Goal: Transaction & Acquisition: Book appointment/travel/reservation

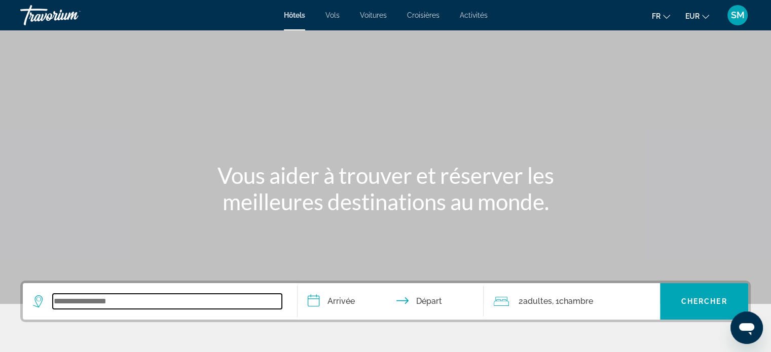
click at [111, 304] on input "Search widget" at bounding box center [167, 301] width 229 height 15
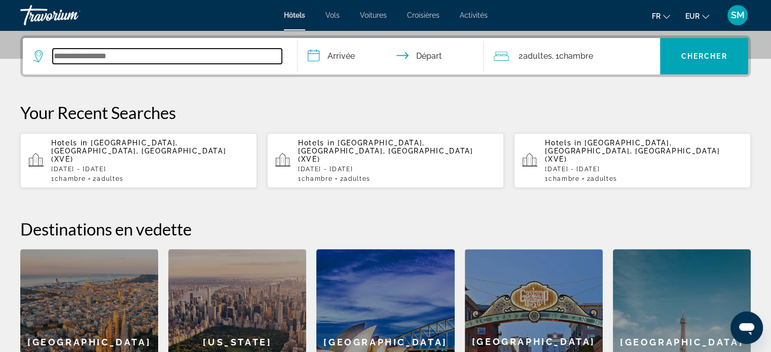
scroll to position [247, 0]
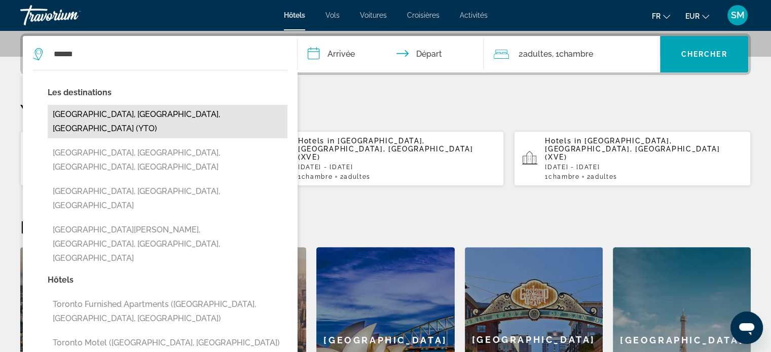
click at [89, 115] on button "[GEOGRAPHIC_DATA], [GEOGRAPHIC_DATA], [GEOGRAPHIC_DATA] (YTO)" at bounding box center [168, 121] width 240 height 33
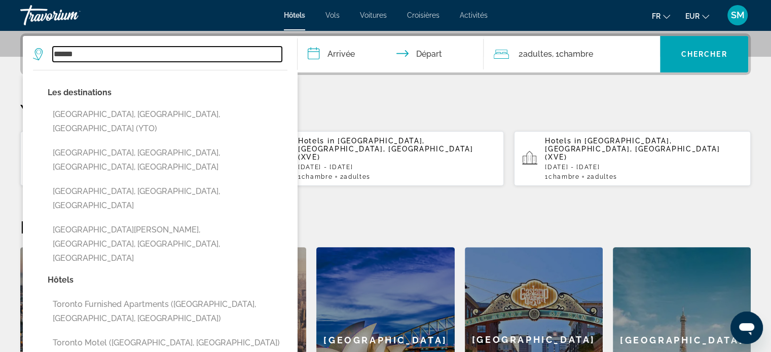
type input "**********"
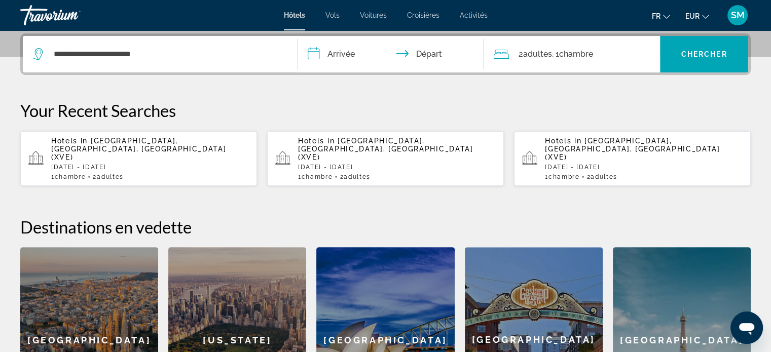
click at [328, 48] on input "**********" at bounding box center [392, 56] width 191 height 40
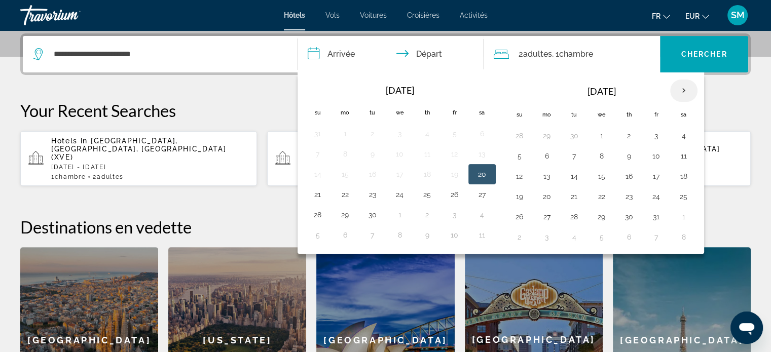
click at [678, 91] on th "Next month" at bounding box center [683, 91] width 27 height 22
click at [678, 92] on th "Next month" at bounding box center [683, 91] width 27 height 22
click at [545, 156] on button "8" at bounding box center [547, 156] width 16 height 14
click at [574, 156] on button "9" at bounding box center [574, 156] width 16 height 14
type input "**********"
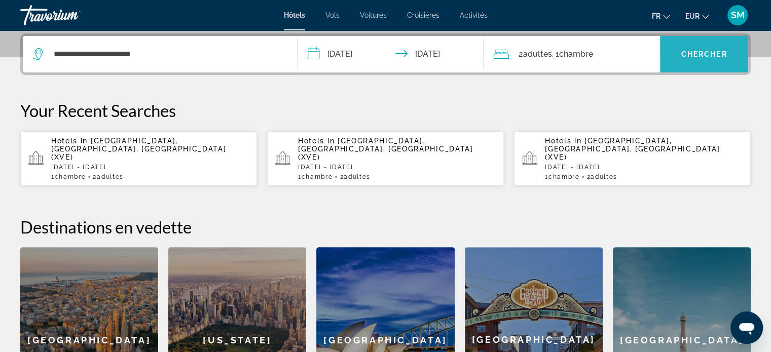
click at [695, 50] on span "Chercher" at bounding box center [704, 54] width 46 height 8
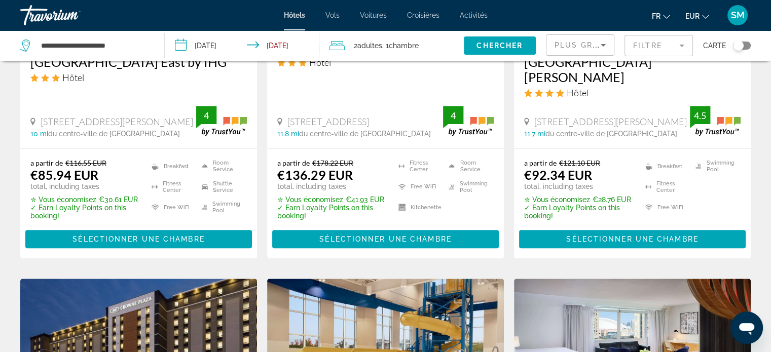
scroll to position [889, 0]
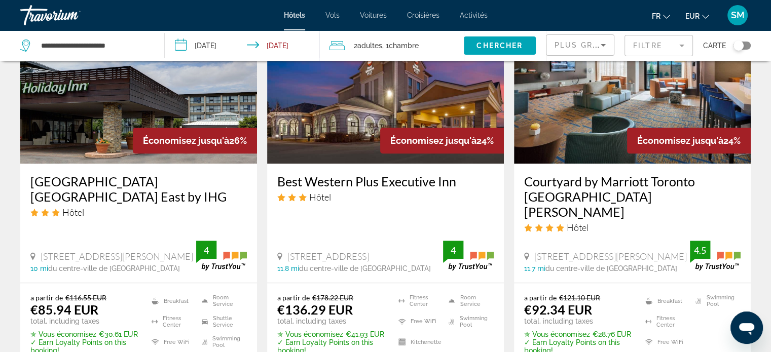
click at [679, 45] on mat-form-field "Filtre" at bounding box center [658, 45] width 68 height 21
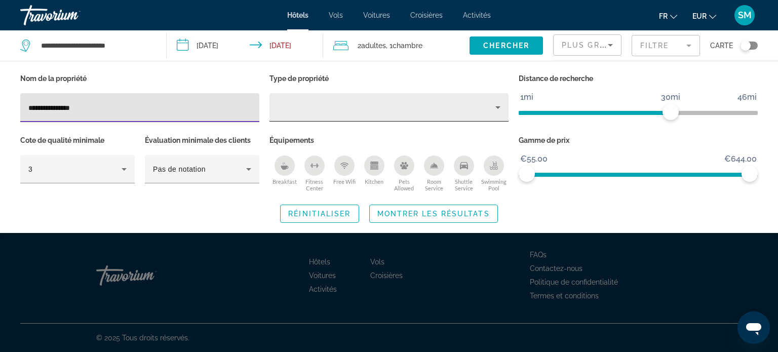
type input "**********"
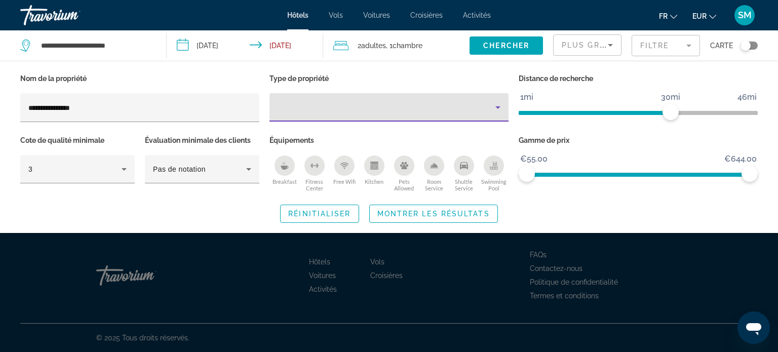
click at [498, 102] on icon "Property type" at bounding box center [498, 107] width 12 height 12
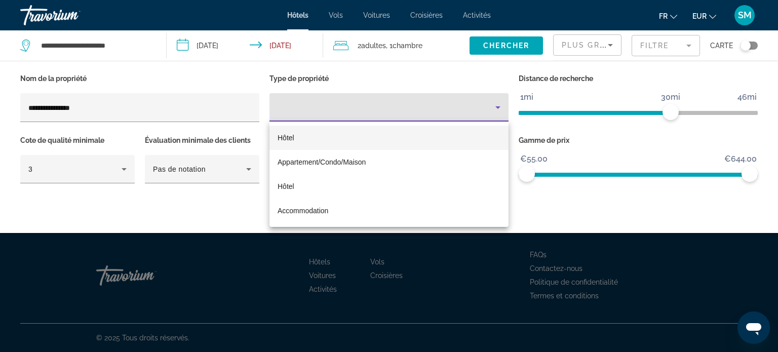
click at [299, 135] on mat-option "Hôtel" at bounding box center [389, 138] width 239 height 24
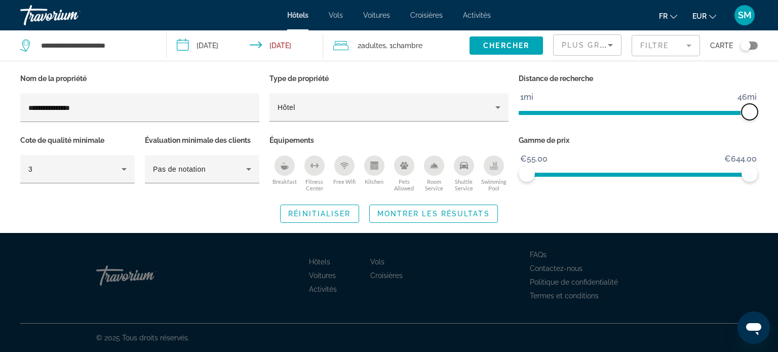
drag, startPoint x: 671, startPoint y: 111, endPoint x: 778, endPoint y: 113, distance: 107.5
click at [778, 113] on div "**********" at bounding box center [389, 147] width 778 height 152
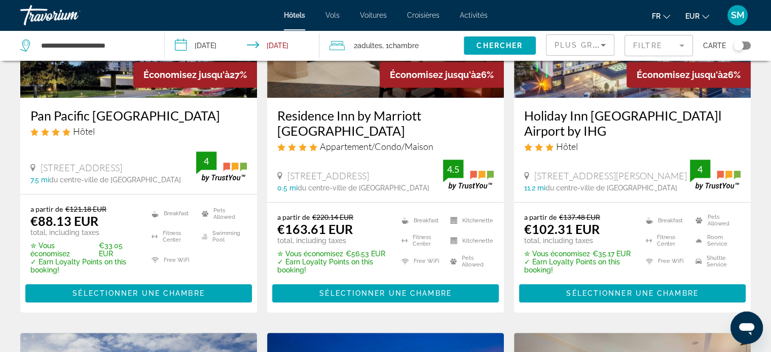
scroll to position [456, 0]
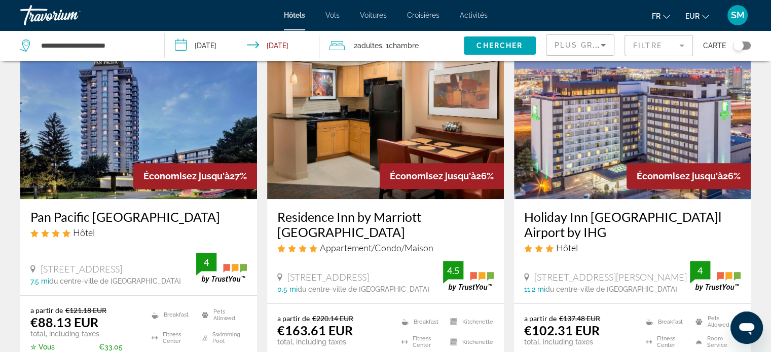
click at [604, 105] on img "Main content" at bounding box center [632, 118] width 237 height 162
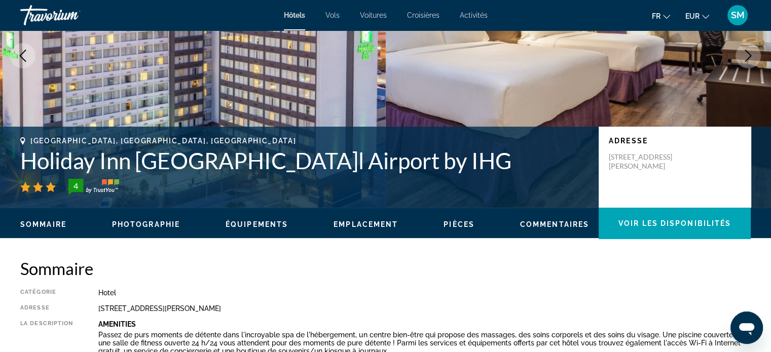
scroll to position [253, 0]
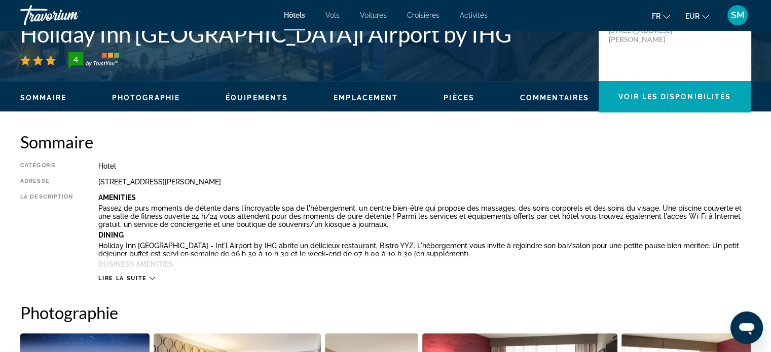
click at [126, 277] on span "Lire la suite" at bounding box center [122, 278] width 48 height 7
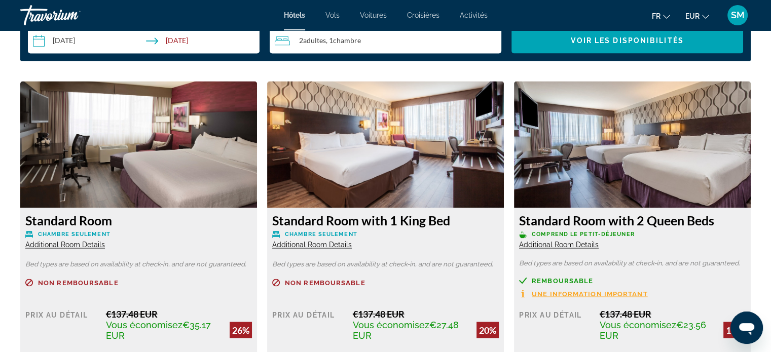
scroll to position [1723, 0]
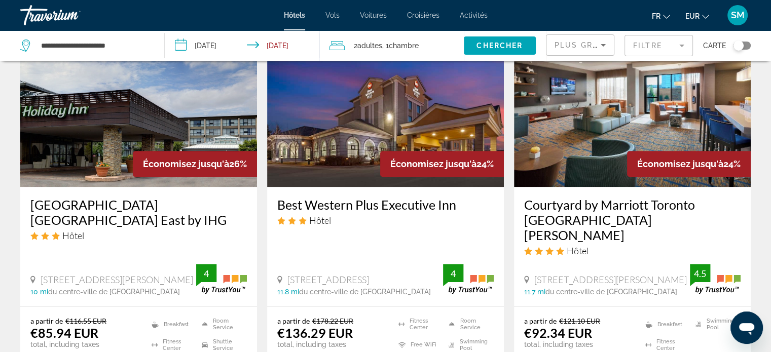
scroll to position [862, 0]
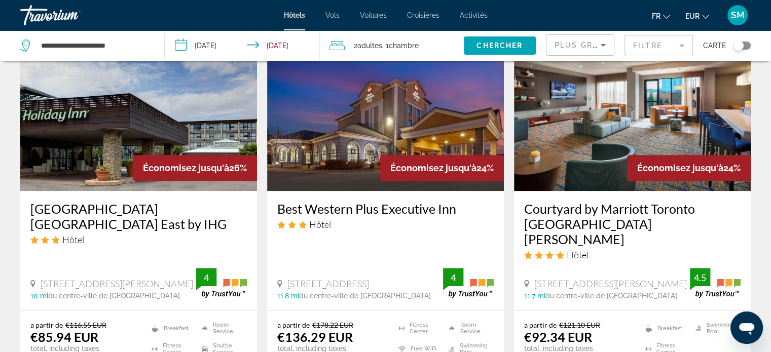
click at [98, 109] on img "Main content" at bounding box center [138, 110] width 237 height 162
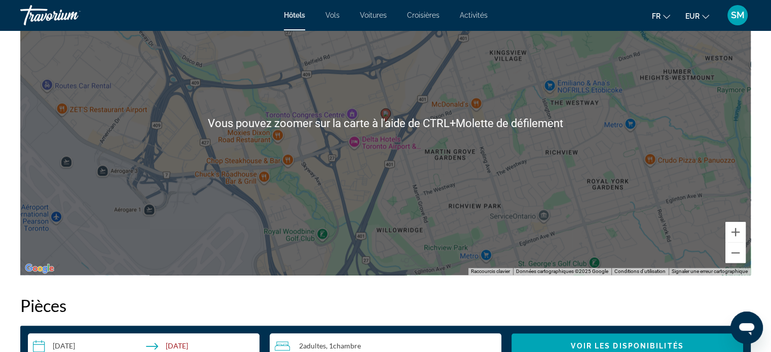
scroll to position [963, 0]
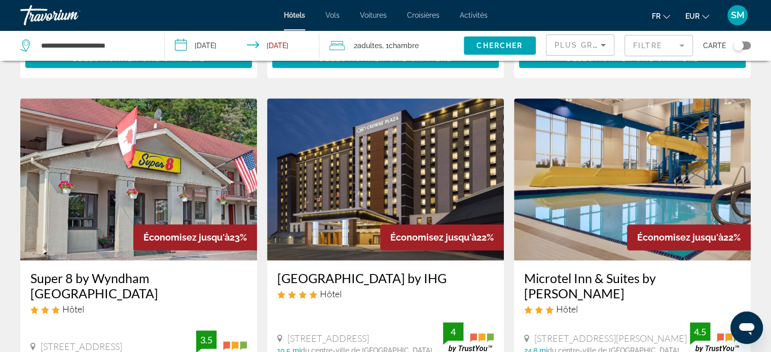
scroll to position [1267, 0]
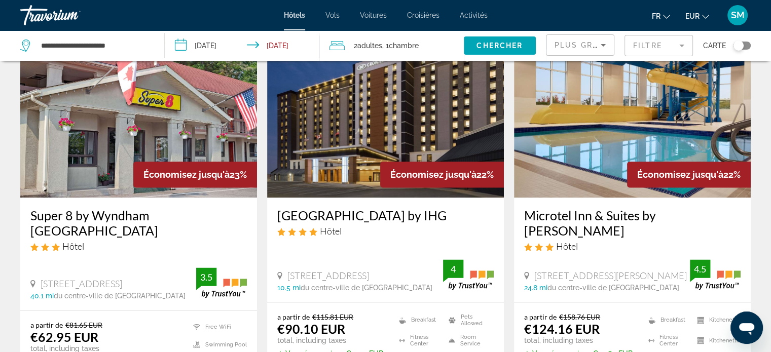
click at [421, 87] on img "Main content" at bounding box center [385, 116] width 237 height 162
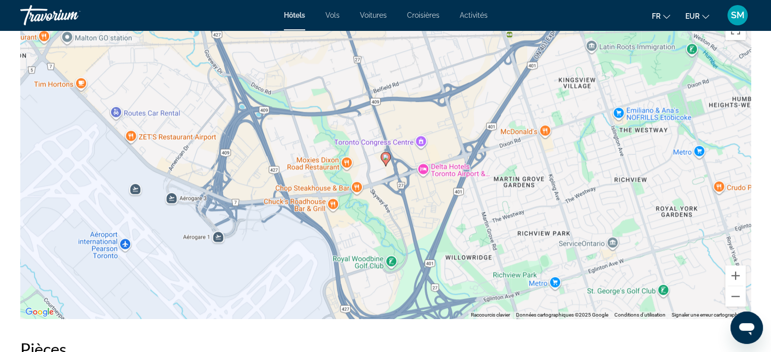
scroll to position [1064, 0]
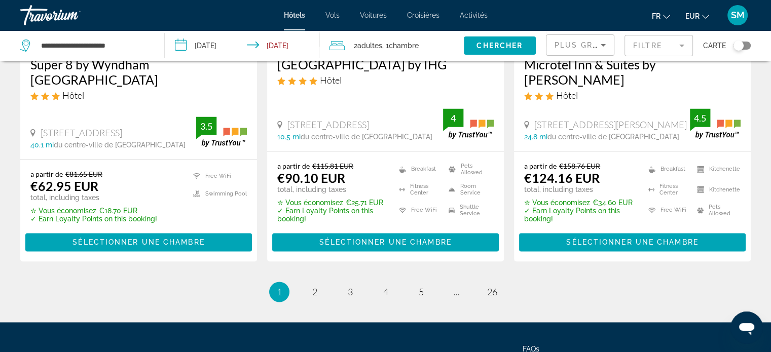
scroll to position [1497, 0]
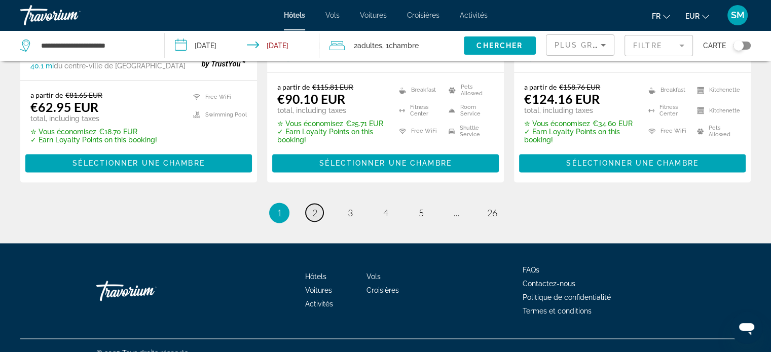
click at [313, 207] on span "2" at bounding box center [314, 212] width 5 height 11
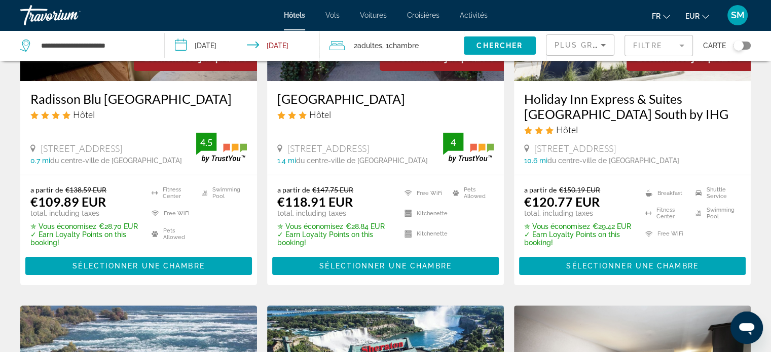
scroll to position [51, 0]
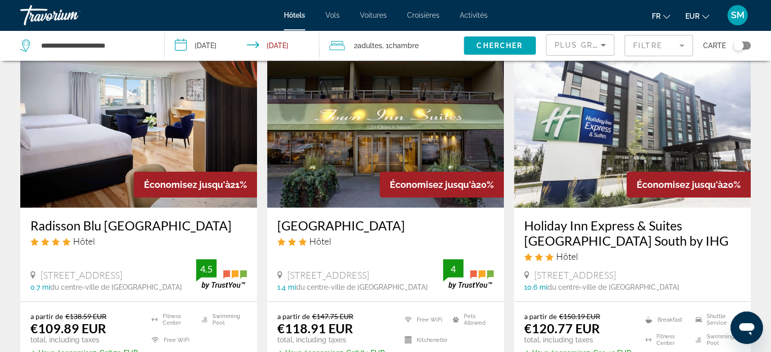
click at [619, 106] on img "Main content" at bounding box center [632, 127] width 237 height 162
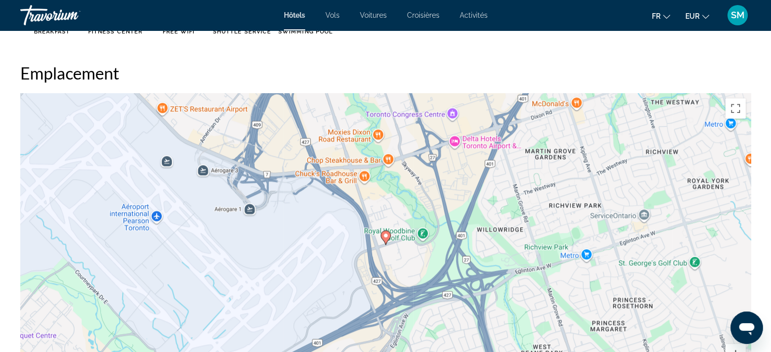
scroll to position [963, 0]
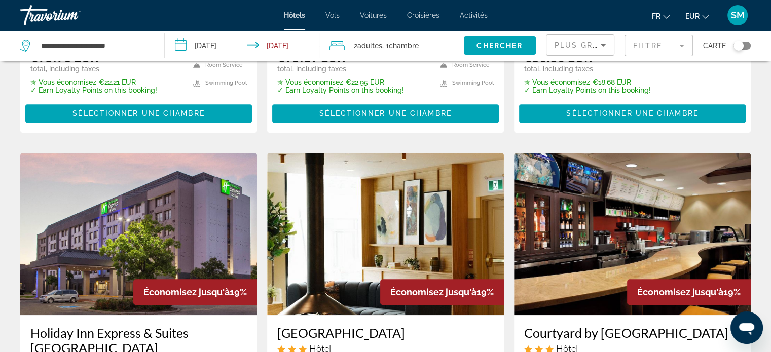
scroll to position [760, 0]
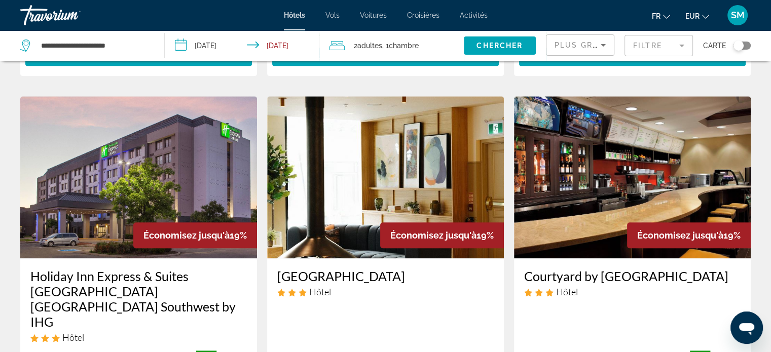
click at [616, 160] on img "Main content" at bounding box center [632, 177] width 237 height 162
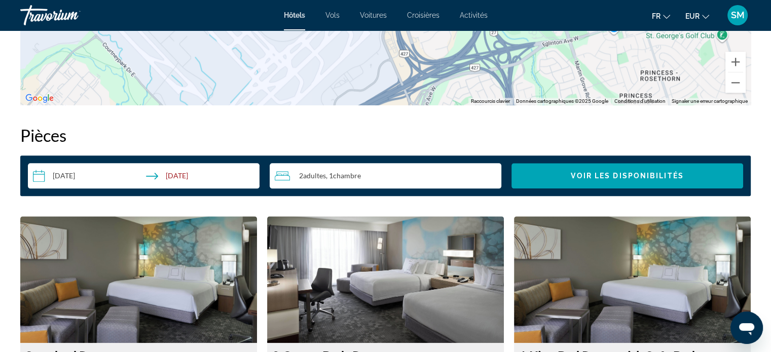
scroll to position [1216, 0]
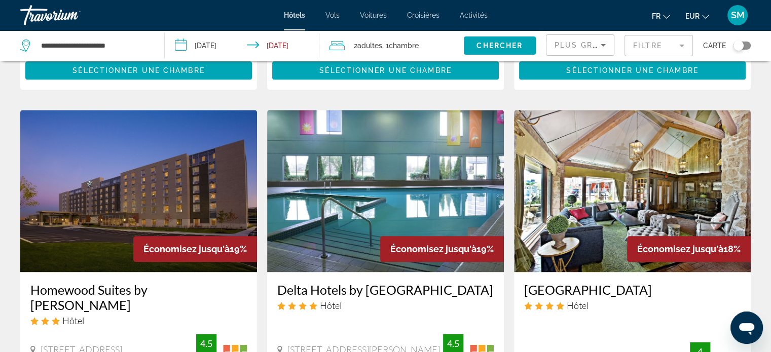
scroll to position [1166, 0]
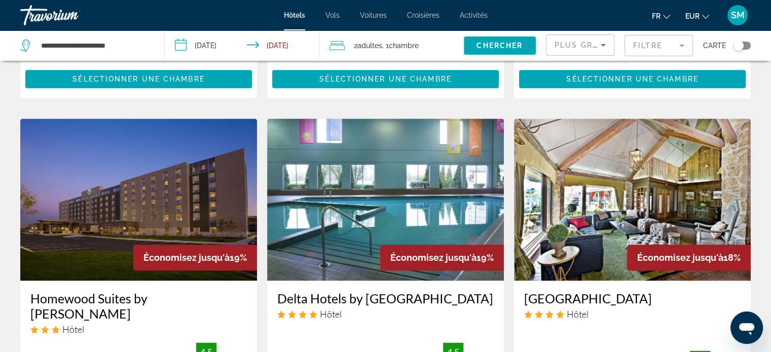
click at [390, 147] on img "Main content" at bounding box center [385, 200] width 237 height 162
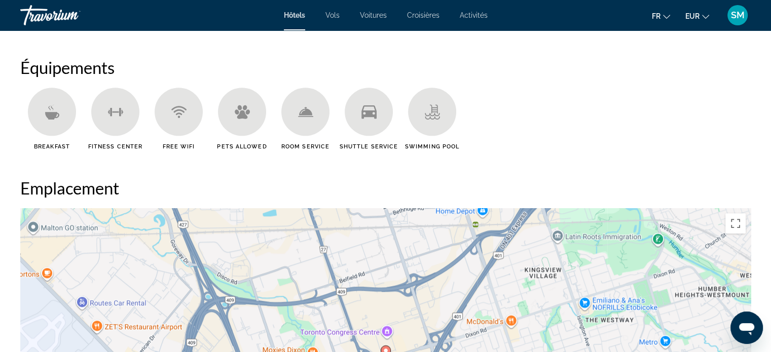
scroll to position [1014, 0]
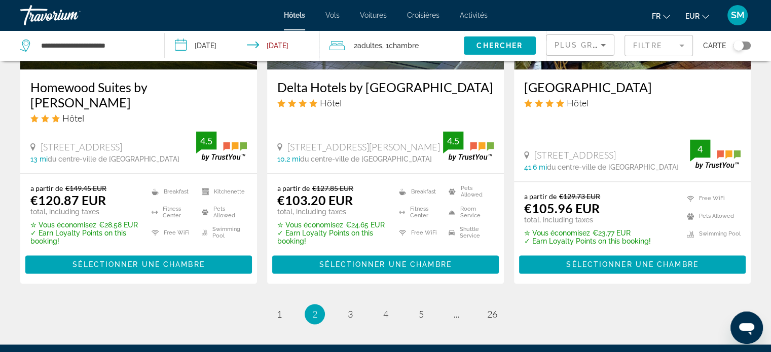
scroll to position [1463, 0]
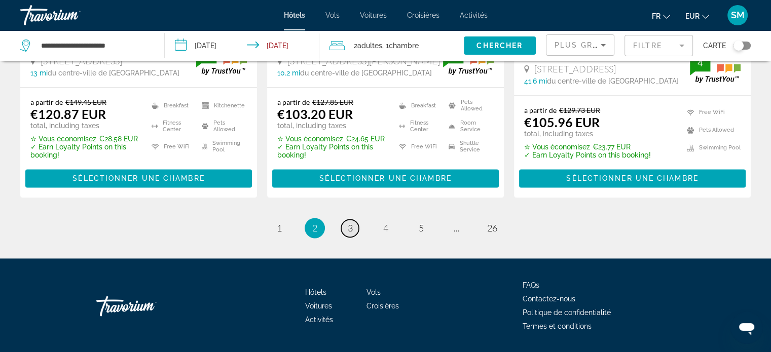
click at [352, 222] on span "3" at bounding box center [350, 227] width 5 height 11
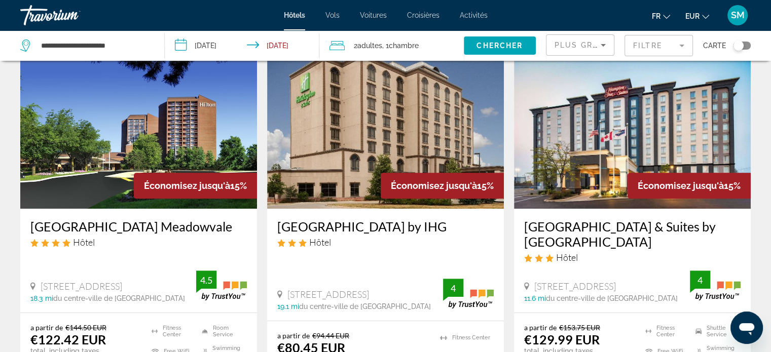
scroll to position [456, 0]
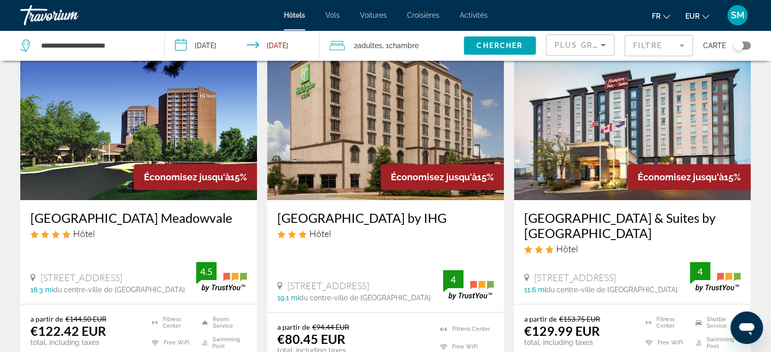
click at [600, 139] on img "Main content" at bounding box center [632, 119] width 237 height 162
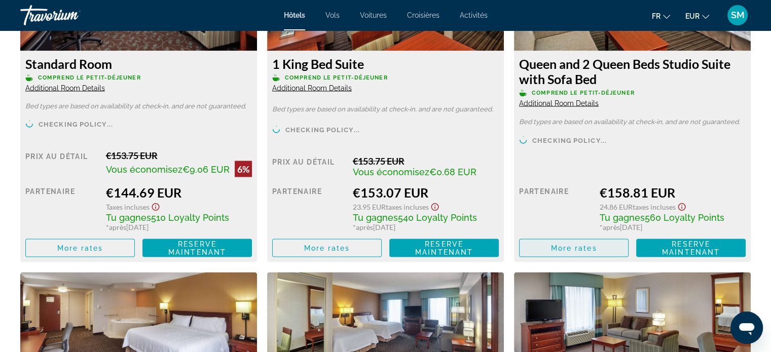
scroll to position [1926, 0]
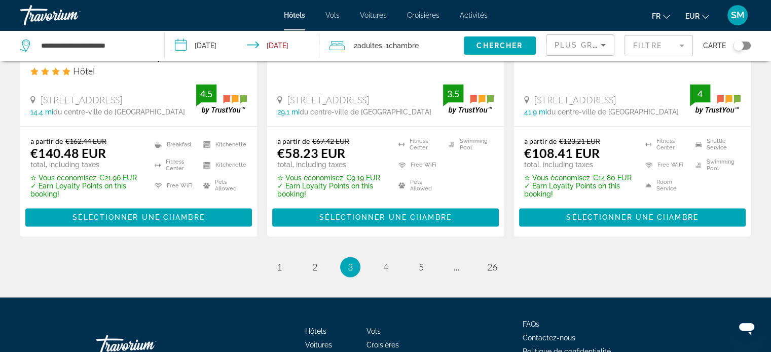
scroll to position [1481, 0]
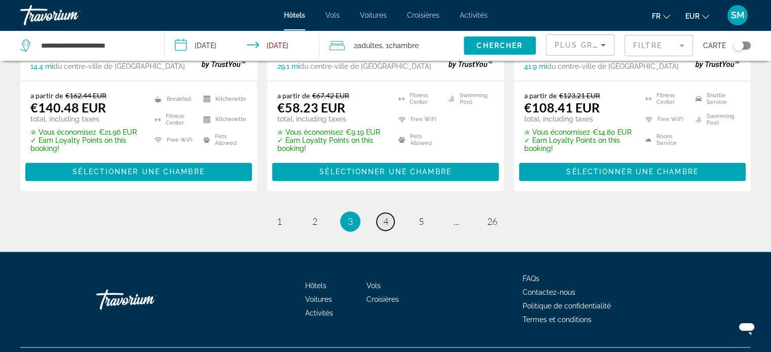
click at [386, 216] on span "4" at bounding box center [385, 221] width 5 height 11
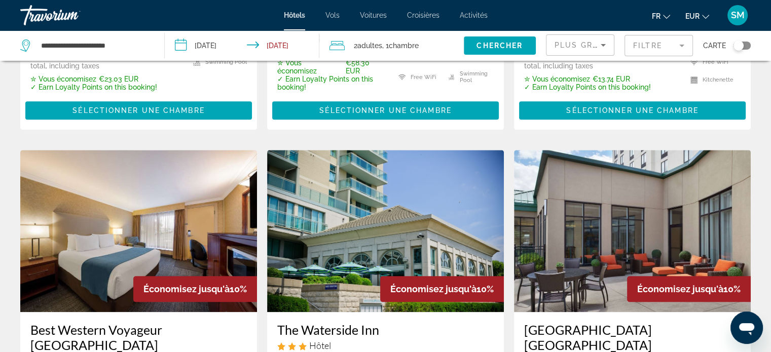
scroll to position [1368, 0]
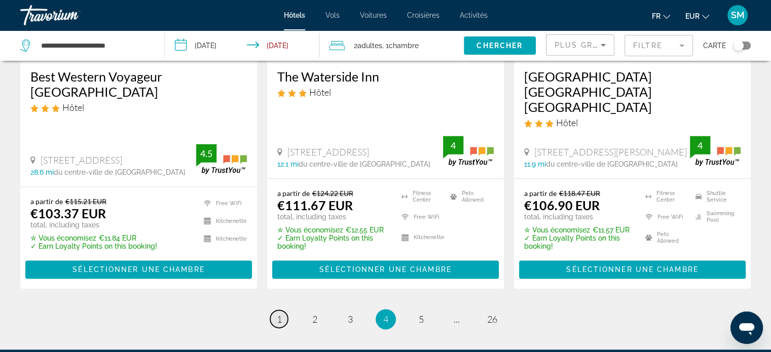
click at [284, 310] on link "page 1" at bounding box center [279, 319] width 18 height 18
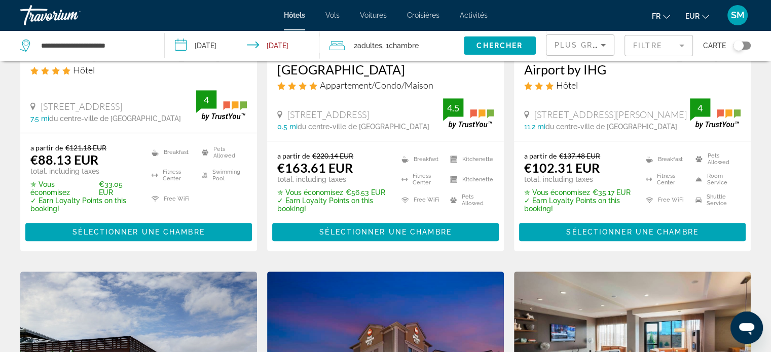
scroll to position [862, 0]
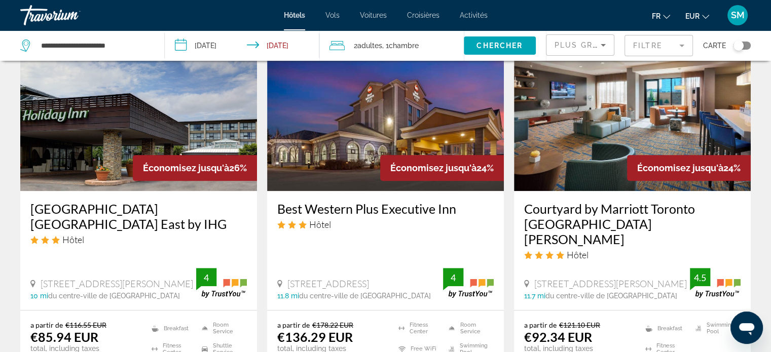
click at [594, 126] on img "Main content" at bounding box center [632, 110] width 237 height 162
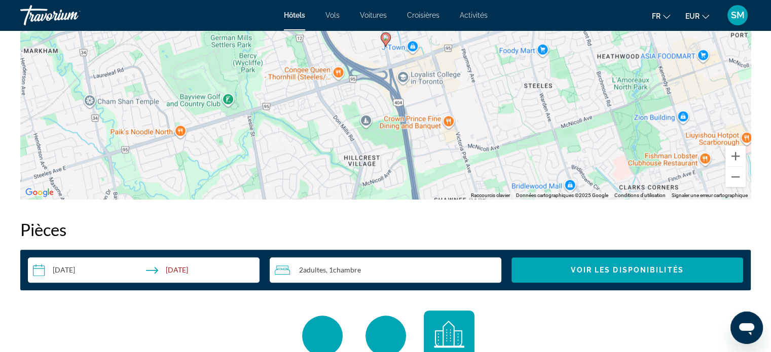
scroll to position [1115, 0]
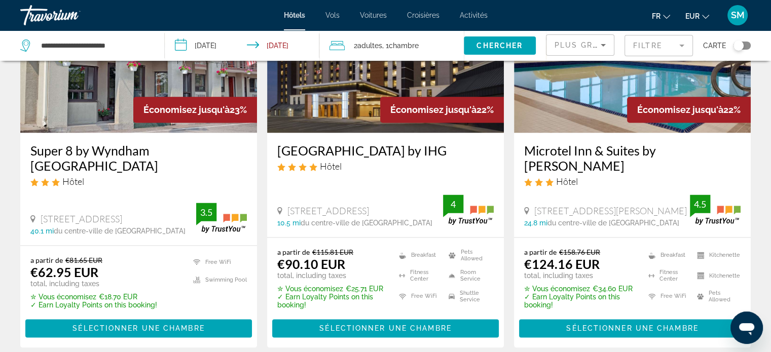
scroll to position [1419, 0]
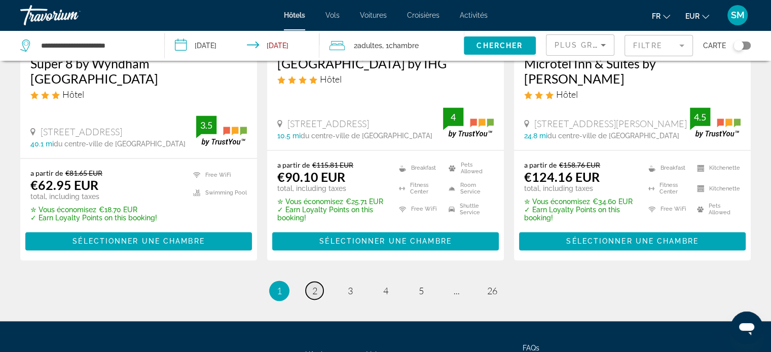
click at [311, 282] on link "page 2" at bounding box center [315, 291] width 18 height 18
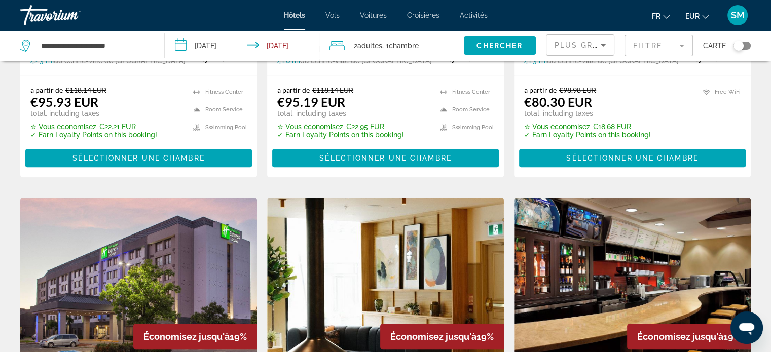
scroll to position [862, 0]
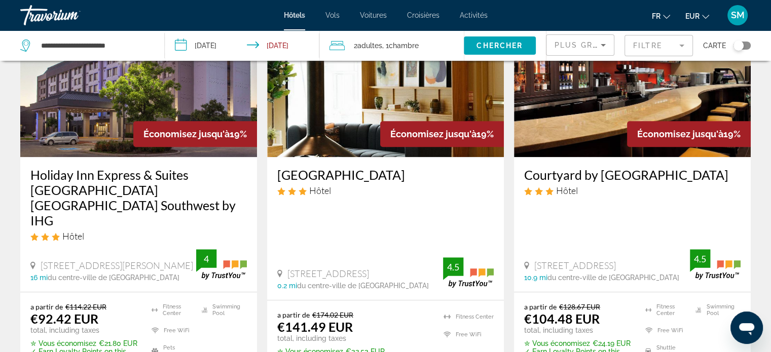
click at [591, 103] on img "Main content" at bounding box center [632, 76] width 237 height 162
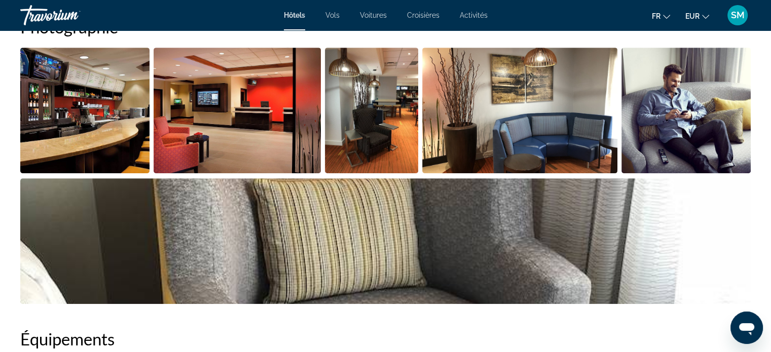
scroll to position [405, 0]
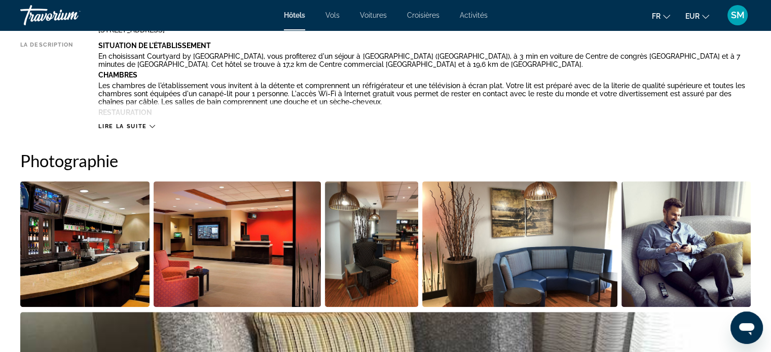
click at [94, 245] on img "Open full-screen image slider" at bounding box center [84, 244] width 129 height 126
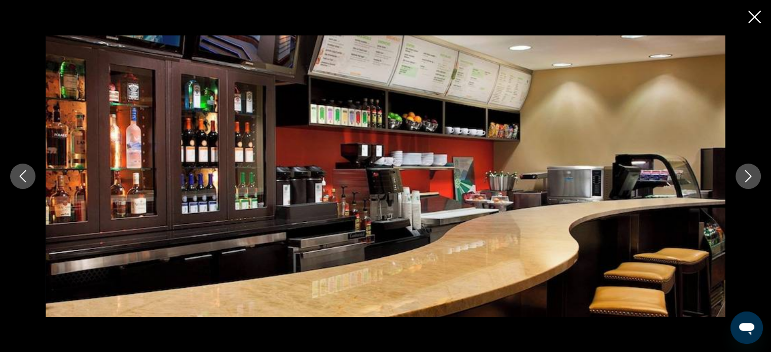
click at [742, 180] on icon "Next image" at bounding box center [748, 176] width 12 height 12
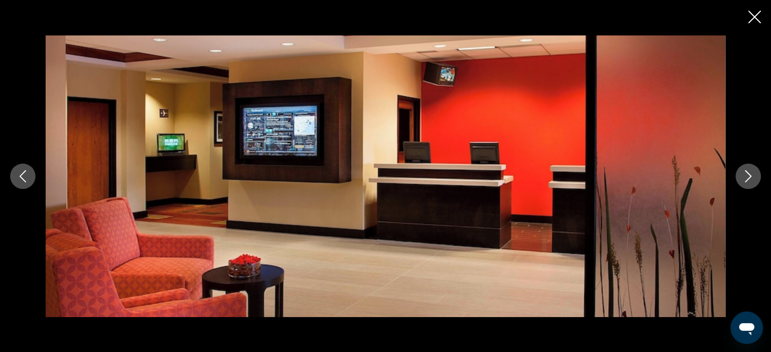
click at [742, 180] on icon "Next image" at bounding box center [748, 176] width 12 height 12
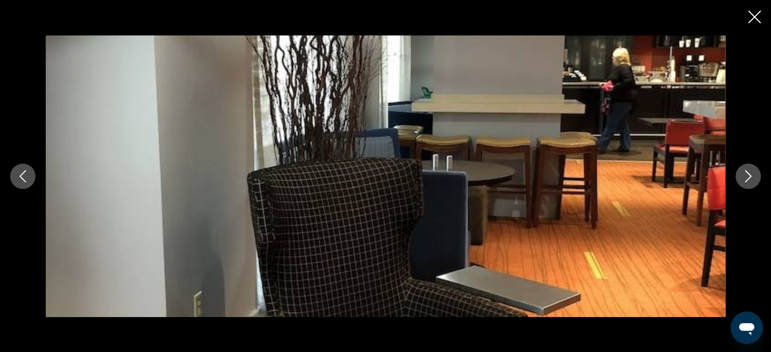
click at [742, 180] on icon "Next image" at bounding box center [748, 176] width 12 height 12
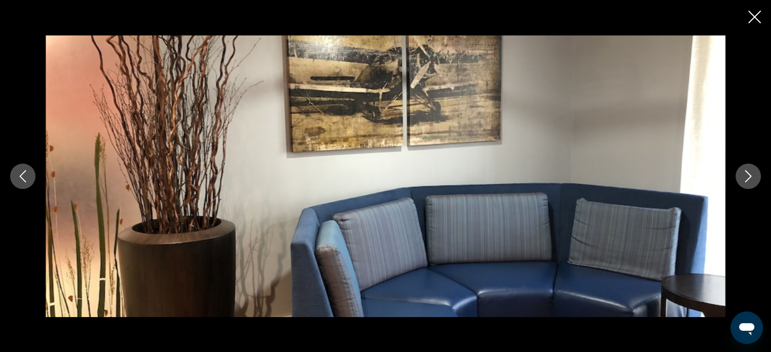
click at [741, 180] on button "Next image" at bounding box center [747, 176] width 25 height 25
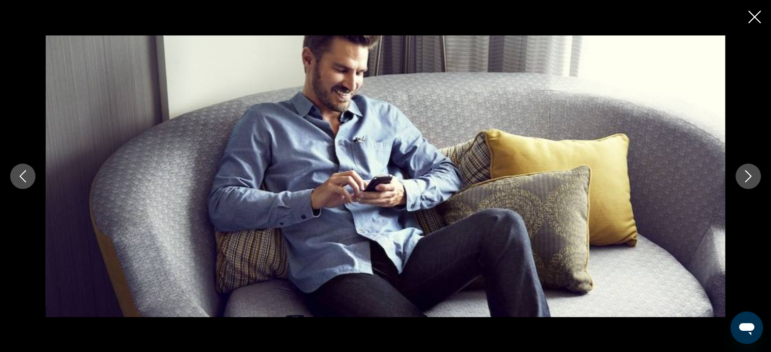
click at [741, 180] on button "Next image" at bounding box center [747, 176] width 25 height 25
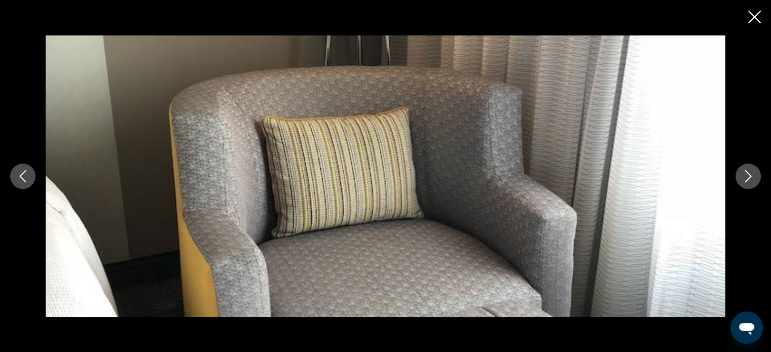
click at [740, 179] on button "Next image" at bounding box center [747, 176] width 25 height 25
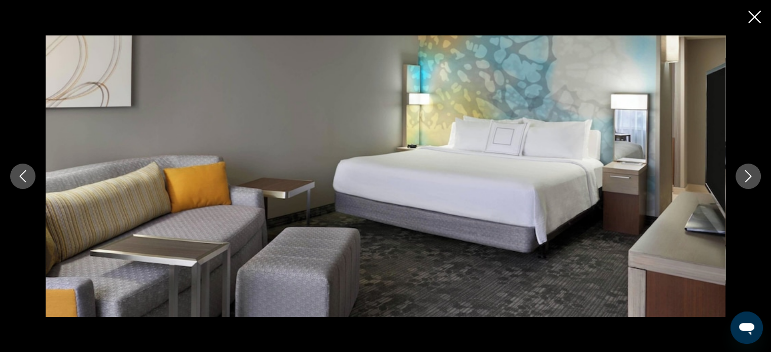
click at [738, 178] on button "Next image" at bounding box center [747, 176] width 25 height 25
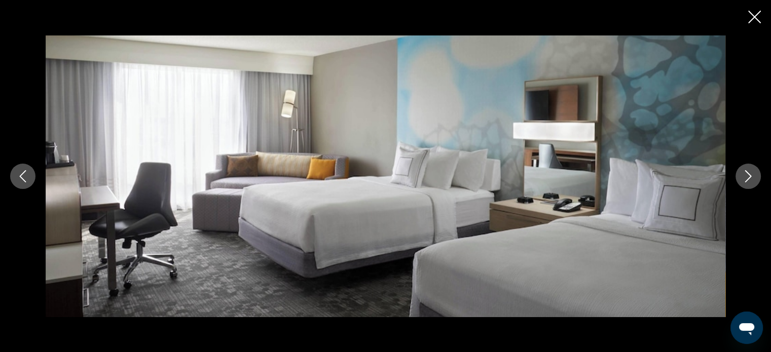
click at [738, 178] on button "Next image" at bounding box center [747, 176] width 25 height 25
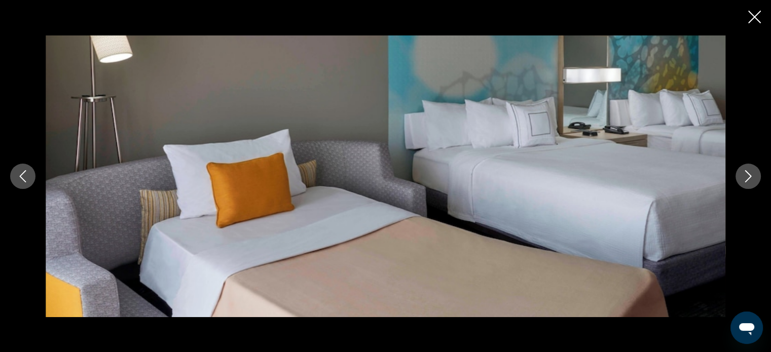
click at [738, 178] on button "Next image" at bounding box center [747, 176] width 25 height 25
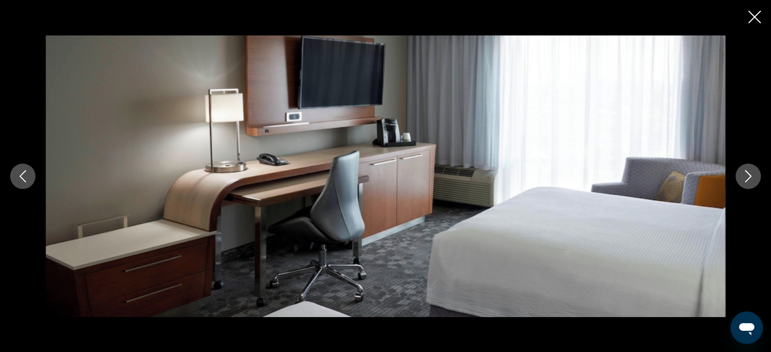
click at [738, 178] on button "Next image" at bounding box center [747, 176] width 25 height 25
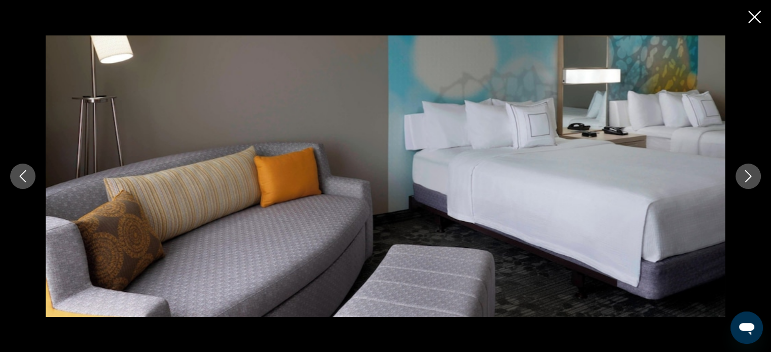
click at [738, 178] on button "Next image" at bounding box center [747, 176] width 25 height 25
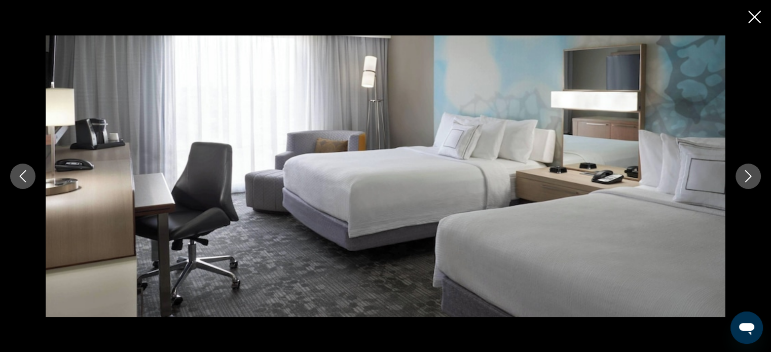
click at [738, 178] on button "Next image" at bounding box center [747, 176] width 25 height 25
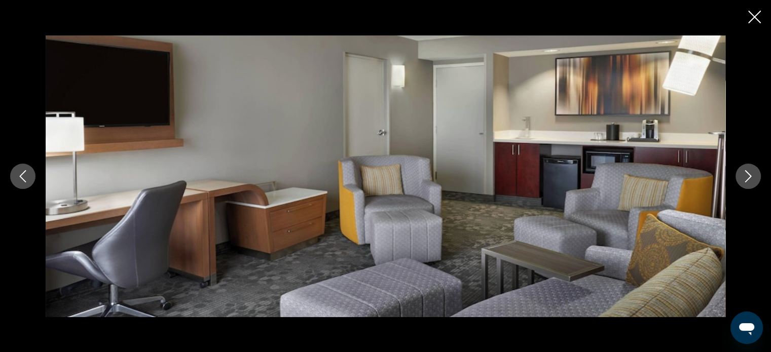
click at [738, 178] on button "Next image" at bounding box center [747, 176] width 25 height 25
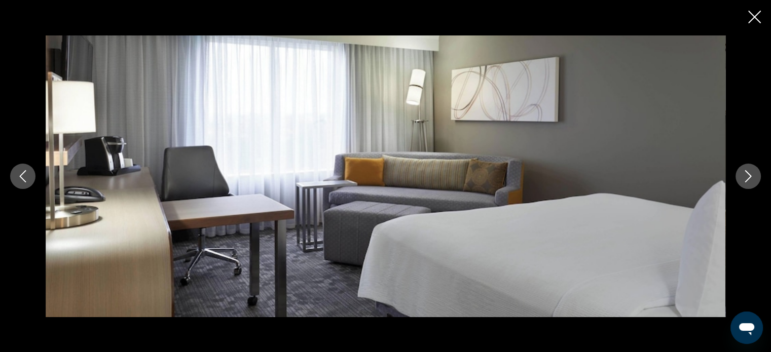
click at [738, 178] on button "Next image" at bounding box center [747, 176] width 25 height 25
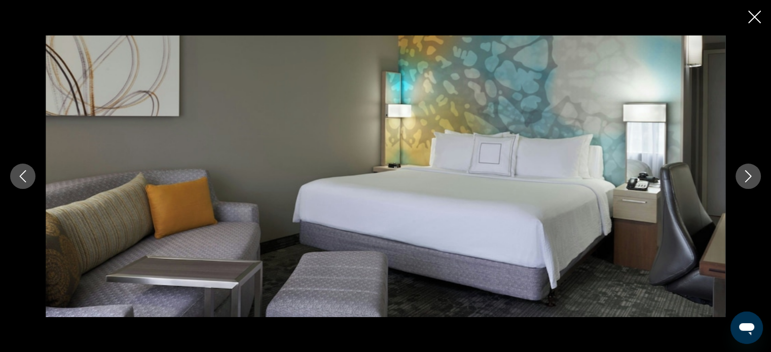
click at [738, 178] on button "Next image" at bounding box center [747, 176] width 25 height 25
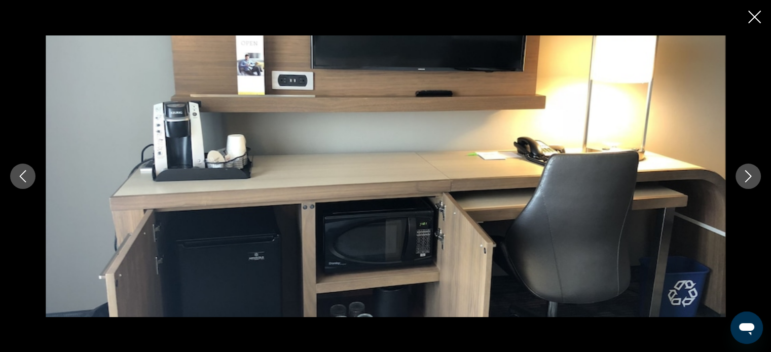
click at [737, 177] on button "Next image" at bounding box center [747, 176] width 25 height 25
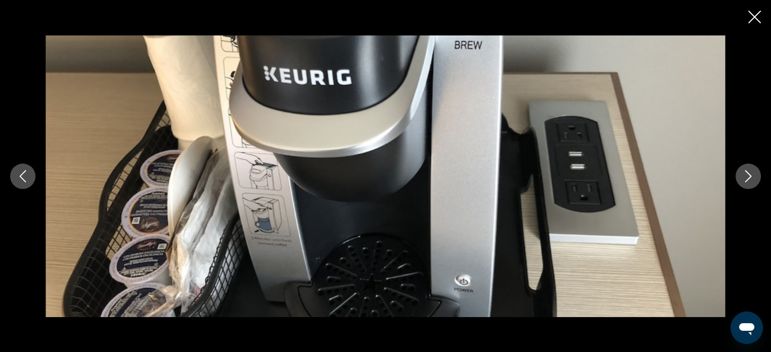
click at [737, 177] on button "Next image" at bounding box center [747, 176] width 25 height 25
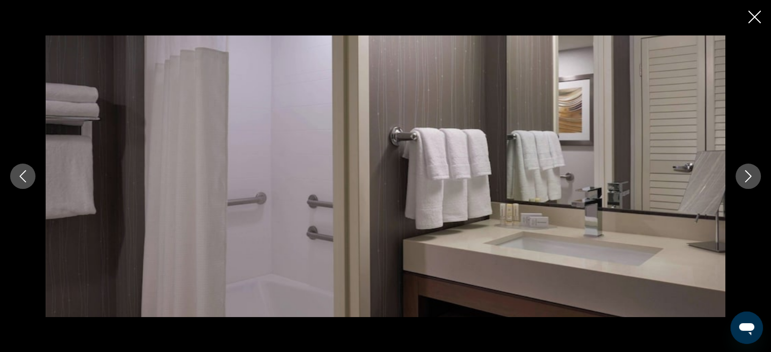
click at [737, 176] on button "Next image" at bounding box center [747, 176] width 25 height 25
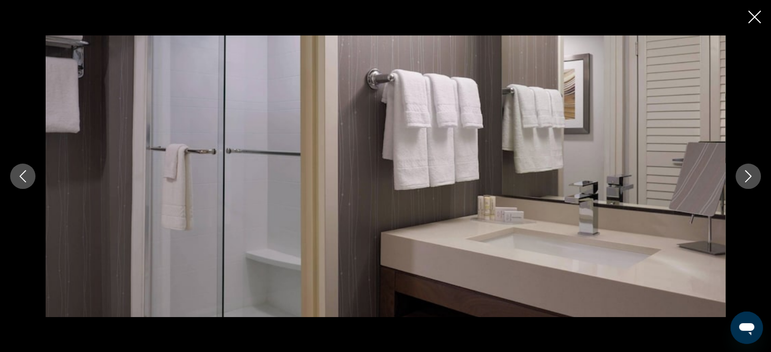
click at [736, 176] on button "Next image" at bounding box center [747, 176] width 25 height 25
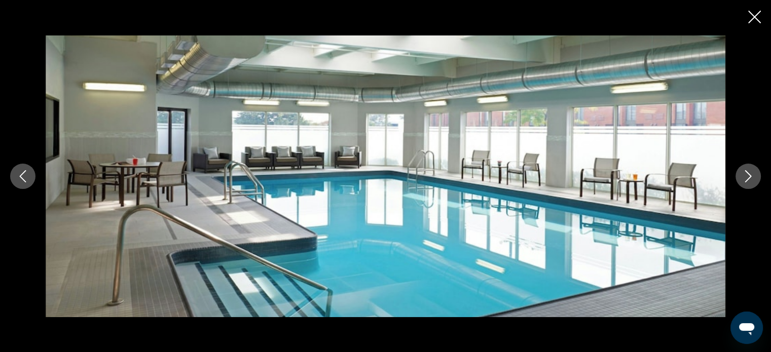
click at [736, 176] on button "Next image" at bounding box center [747, 176] width 25 height 25
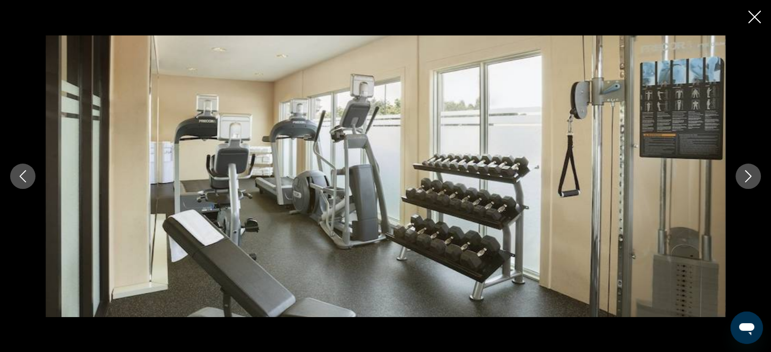
click at [734, 175] on div "prev next" at bounding box center [385, 176] width 771 height 282
click at [750, 177] on icon "Next image" at bounding box center [748, 176] width 12 height 12
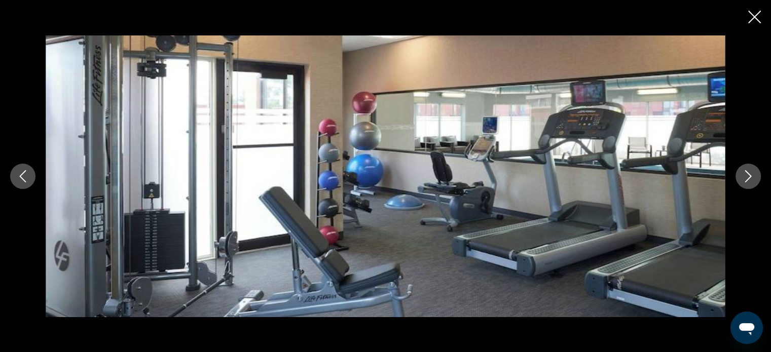
click at [746, 176] on icon "Next image" at bounding box center [748, 176] width 12 height 12
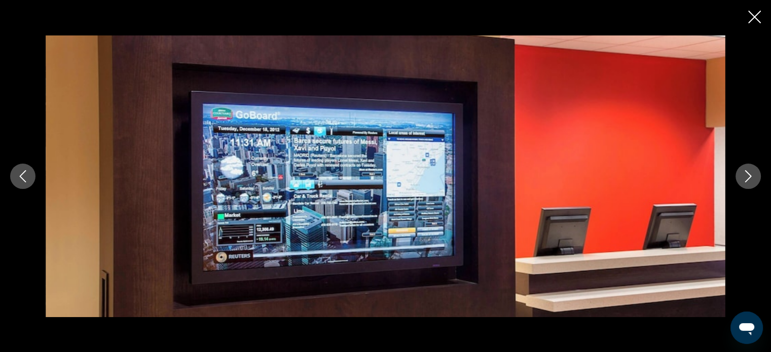
click at [746, 176] on icon "Next image" at bounding box center [748, 176] width 12 height 12
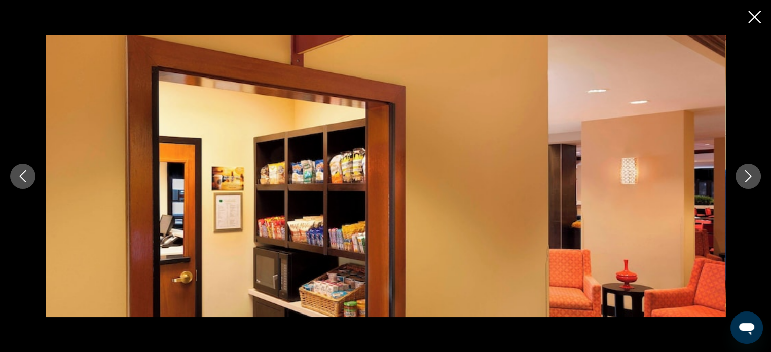
click at [743, 175] on icon "Next image" at bounding box center [748, 176] width 12 height 12
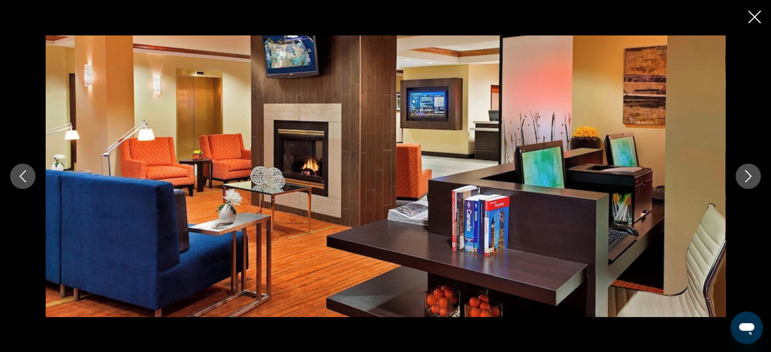
click at [742, 175] on icon "Next image" at bounding box center [748, 176] width 12 height 12
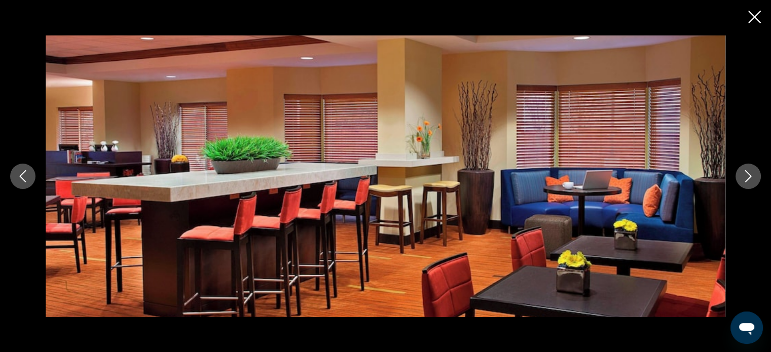
click at [742, 175] on icon "Next image" at bounding box center [748, 176] width 12 height 12
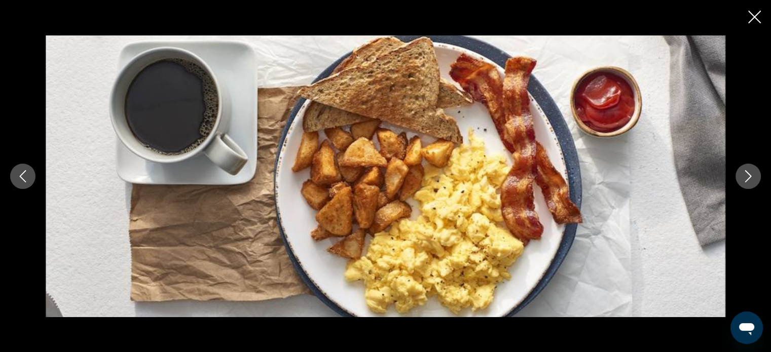
click at [741, 175] on button "Next image" at bounding box center [747, 176] width 25 height 25
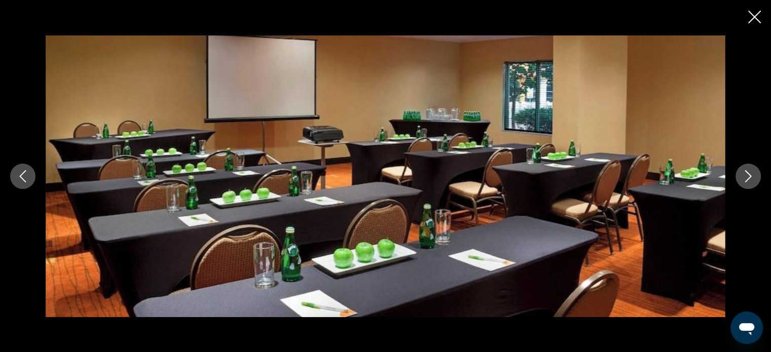
click at [741, 174] on button "Next image" at bounding box center [747, 176] width 25 height 25
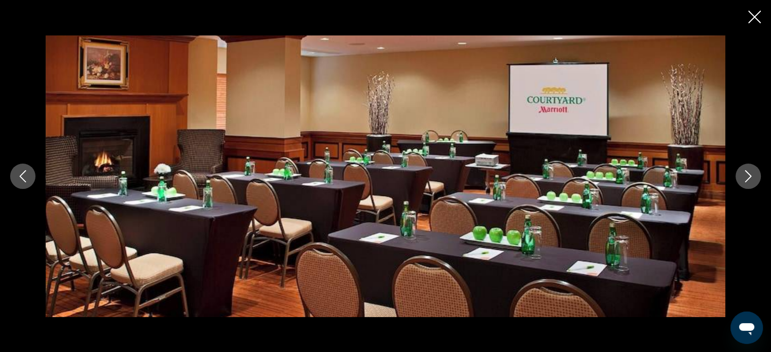
click at [741, 175] on button "Next image" at bounding box center [747, 176] width 25 height 25
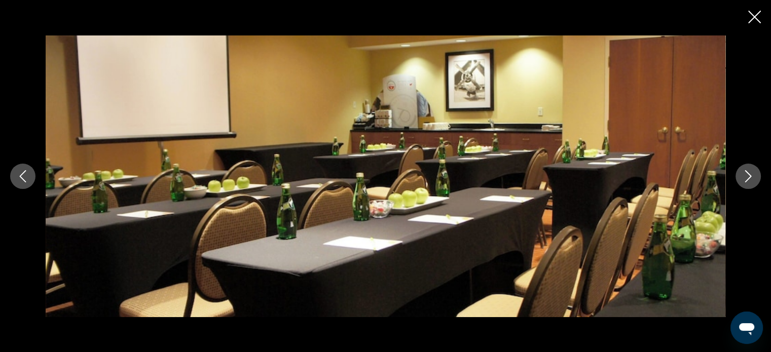
click at [740, 176] on button "Next image" at bounding box center [747, 176] width 25 height 25
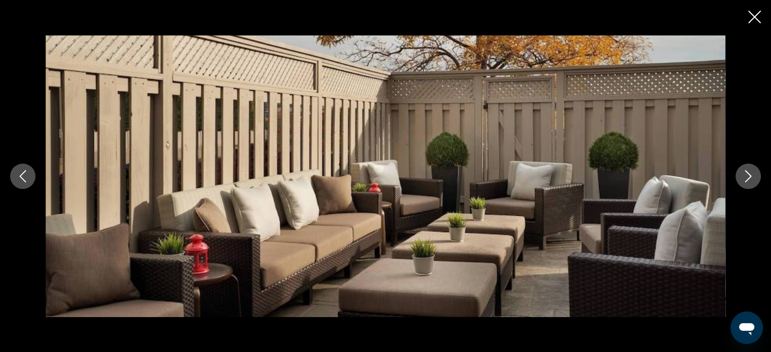
click at [740, 177] on button "Next image" at bounding box center [747, 176] width 25 height 25
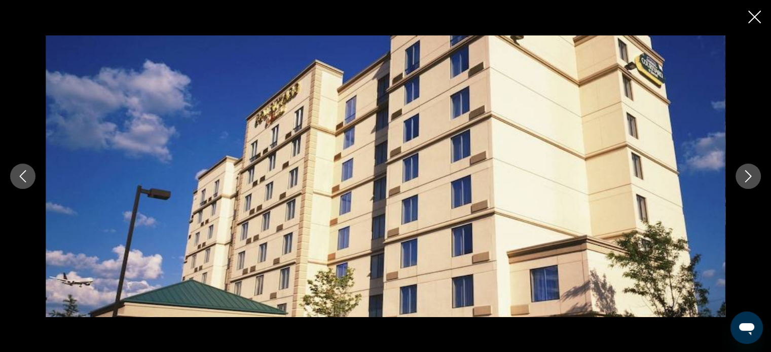
click at [740, 177] on button "Next image" at bounding box center [747, 176] width 25 height 25
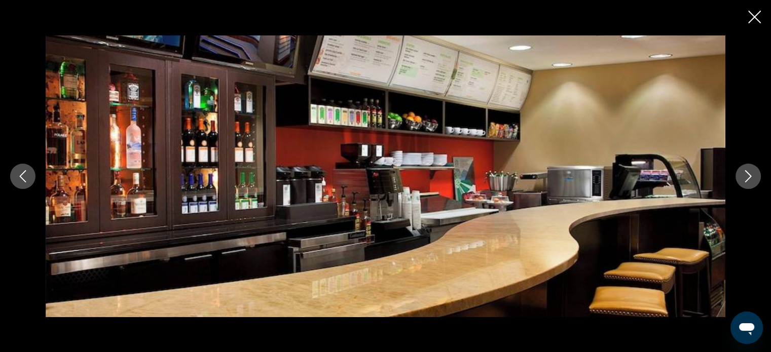
click at [740, 177] on button "Next image" at bounding box center [747, 176] width 25 height 25
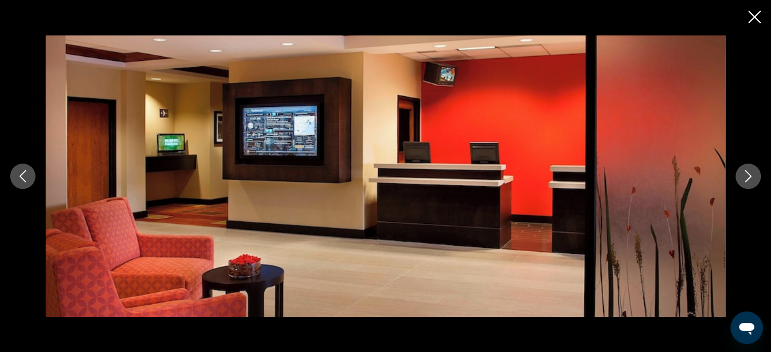
click at [755, 17] on icon "Close slideshow" at bounding box center [754, 17] width 13 height 13
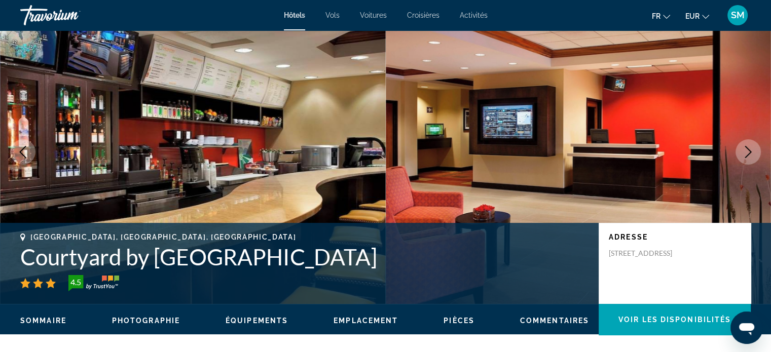
scroll to position [0, 0]
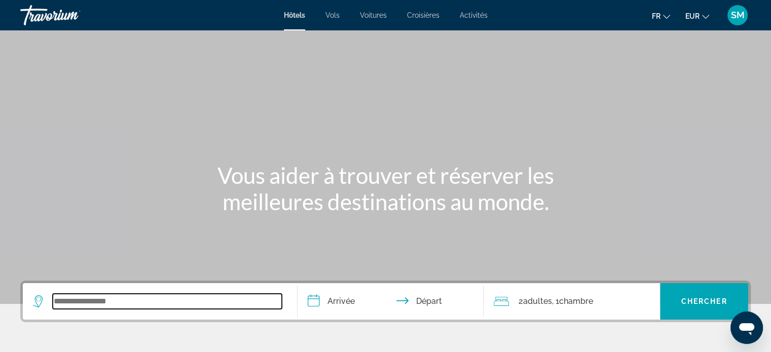
click at [114, 299] on input "Search widget" at bounding box center [167, 301] width 229 height 15
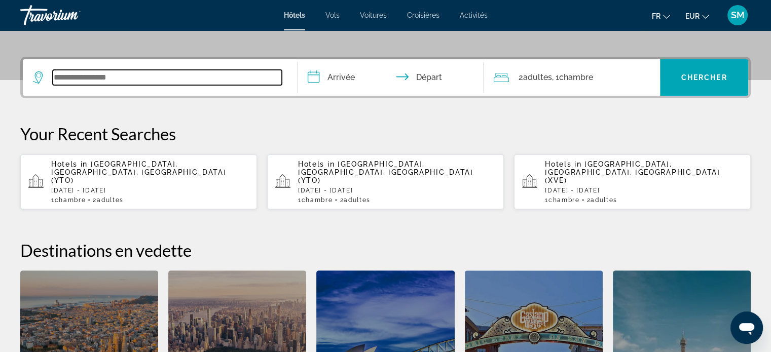
scroll to position [247, 0]
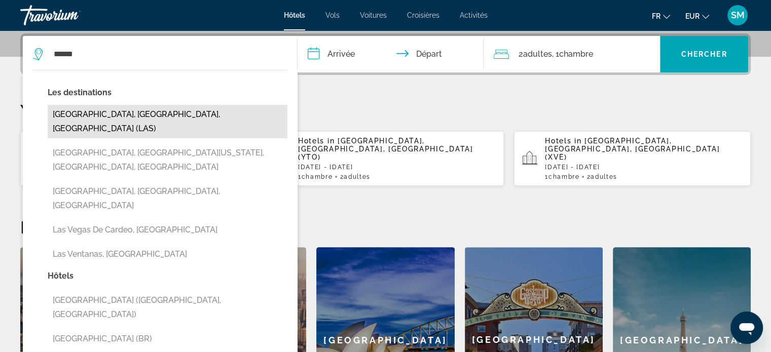
click at [163, 117] on button "Las Vegas, NV, United States (LAS)" at bounding box center [168, 121] width 240 height 33
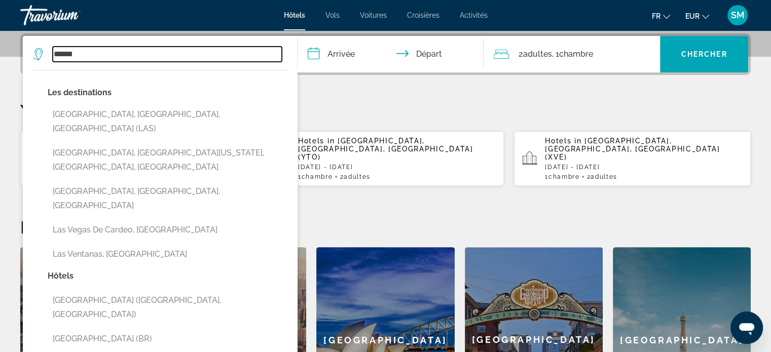
type input "**********"
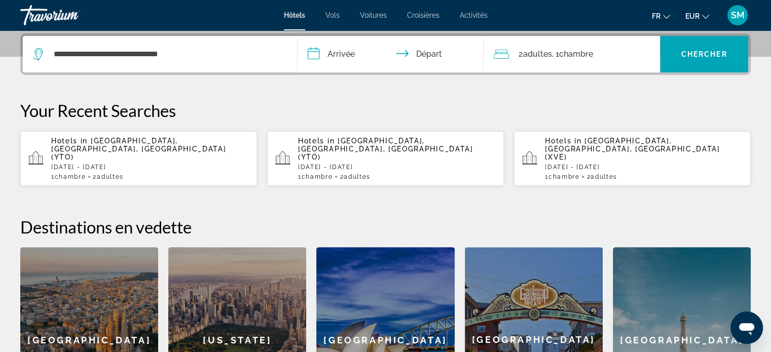
click at [339, 52] on input "**********" at bounding box center [392, 56] width 191 height 40
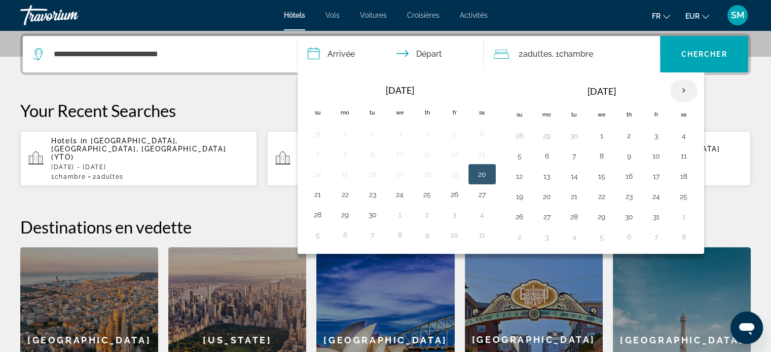
click at [675, 92] on th "Next month" at bounding box center [683, 91] width 27 height 22
click at [654, 176] on button "19" at bounding box center [656, 176] width 16 height 14
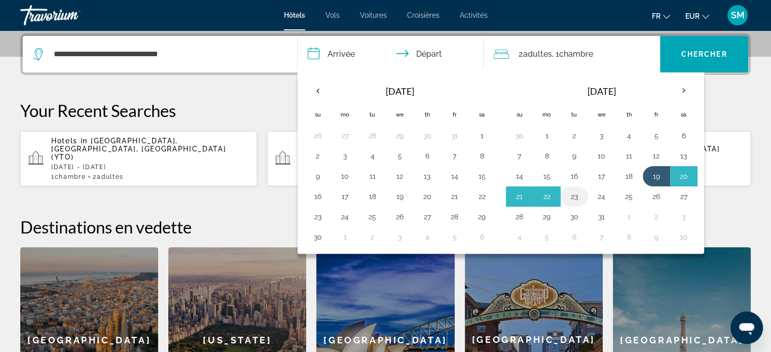
click at [572, 197] on button "23" at bounding box center [574, 197] width 16 height 14
type input "**********"
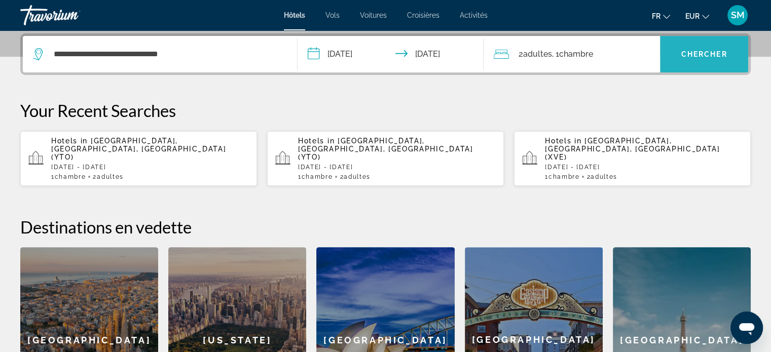
click at [693, 50] on span "Chercher" at bounding box center [704, 54] width 46 height 8
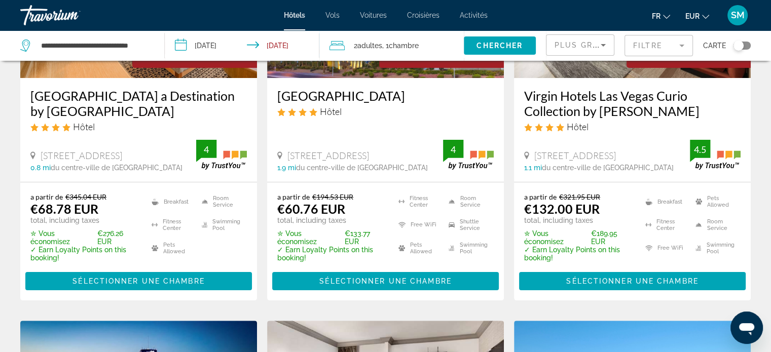
scroll to position [101, 0]
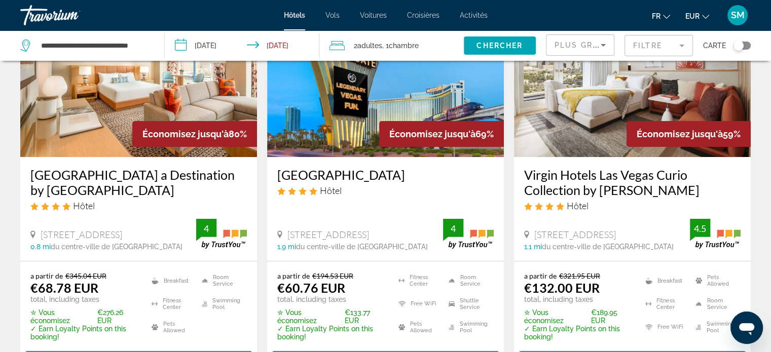
click at [111, 79] on img "Main content" at bounding box center [138, 76] width 237 height 162
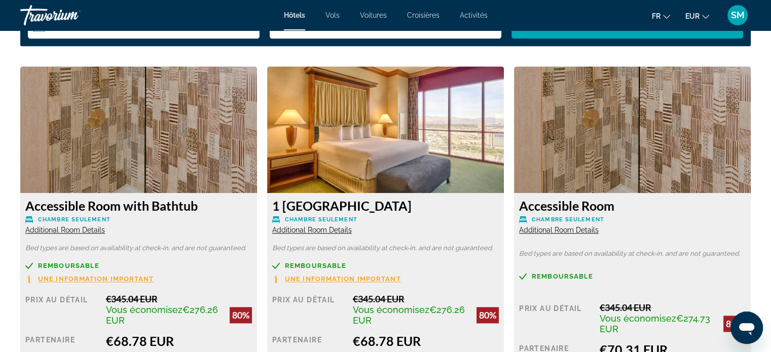
scroll to position [1419, 0]
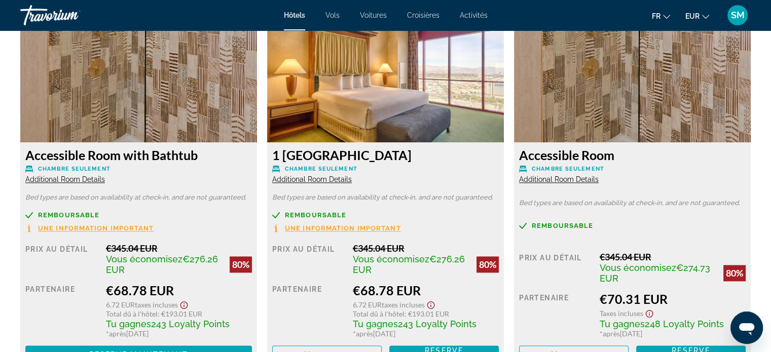
click at [432, 306] on icon "Show Taxes and Fees disclaimer" at bounding box center [431, 305] width 12 height 9
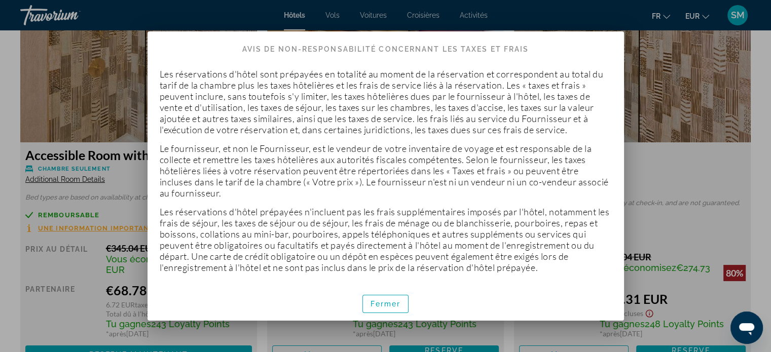
scroll to position [14, 0]
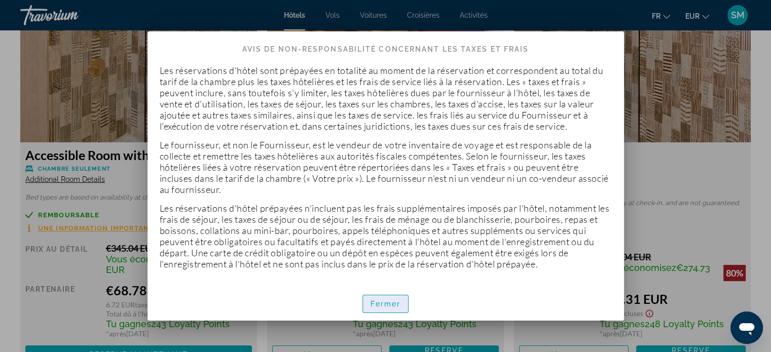
click at [382, 308] on span "Fermer" at bounding box center [385, 304] width 30 height 8
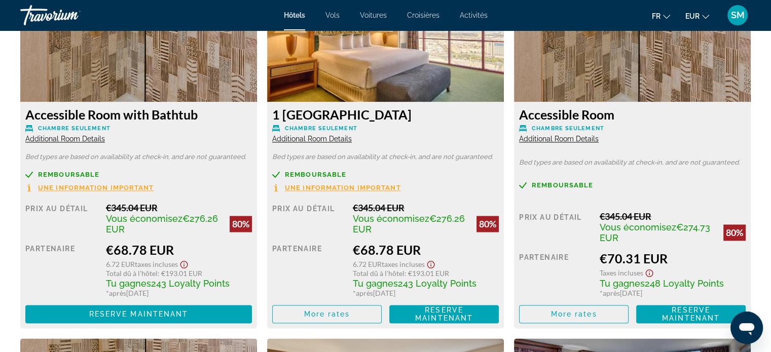
scroll to position [1571, 0]
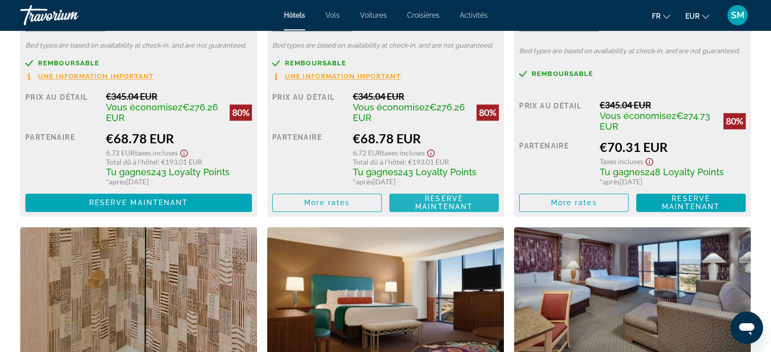
click at [430, 200] on span "Reserve maintenant" at bounding box center [444, 203] width 58 height 16
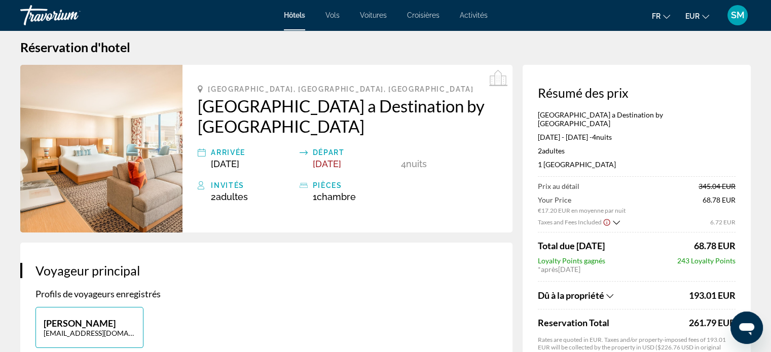
scroll to position [152, 0]
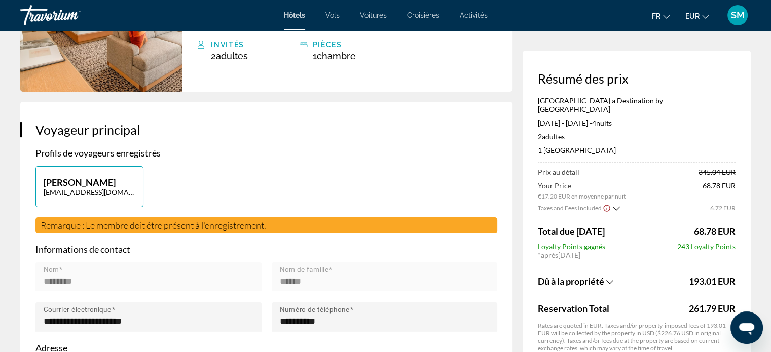
click at [612, 278] on icon "Show Taxes and Fees breakdown" at bounding box center [609, 282] width 7 height 9
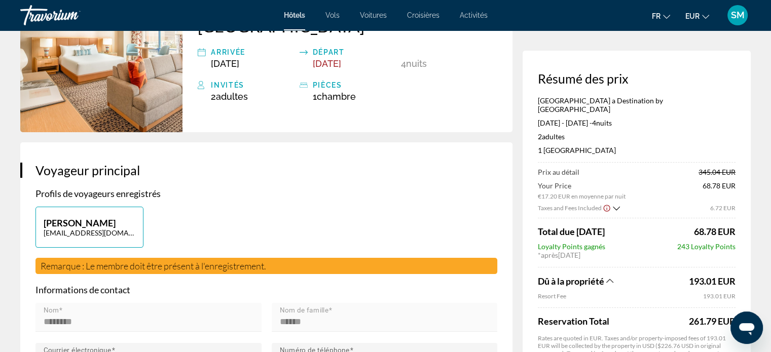
scroll to position [0, 0]
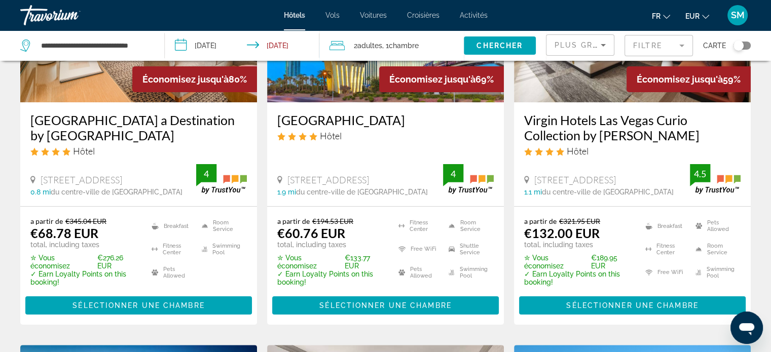
scroll to position [51, 0]
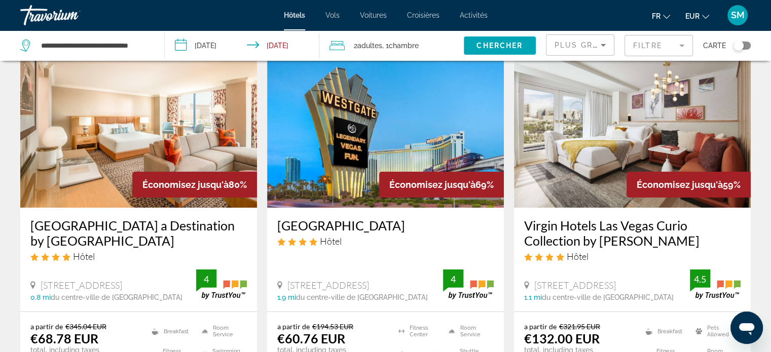
click at [412, 106] on img "Main content" at bounding box center [385, 127] width 237 height 162
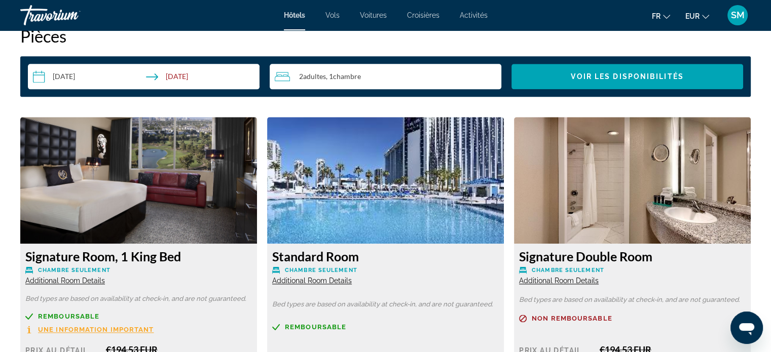
scroll to position [1470, 0]
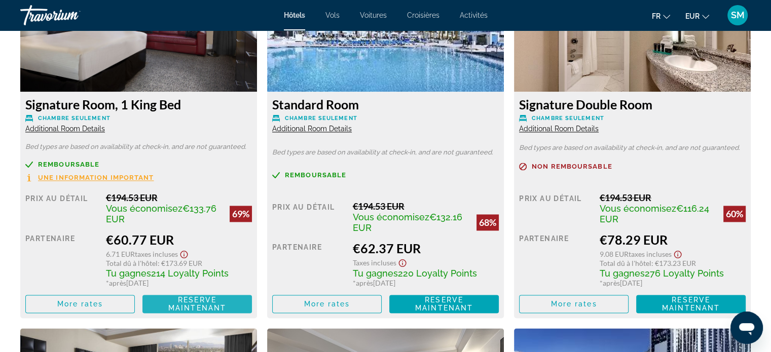
click at [172, 302] on span "Reserve maintenant Plus disponible" at bounding box center [197, 304] width 93 height 16
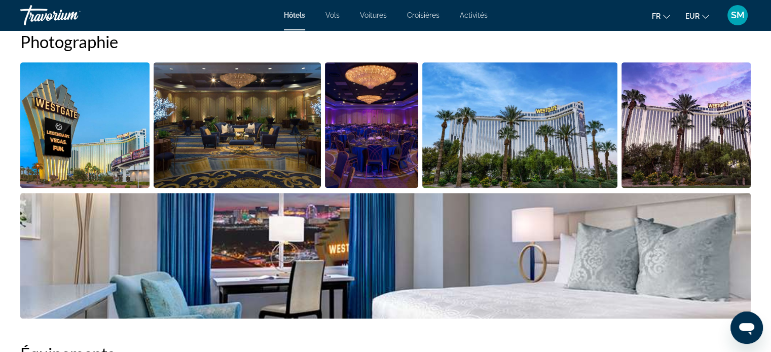
scroll to position [608, 0]
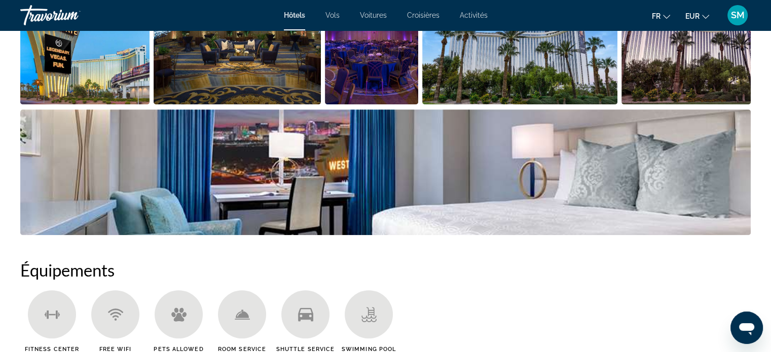
click at [72, 75] on img "Open full-screen image slider" at bounding box center [84, 42] width 129 height 126
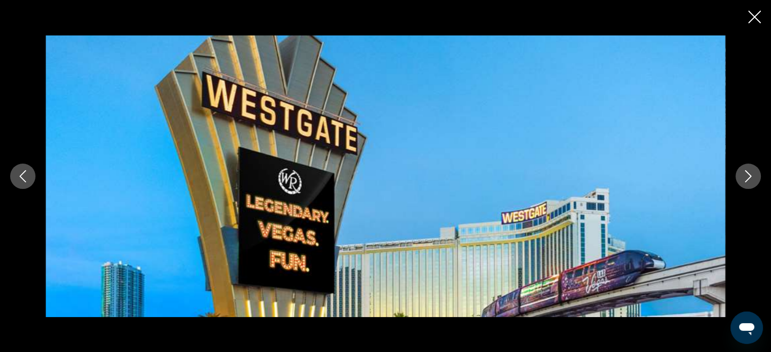
click at [745, 181] on icon "Next image" at bounding box center [748, 176] width 12 height 12
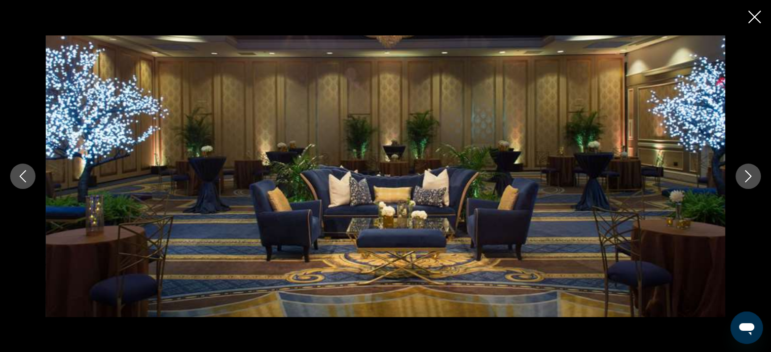
click at [746, 180] on icon "Next image" at bounding box center [748, 176] width 12 height 12
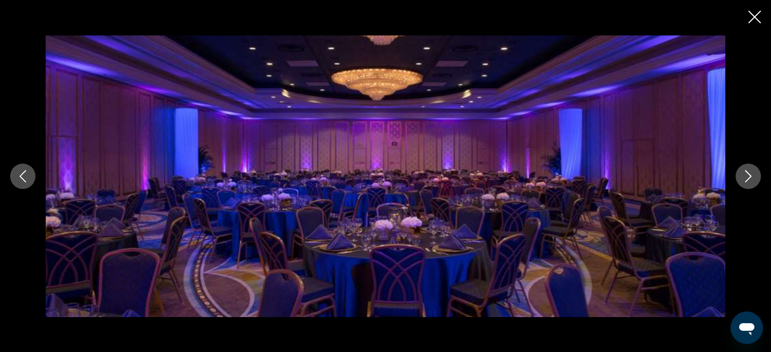
click at [745, 180] on icon "Next image" at bounding box center [748, 176] width 12 height 12
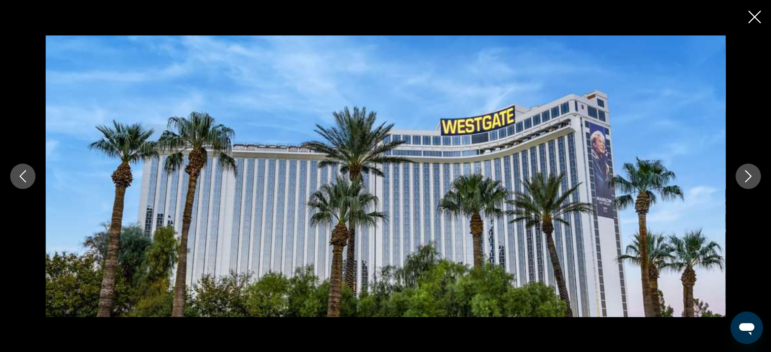
click at [744, 179] on icon "Next image" at bounding box center [748, 176] width 12 height 12
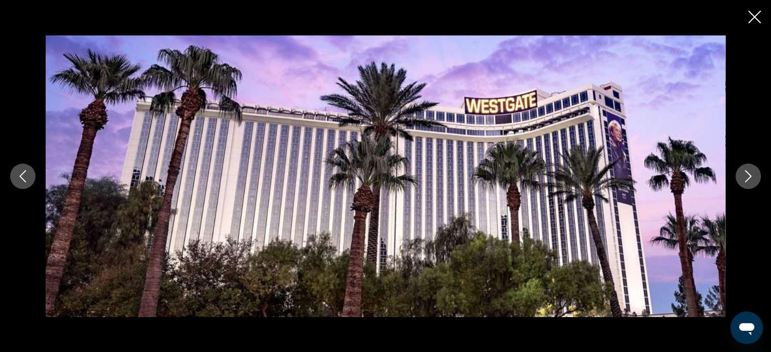
click at [744, 179] on icon "Next image" at bounding box center [748, 176] width 12 height 12
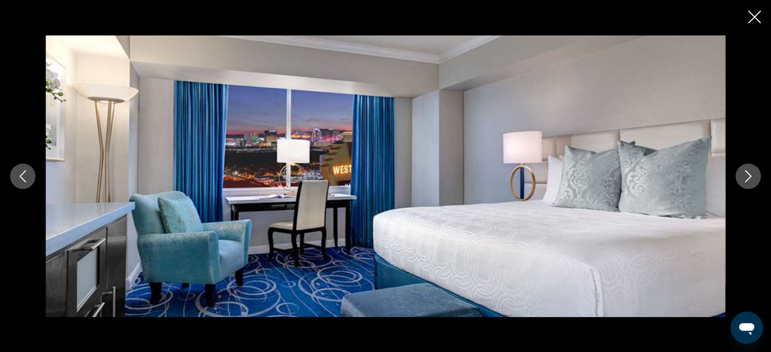
click at [742, 175] on icon "Next image" at bounding box center [748, 176] width 12 height 12
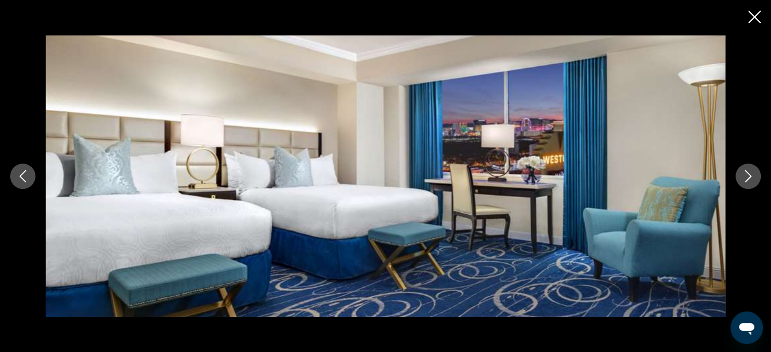
click at [742, 175] on icon "Next image" at bounding box center [748, 176] width 12 height 12
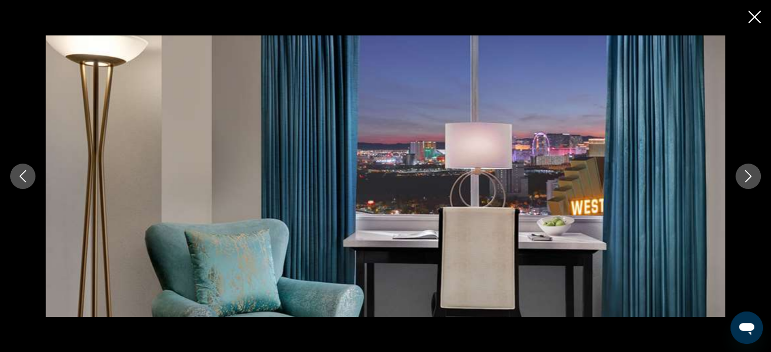
click at [742, 173] on icon "Next image" at bounding box center [748, 176] width 12 height 12
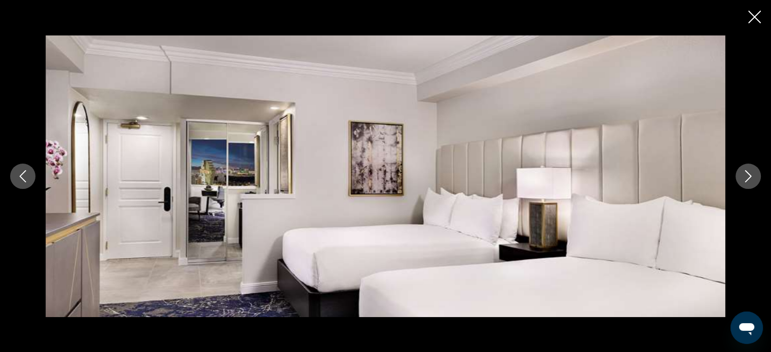
click at [742, 173] on icon "Next image" at bounding box center [748, 176] width 12 height 12
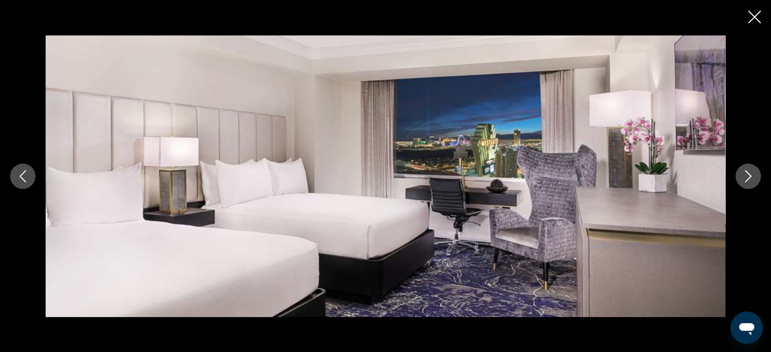
click at [742, 173] on icon "Next image" at bounding box center [748, 176] width 12 height 12
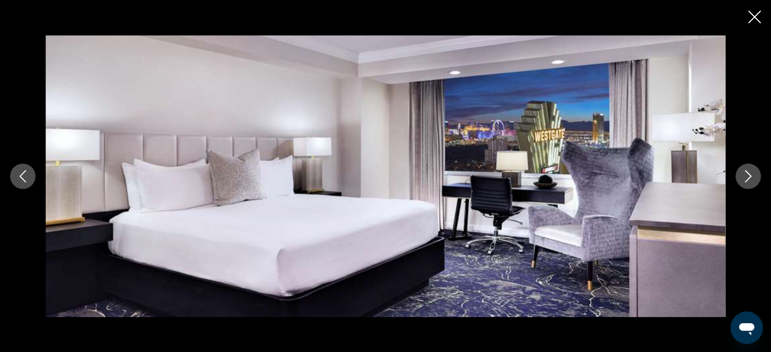
click at [742, 173] on icon "Next image" at bounding box center [748, 176] width 12 height 12
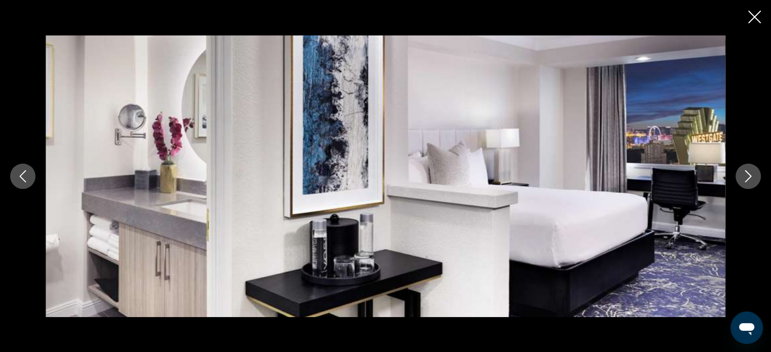
click at [742, 173] on icon "Next image" at bounding box center [748, 176] width 12 height 12
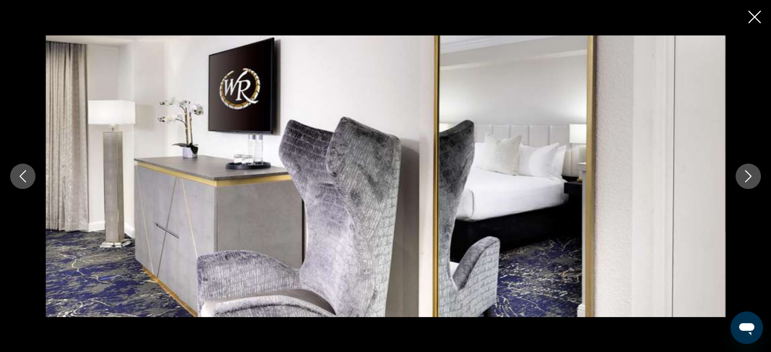
click at [742, 173] on icon "Next image" at bounding box center [748, 176] width 12 height 12
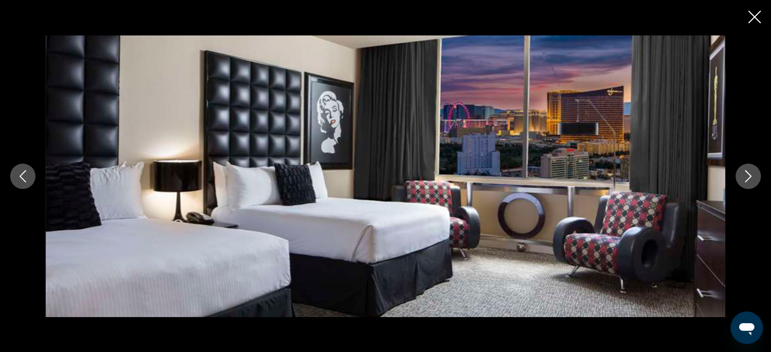
click at [742, 173] on icon "Next image" at bounding box center [748, 176] width 12 height 12
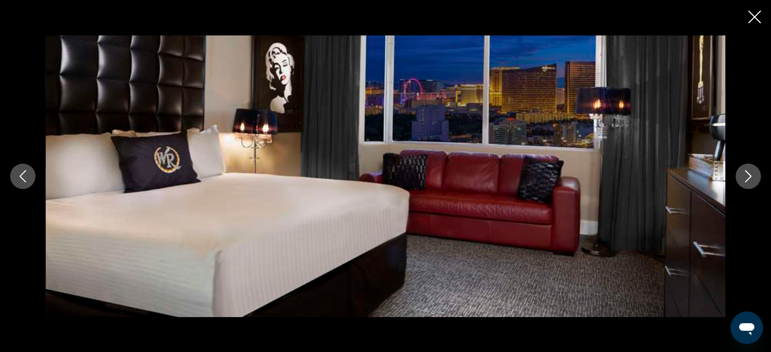
click at [742, 173] on icon "Next image" at bounding box center [748, 176] width 12 height 12
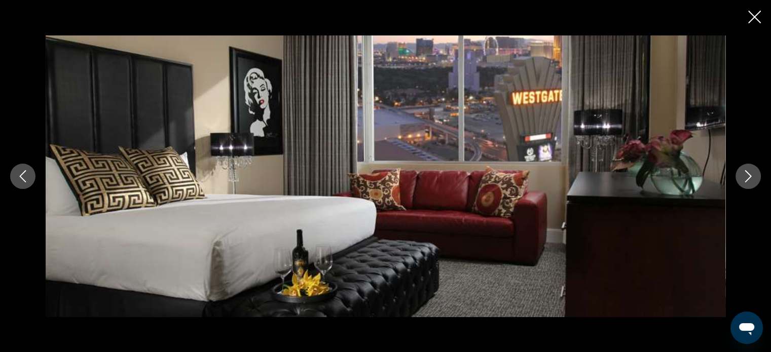
click at [742, 172] on icon "Next image" at bounding box center [748, 176] width 12 height 12
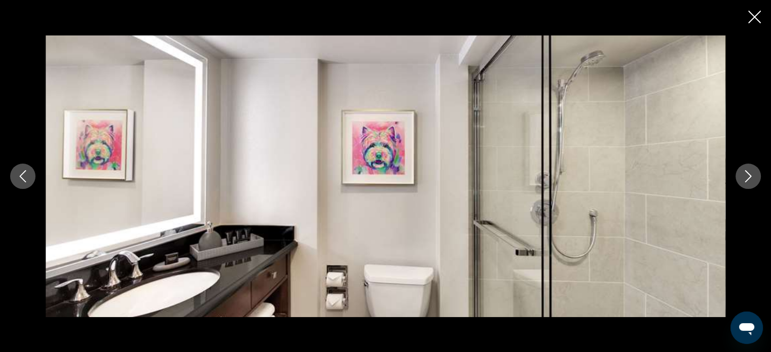
click at [740, 170] on button "Next image" at bounding box center [747, 176] width 25 height 25
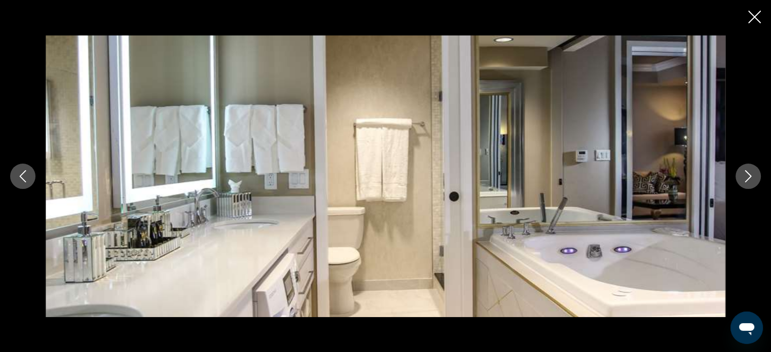
click at [740, 170] on button "Next image" at bounding box center [747, 176] width 25 height 25
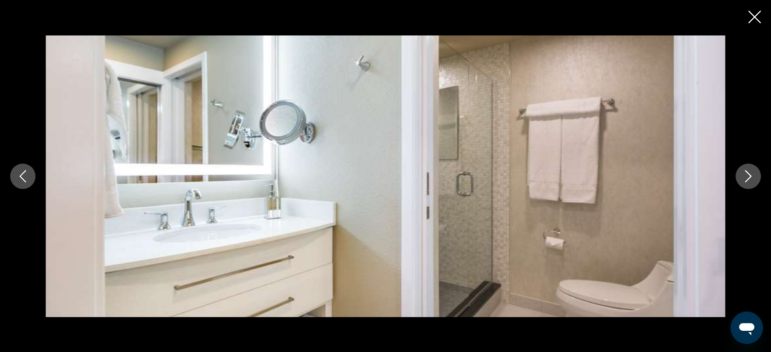
click at [740, 170] on button "Next image" at bounding box center [747, 176] width 25 height 25
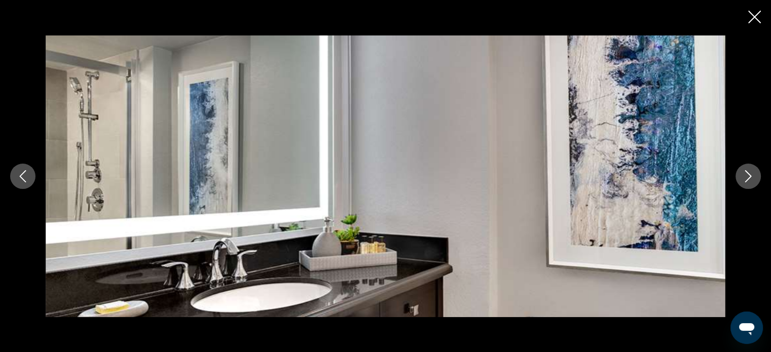
click at [740, 170] on button "Next image" at bounding box center [747, 176] width 25 height 25
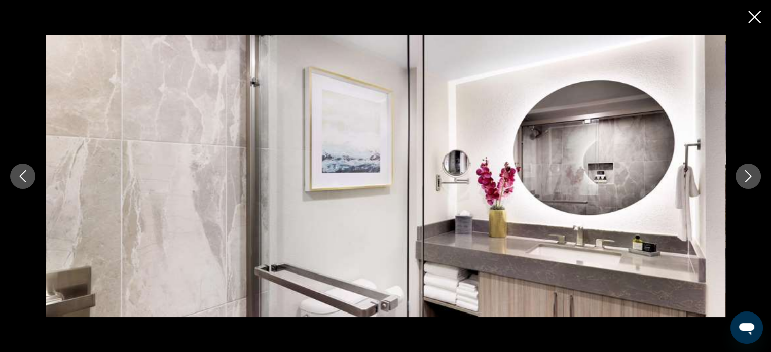
click at [740, 170] on button "Next image" at bounding box center [747, 176] width 25 height 25
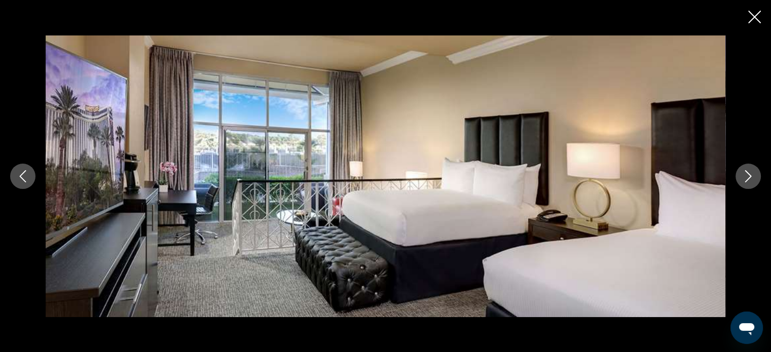
click at [740, 170] on button "Next image" at bounding box center [747, 176] width 25 height 25
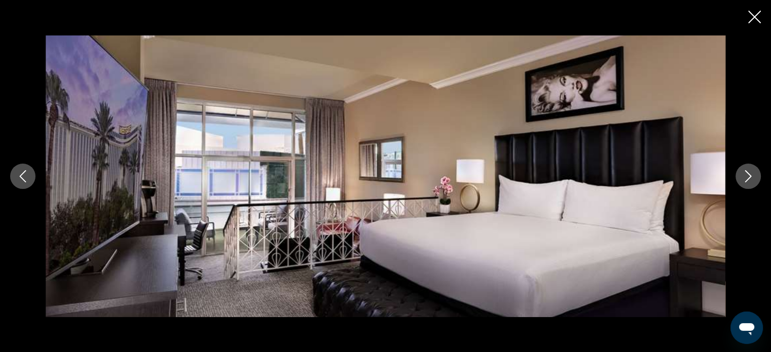
click at [740, 170] on button "Next image" at bounding box center [747, 176] width 25 height 25
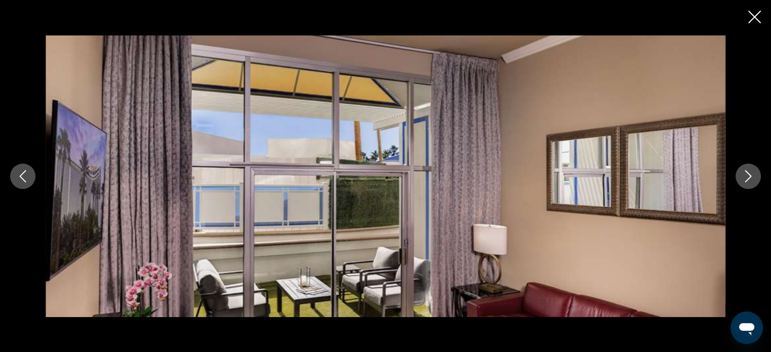
click at [740, 170] on button "Next image" at bounding box center [747, 176] width 25 height 25
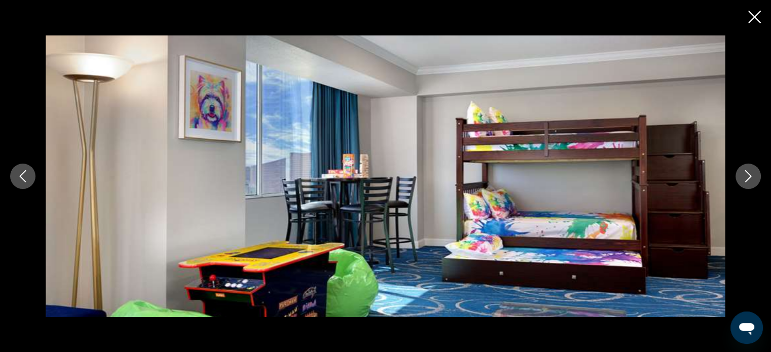
click at [740, 170] on button "Next image" at bounding box center [747, 176] width 25 height 25
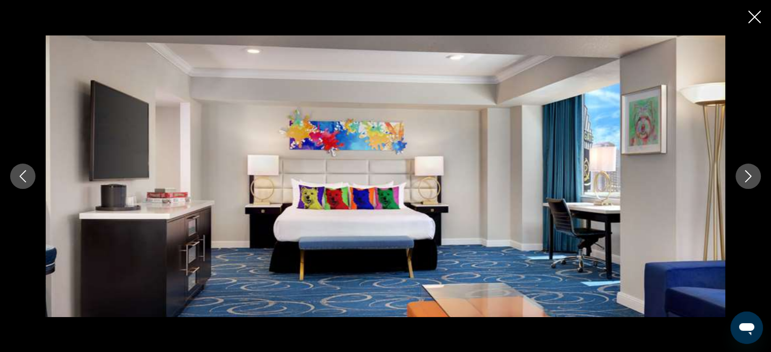
click at [738, 167] on button "Next image" at bounding box center [747, 176] width 25 height 25
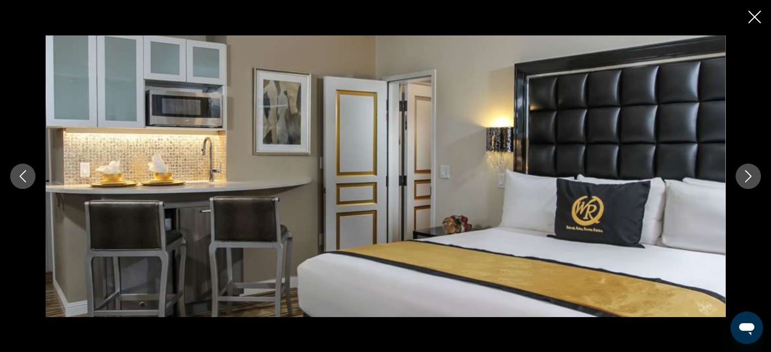
click at [738, 167] on button "Next image" at bounding box center [747, 176] width 25 height 25
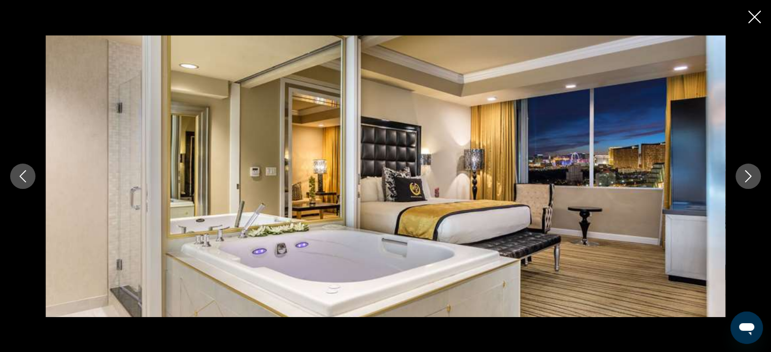
click at [737, 165] on div "prev next" at bounding box center [385, 176] width 771 height 282
click at [750, 176] on icon "Next image" at bounding box center [748, 176] width 12 height 12
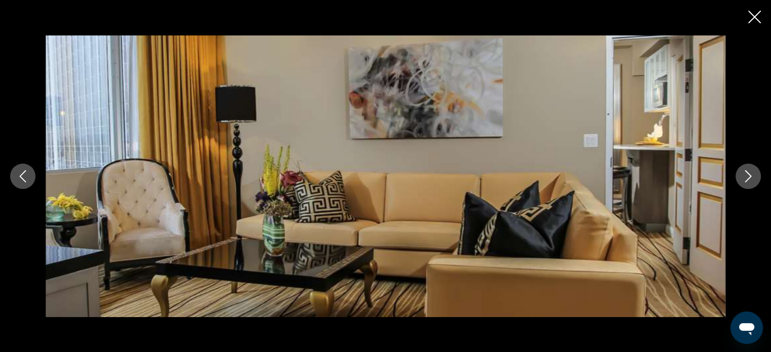
click at [747, 177] on icon "Next image" at bounding box center [748, 176] width 12 height 12
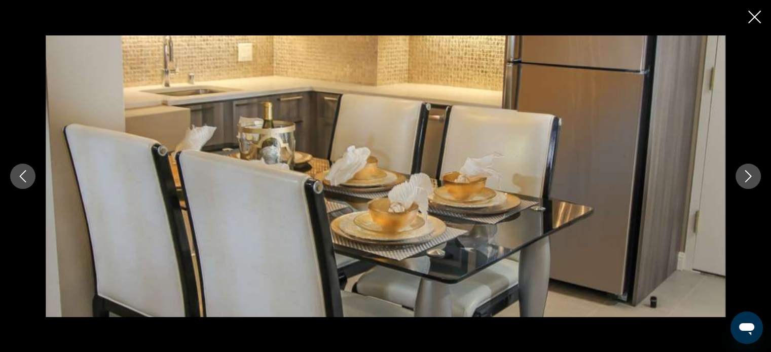
click at [746, 175] on icon "Next image" at bounding box center [748, 176] width 12 height 12
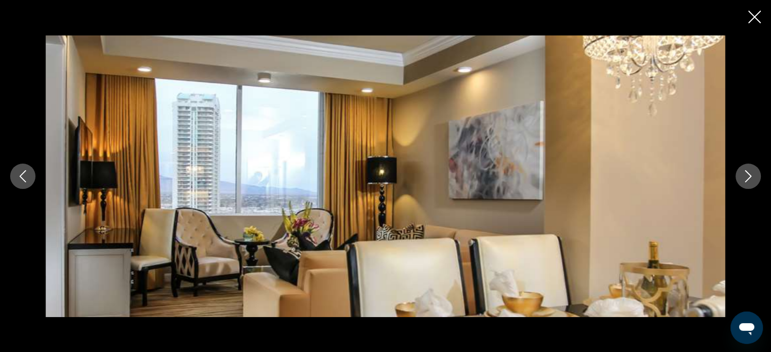
click at [746, 175] on icon "Next image" at bounding box center [748, 176] width 12 height 12
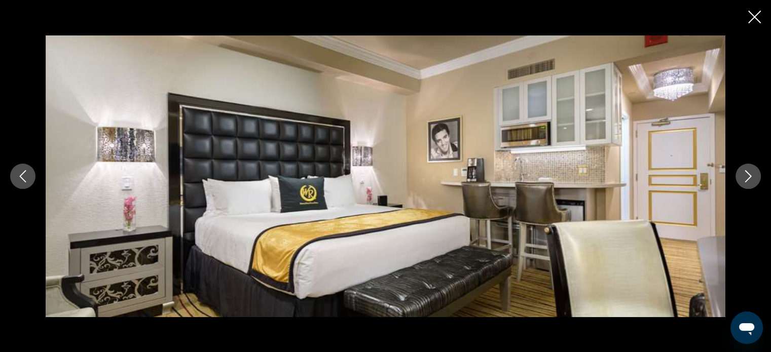
click at [746, 175] on icon "Next image" at bounding box center [748, 176] width 12 height 12
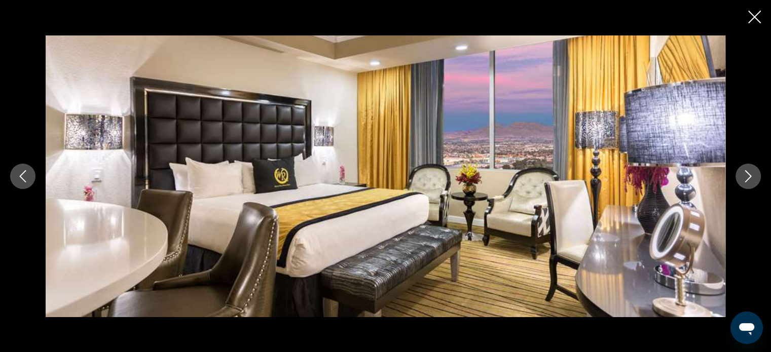
click at [746, 175] on icon "Next image" at bounding box center [748, 176] width 12 height 12
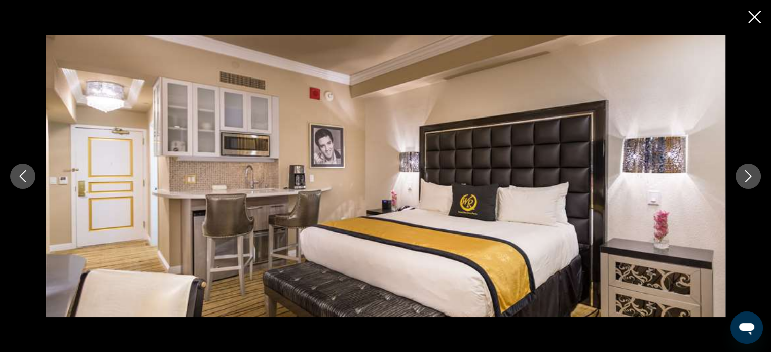
click at [746, 175] on icon "Next image" at bounding box center [748, 176] width 12 height 12
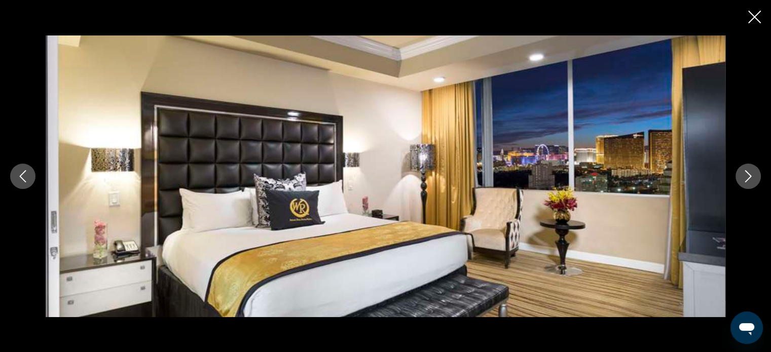
click at [746, 175] on icon "Next image" at bounding box center [748, 176] width 12 height 12
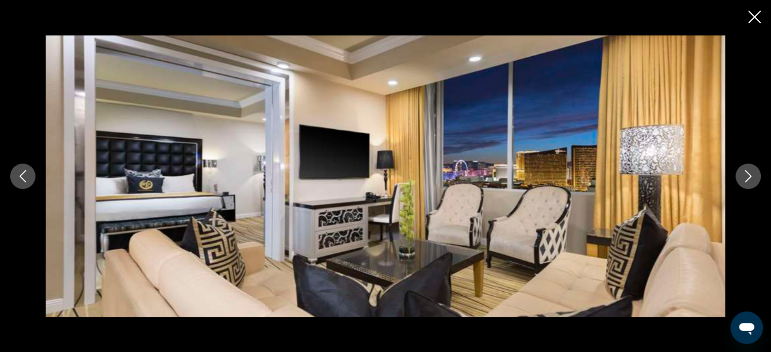
click at [746, 175] on icon "Next image" at bounding box center [748, 176] width 12 height 12
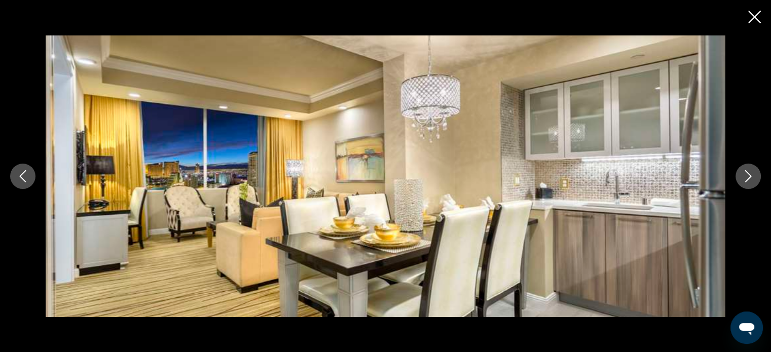
click at [746, 175] on icon "Next image" at bounding box center [748, 176] width 12 height 12
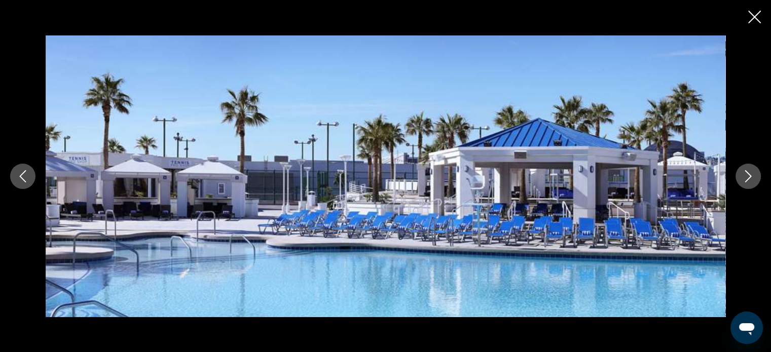
click at [746, 175] on icon "Next image" at bounding box center [748, 176] width 12 height 12
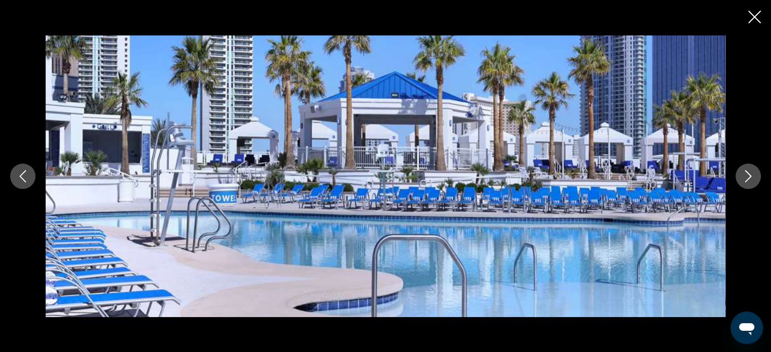
click at [746, 175] on icon "Next image" at bounding box center [748, 176] width 12 height 12
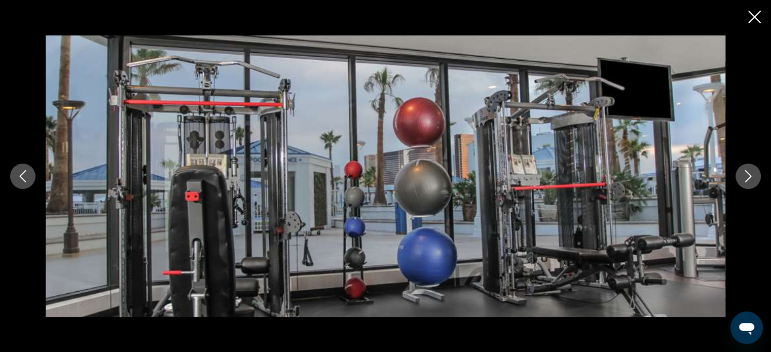
click at [746, 175] on icon "Next image" at bounding box center [748, 176] width 12 height 12
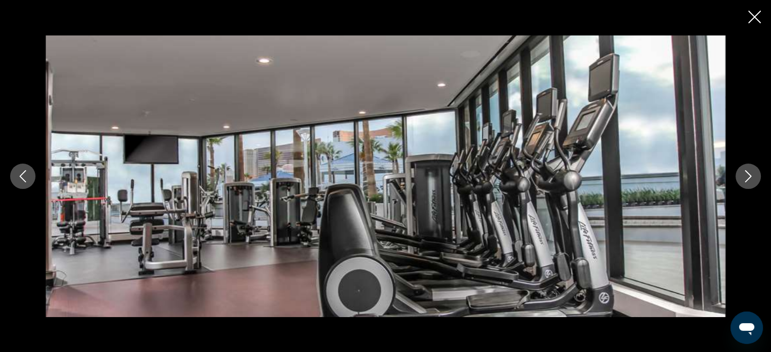
click at [746, 175] on icon "Next image" at bounding box center [748, 176] width 12 height 12
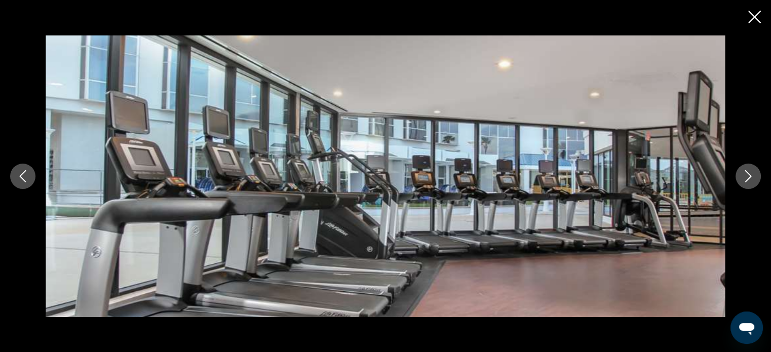
click at [746, 175] on icon "Next image" at bounding box center [748, 176] width 12 height 12
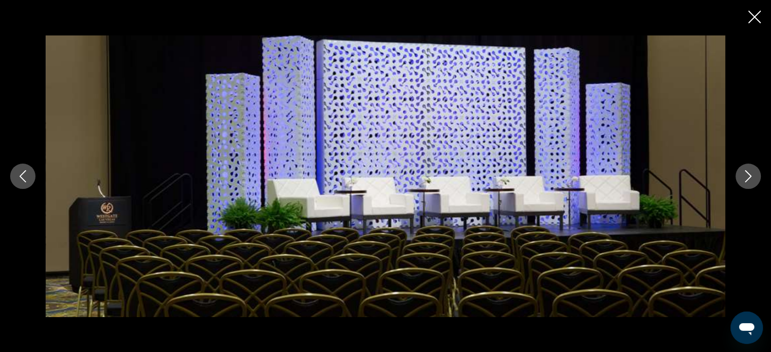
click at [746, 175] on icon "Next image" at bounding box center [748, 176] width 12 height 12
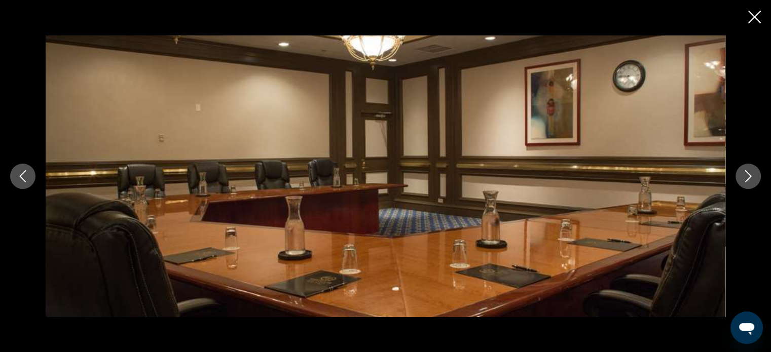
click at [746, 175] on icon "Next image" at bounding box center [748, 176] width 12 height 12
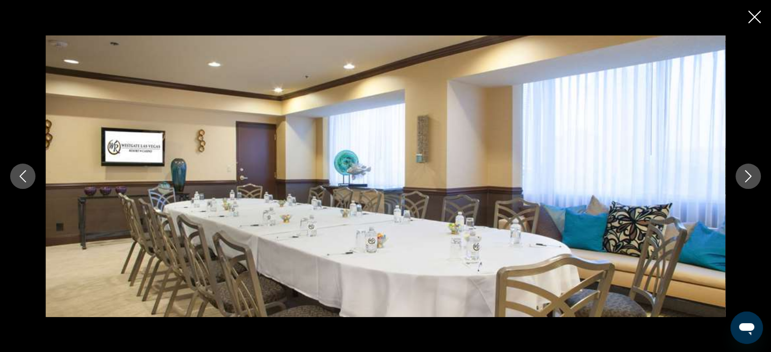
click at [746, 175] on icon "Next image" at bounding box center [748, 176] width 12 height 12
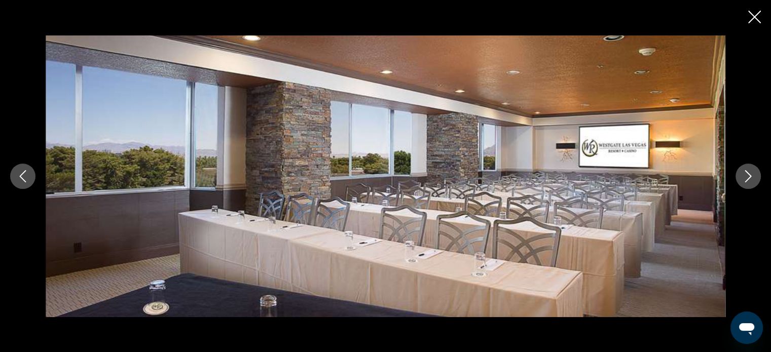
click at [746, 175] on icon "Next image" at bounding box center [748, 176] width 12 height 12
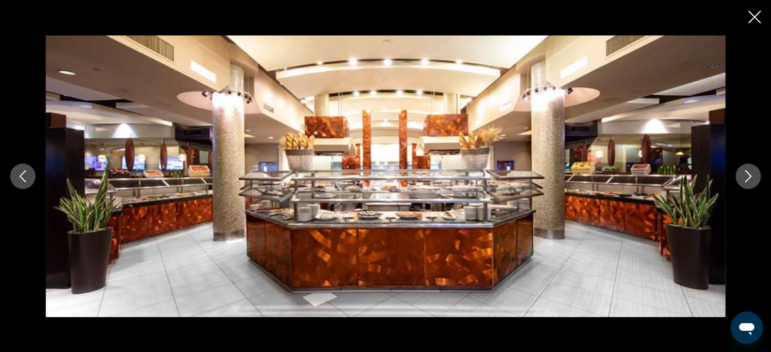
click at [746, 175] on icon "Next image" at bounding box center [748, 176] width 12 height 12
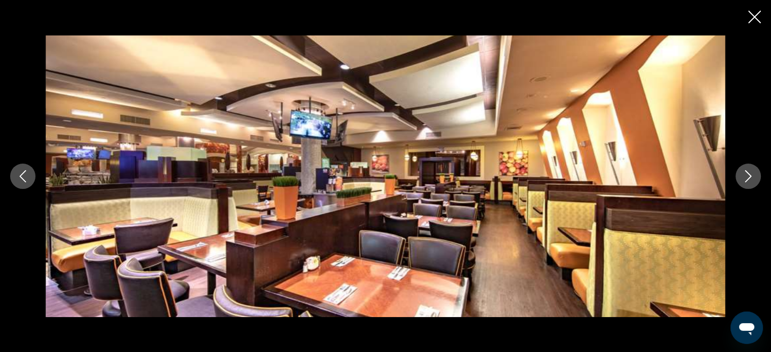
click at [746, 175] on icon "Next image" at bounding box center [748, 176] width 12 height 12
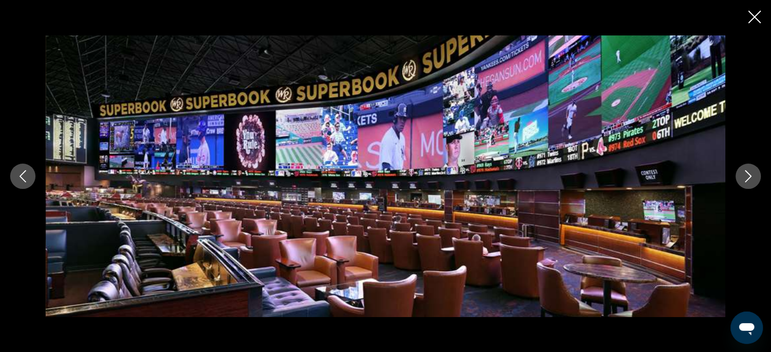
click at [746, 175] on icon "Next image" at bounding box center [748, 176] width 12 height 12
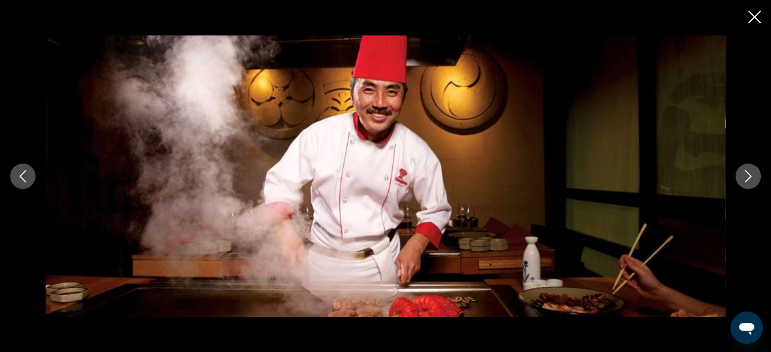
click at [746, 175] on icon "Next image" at bounding box center [748, 176] width 12 height 12
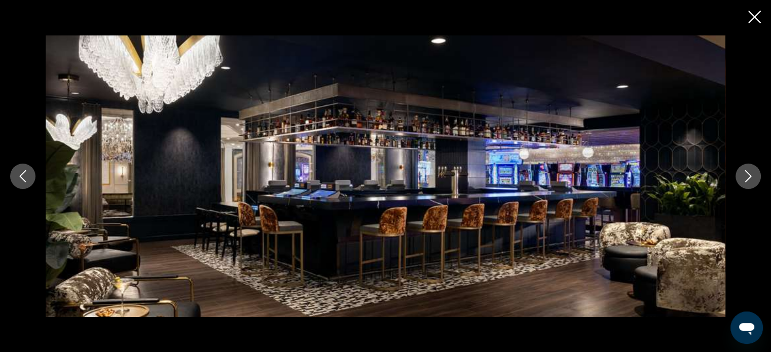
click at [746, 175] on icon "Next image" at bounding box center [748, 176] width 12 height 12
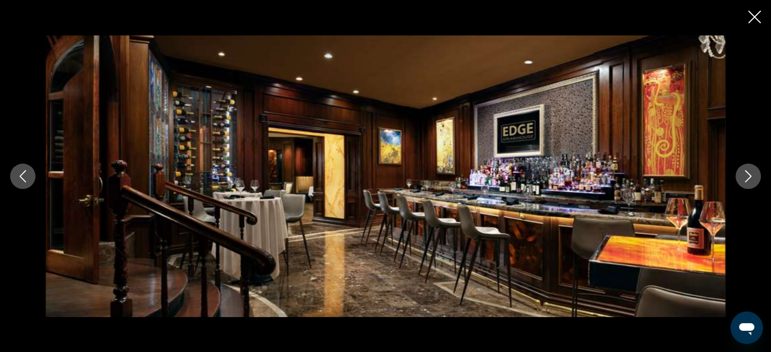
click at [746, 175] on icon "Next image" at bounding box center [748, 176] width 12 height 12
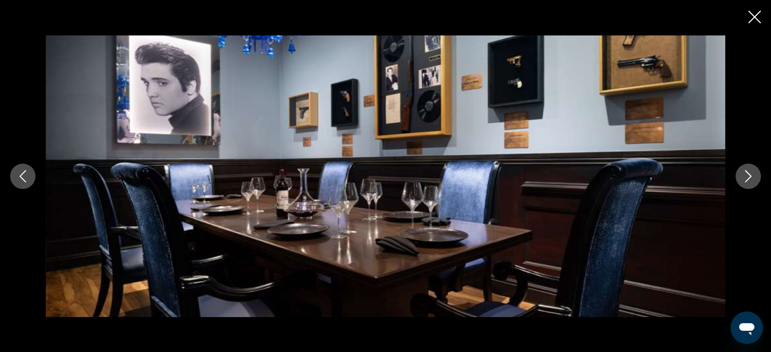
click at [746, 175] on icon "Next image" at bounding box center [748, 176] width 12 height 12
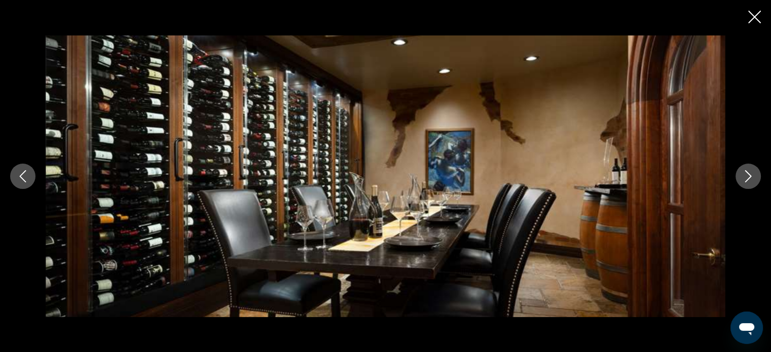
click at [746, 175] on icon "Next image" at bounding box center [748, 176] width 12 height 12
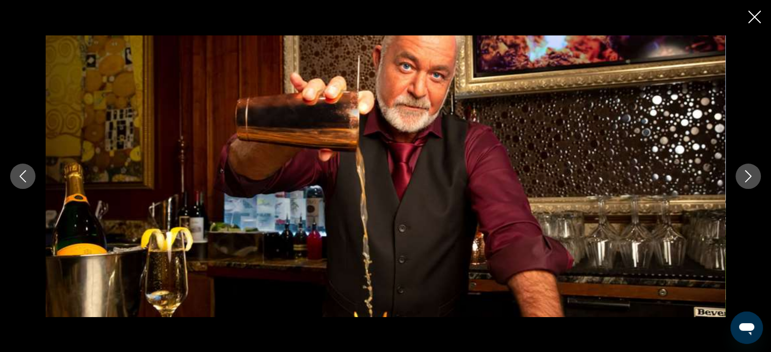
click at [756, 21] on icon "Close slideshow" at bounding box center [754, 17] width 13 height 13
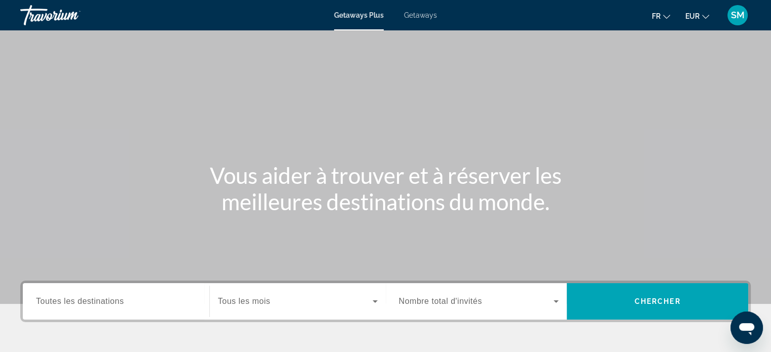
click at [76, 302] on span "Toutes les destinations" at bounding box center [80, 301] width 88 height 9
click at [76, 302] on input "Destination Toutes les destinations" at bounding box center [116, 302] width 160 height 12
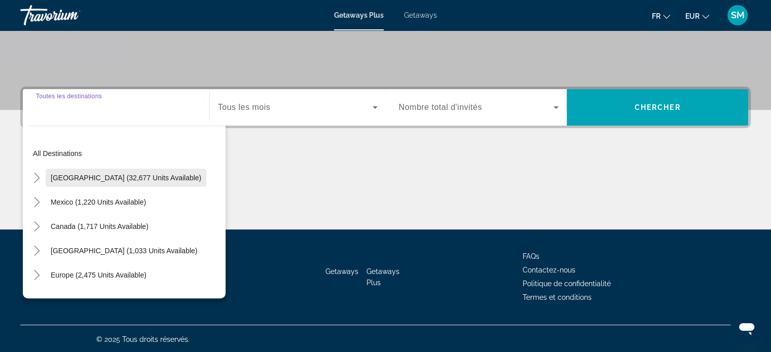
scroll to position [195, 0]
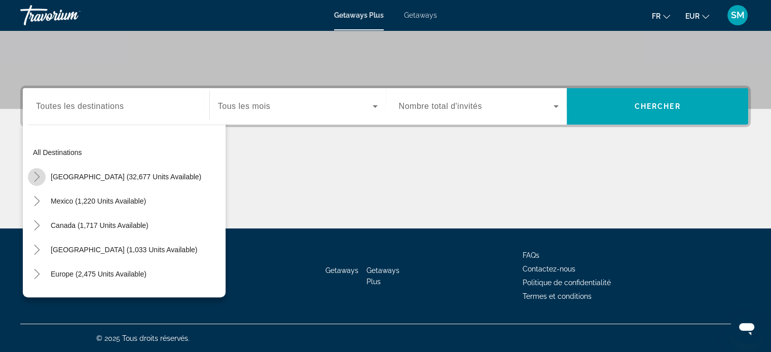
click at [38, 175] on icon "Toggle United States (32,677 units available)" at bounding box center [37, 177] width 6 height 10
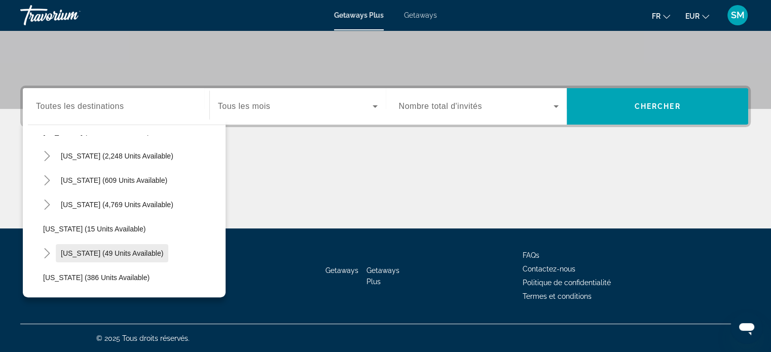
scroll to position [131, 0]
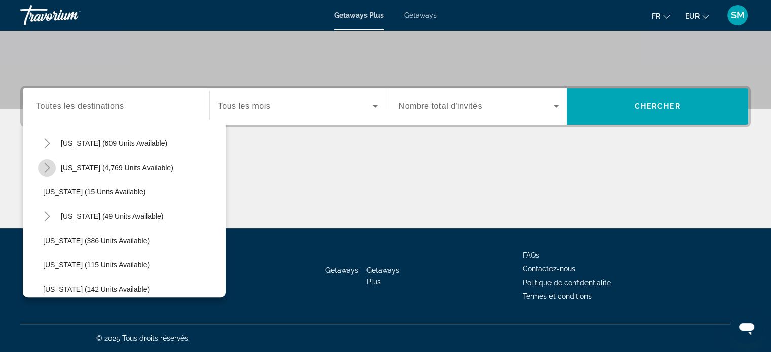
click at [51, 164] on icon "Toggle Florida (4,769 units available)" at bounding box center [47, 168] width 10 height 10
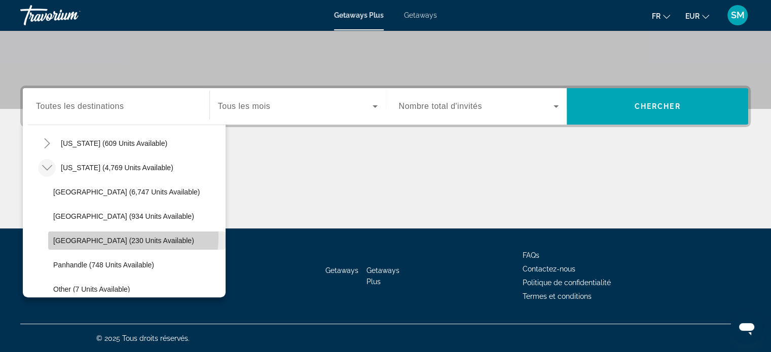
click at [109, 237] on span "West Coast (230 units available)" at bounding box center [123, 241] width 141 height 8
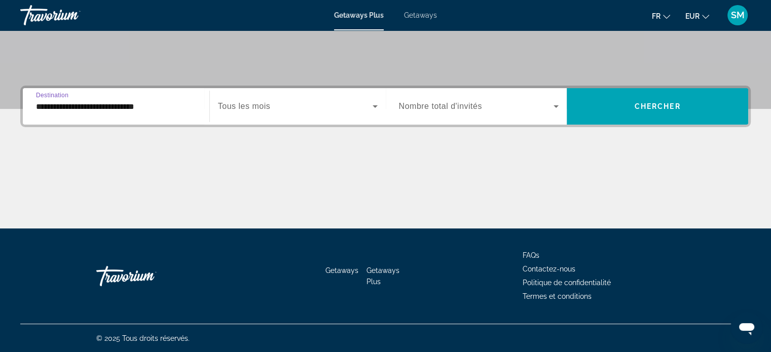
click at [117, 108] on input "**********" at bounding box center [116, 107] width 160 height 12
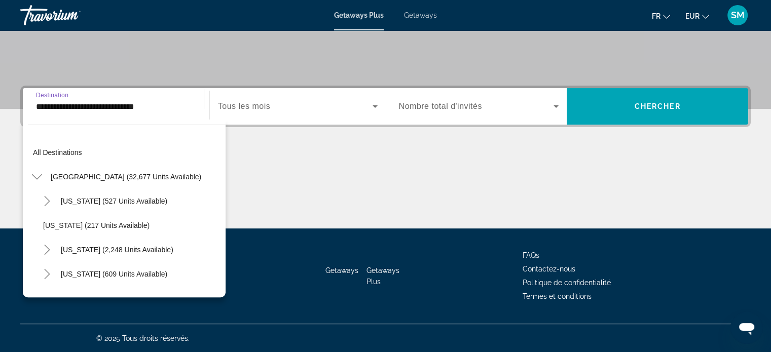
scroll to position [158, 0]
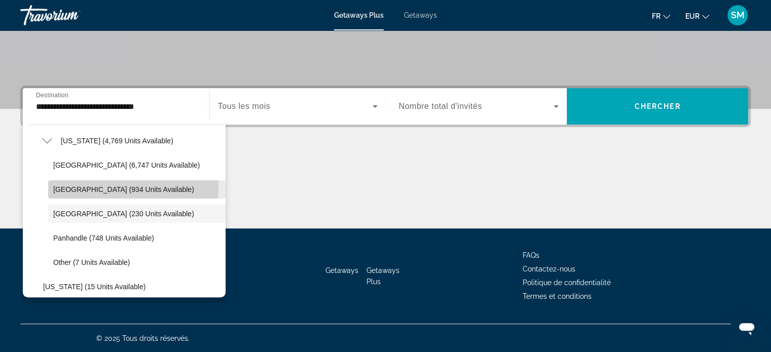
click at [97, 186] on span "East Coast (934 units available)" at bounding box center [123, 189] width 141 height 8
type input "**********"
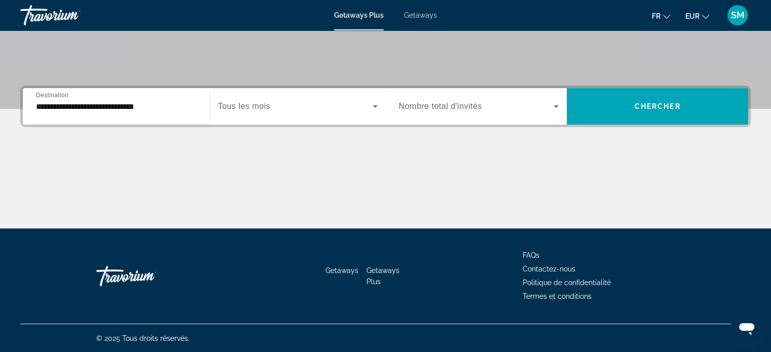
click at [336, 97] on div "Search widget" at bounding box center [298, 106] width 160 height 28
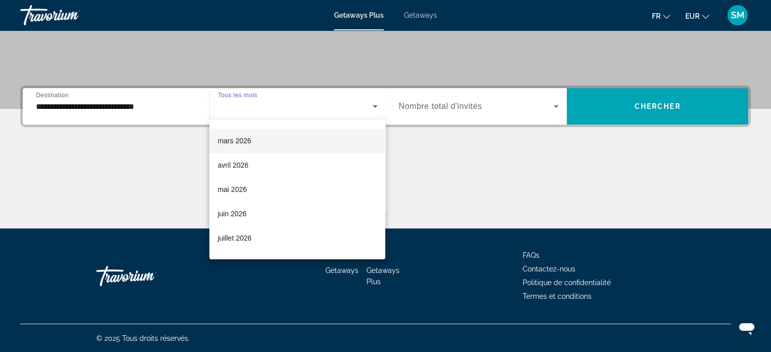
scroll to position [107, 0]
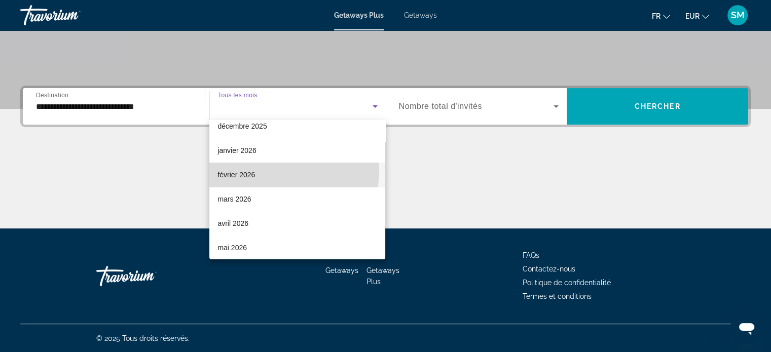
click at [250, 169] on span "février 2026" at bounding box center [236, 175] width 38 height 12
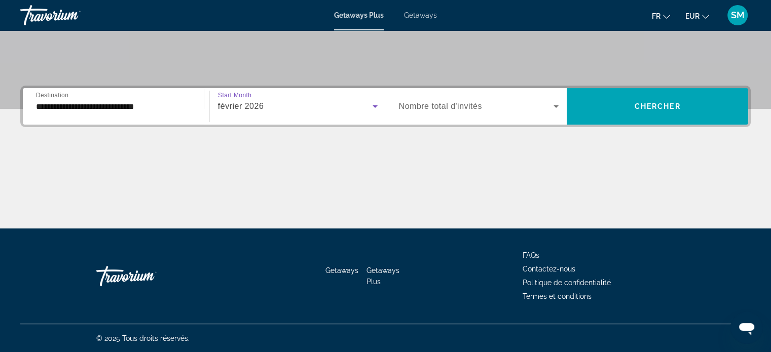
click at [490, 105] on span "Search widget" at bounding box center [476, 106] width 155 height 12
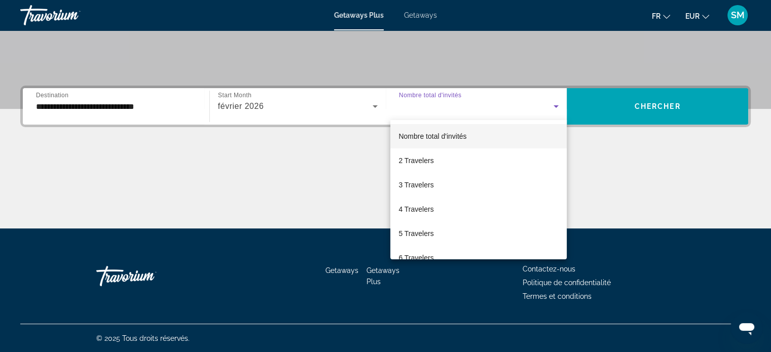
drag, startPoint x: 421, startPoint y: 158, endPoint x: 438, endPoint y: 145, distance: 21.4
click at [421, 158] on span "2 Travelers" at bounding box center [415, 161] width 35 height 12
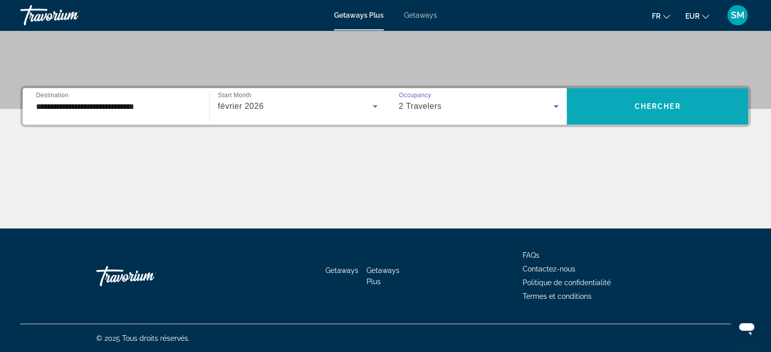
click at [656, 107] on span "Chercher" at bounding box center [658, 106] width 46 height 8
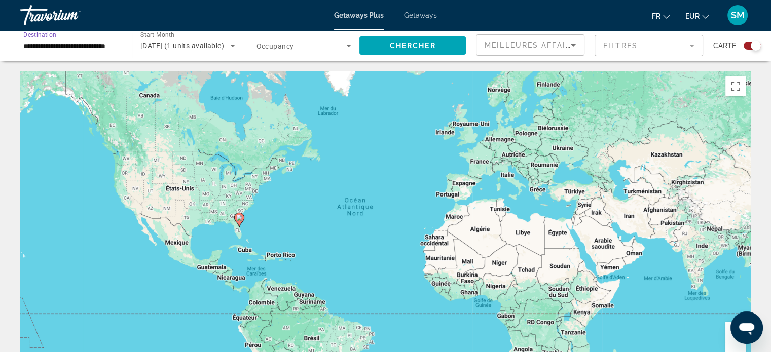
click at [81, 45] on input "**********" at bounding box center [70, 46] width 95 height 12
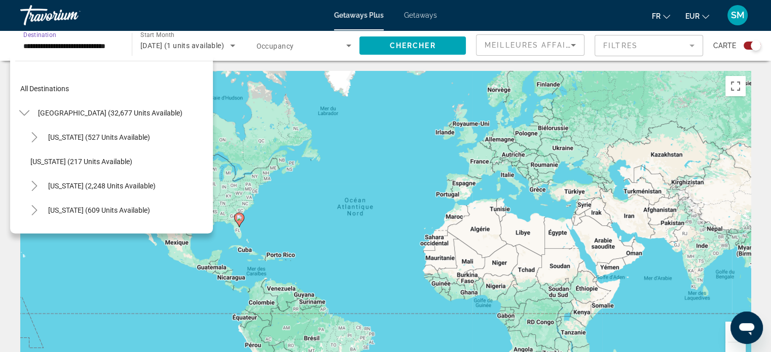
scroll to position [133, 0]
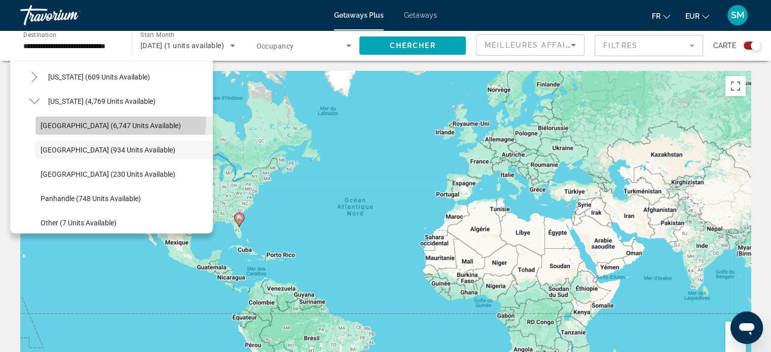
click at [91, 122] on span "Orlando & Disney Area (6,747 units available)" at bounding box center [111, 126] width 140 height 8
type input "**********"
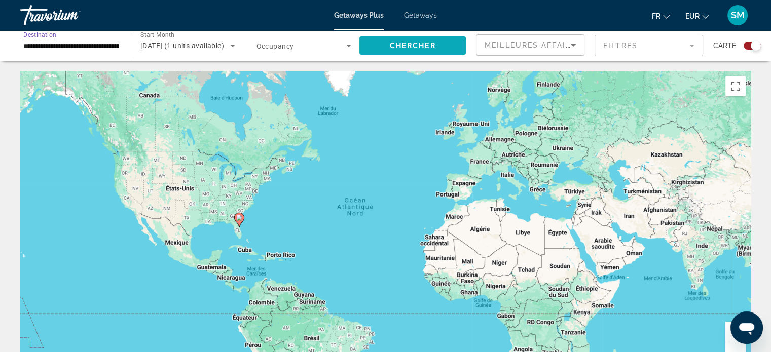
click at [410, 46] on span "Chercher" at bounding box center [413, 46] width 46 height 8
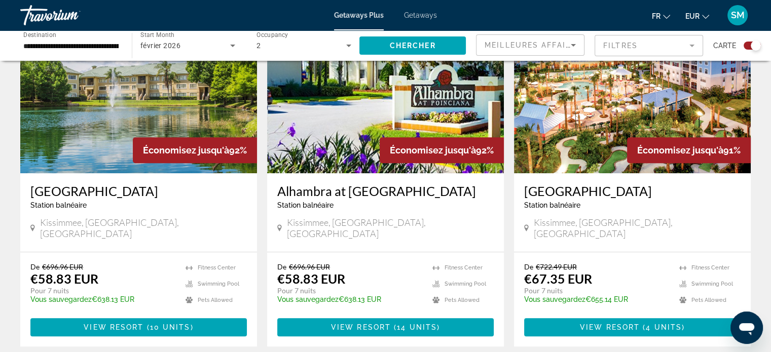
scroll to position [304, 0]
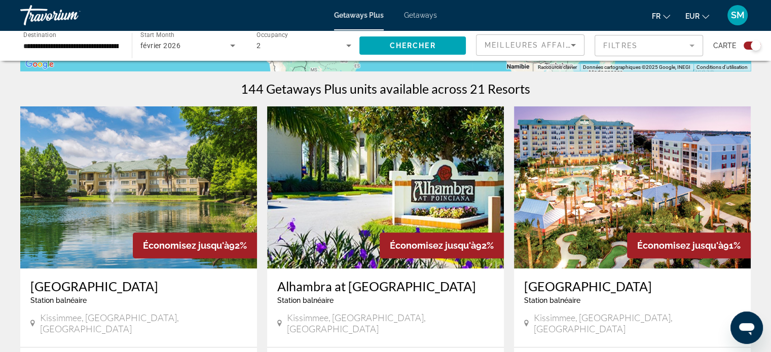
click at [118, 183] on img "Main content" at bounding box center [138, 187] width 237 height 162
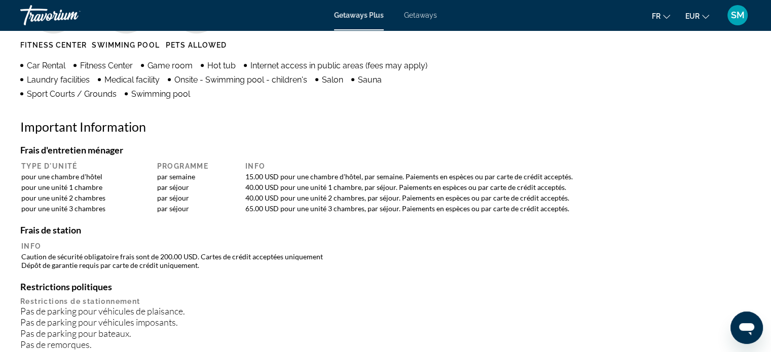
scroll to position [912, 0]
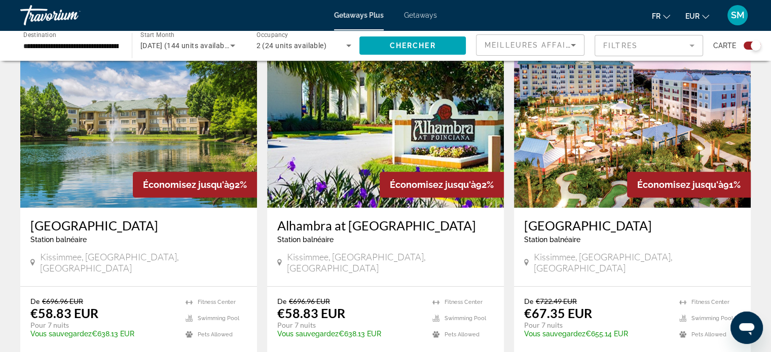
scroll to position [456, 0]
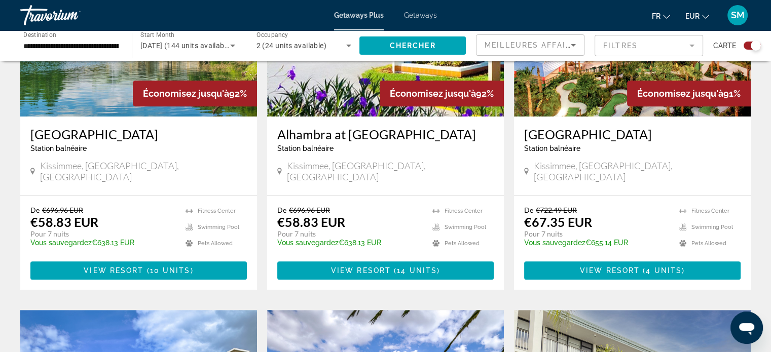
click at [318, 77] on img "Main content" at bounding box center [385, 35] width 237 height 162
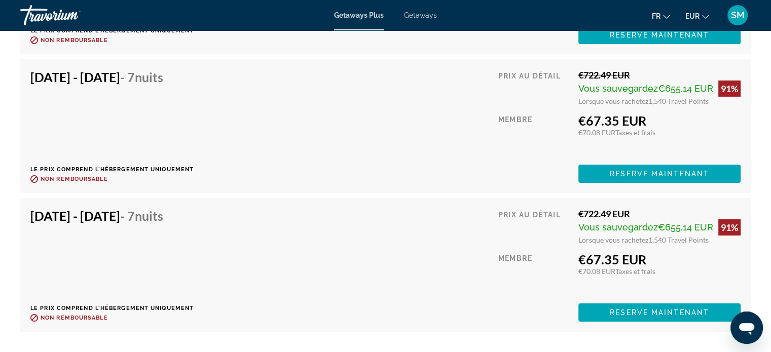
scroll to position [3396, 0]
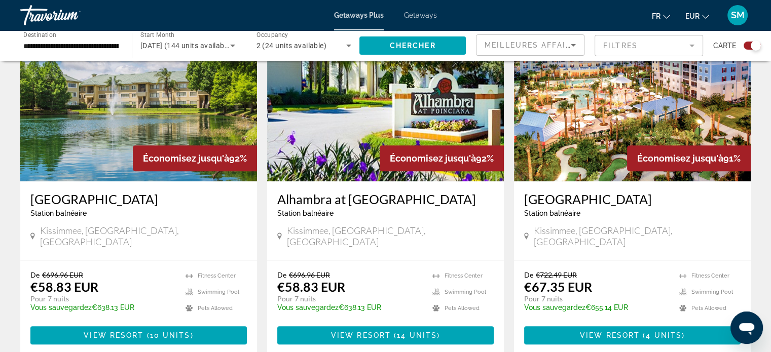
scroll to position [405, 0]
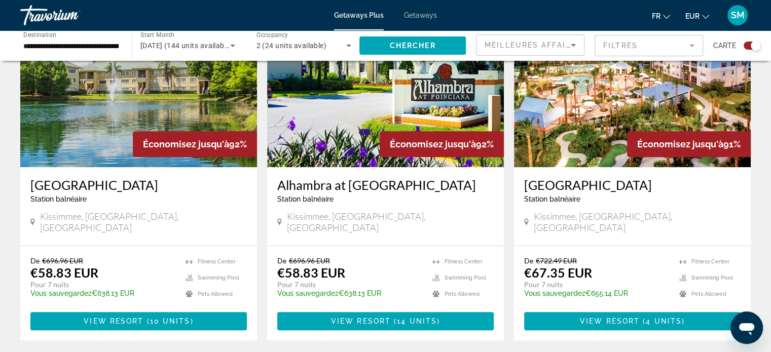
click at [566, 84] on img "Main content" at bounding box center [632, 86] width 237 height 162
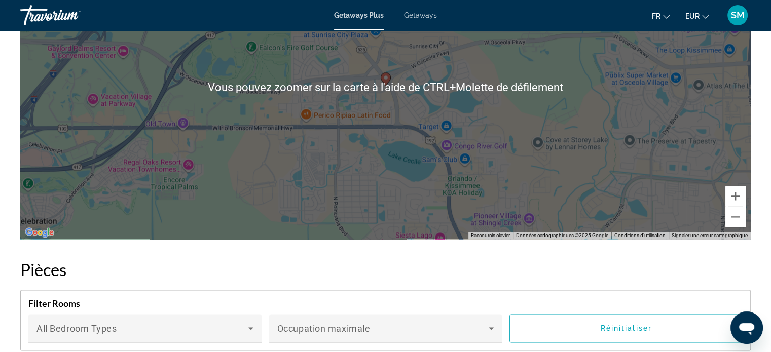
scroll to position [1470, 0]
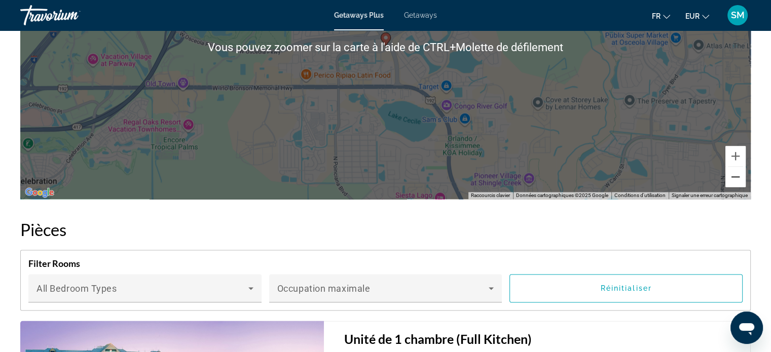
click at [736, 176] on button "Zoom arrière" at bounding box center [735, 177] width 20 height 20
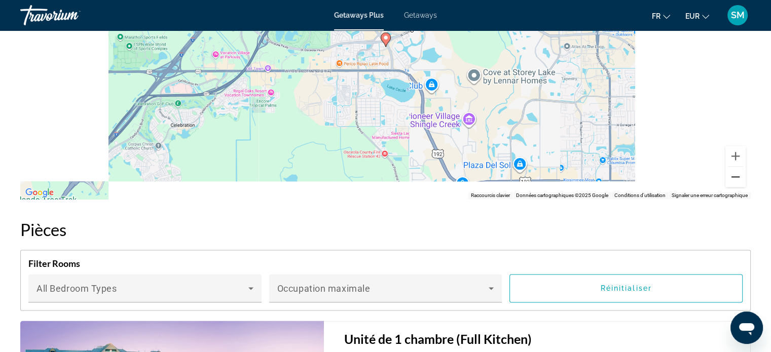
click at [736, 176] on button "Zoom arrière" at bounding box center [735, 177] width 20 height 20
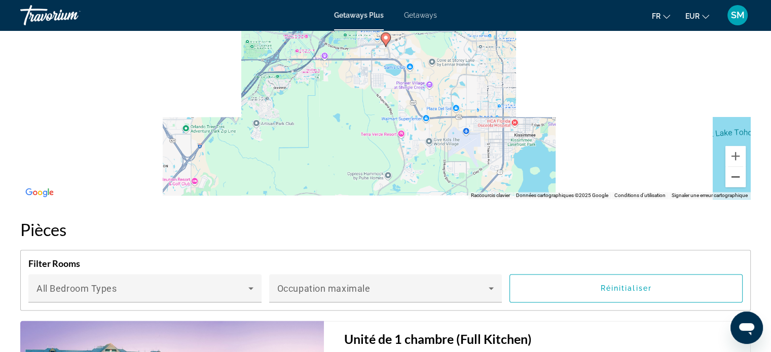
click at [736, 176] on button "Zoom arrière" at bounding box center [735, 177] width 20 height 20
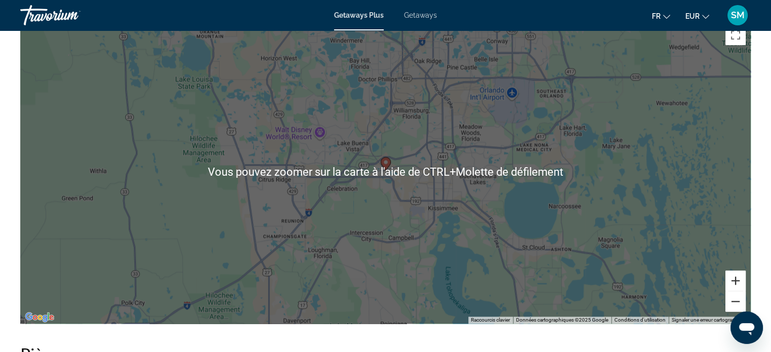
scroll to position [1368, 0]
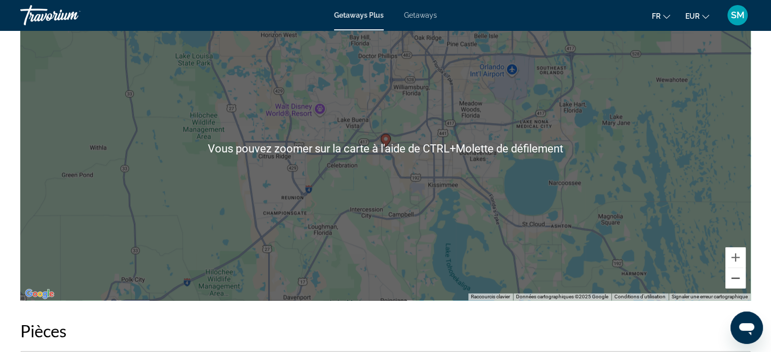
click at [736, 276] on button "Zoom arrière" at bounding box center [735, 278] width 20 height 20
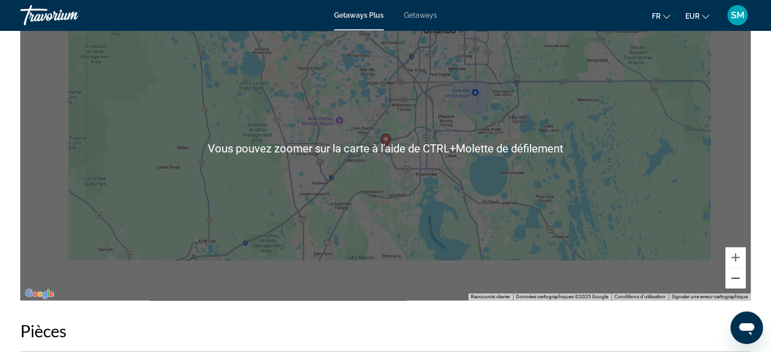
click at [736, 276] on button "Zoom arrière" at bounding box center [735, 278] width 20 height 20
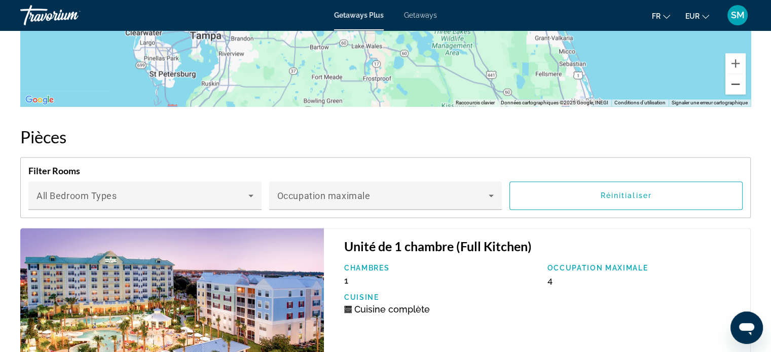
scroll to position [1520, 0]
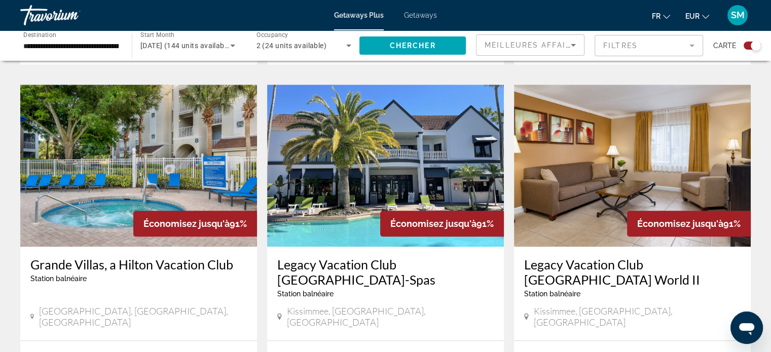
scroll to position [1064, 0]
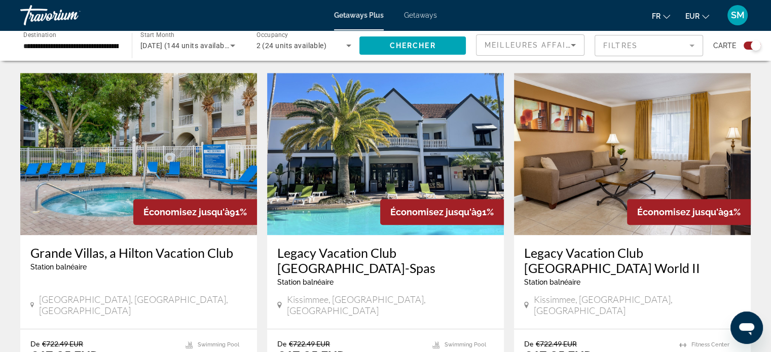
click at [125, 91] on img "Main content" at bounding box center [138, 154] width 237 height 162
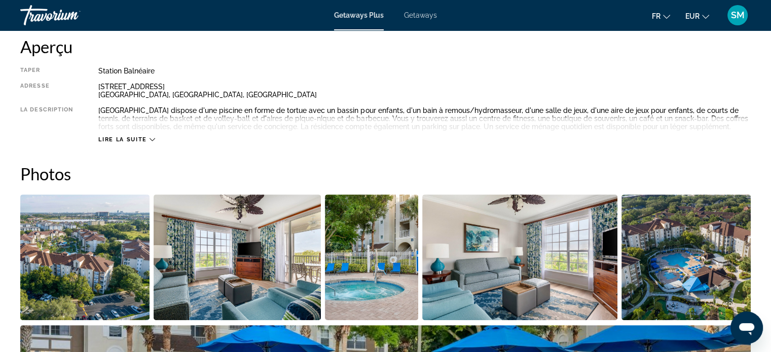
scroll to position [405, 0]
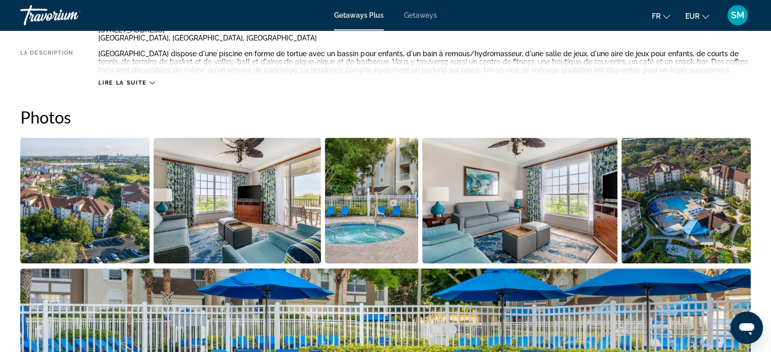
click at [62, 209] on img "Open full-screen image slider" at bounding box center [84, 201] width 129 height 126
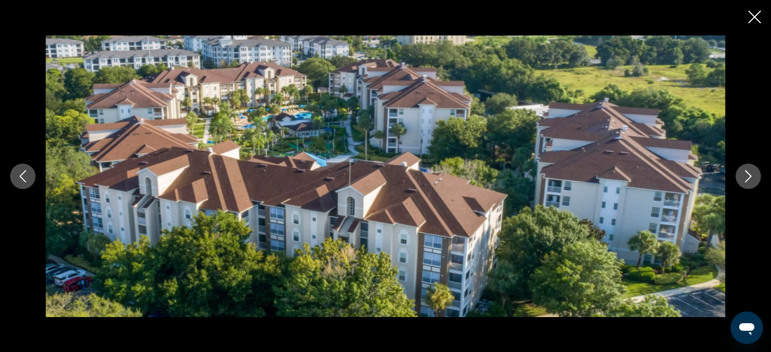
click at [745, 173] on icon "Next image" at bounding box center [748, 176] width 12 height 12
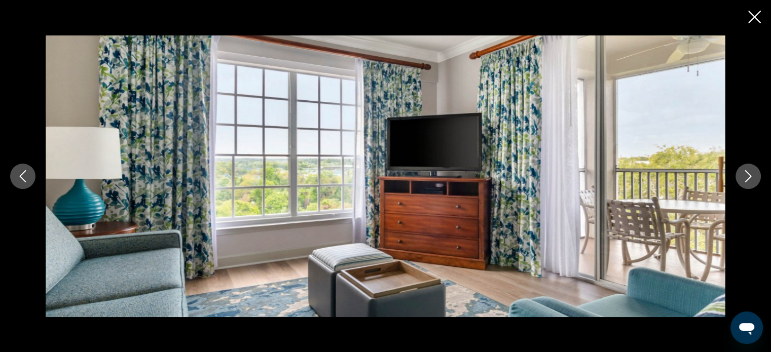
click at [745, 173] on icon "Next image" at bounding box center [748, 176] width 12 height 12
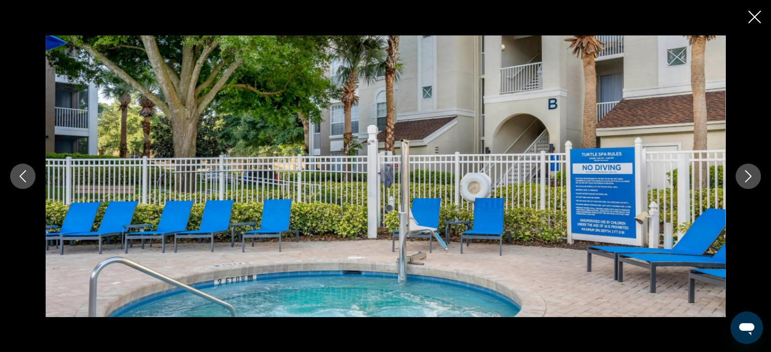
click at [743, 170] on icon "Next image" at bounding box center [748, 176] width 12 height 12
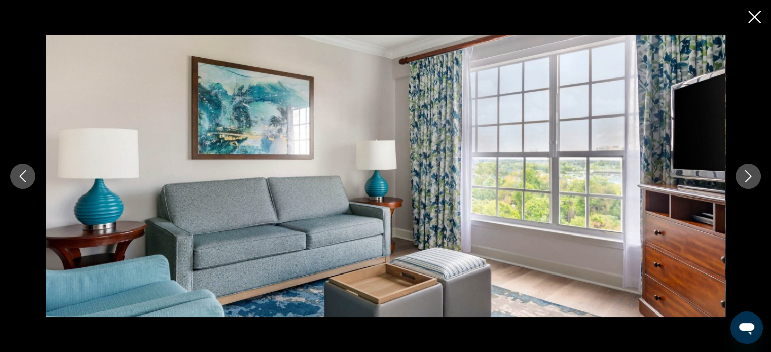
click at [740, 169] on button "Next image" at bounding box center [747, 176] width 25 height 25
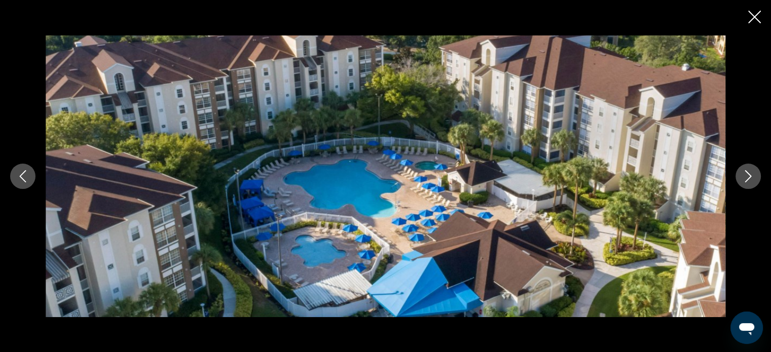
click at [738, 167] on div "prev next" at bounding box center [385, 176] width 771 height 282
click at [746, 176] on icon "Next image" at bounding box center [748, 176] width 12 height 12
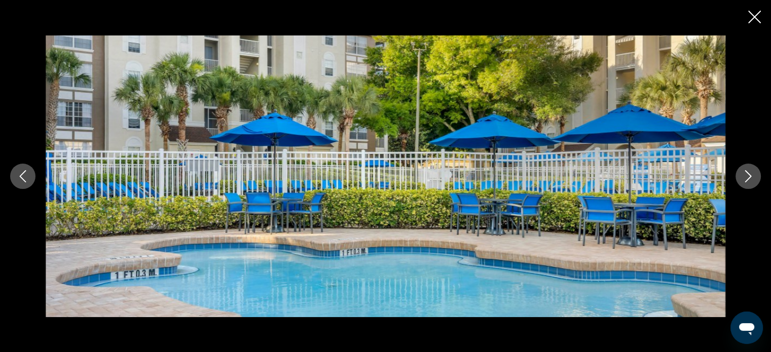
click at [744, 171] on icon "Next image" at bounding box center [748, 176] width 12 height 12
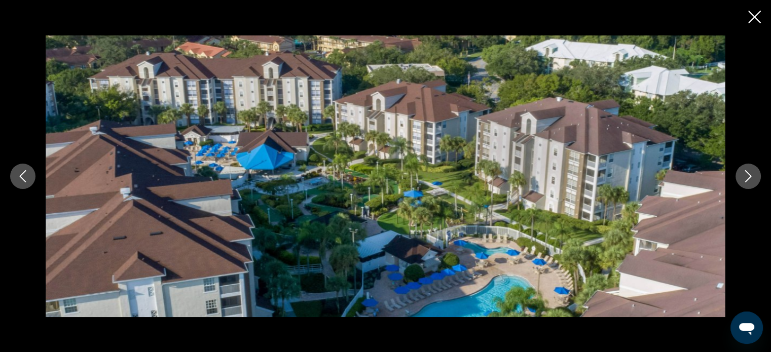
click at [742, 168] on button "Next image" at bounding box center [747, 176] width 25 height 25
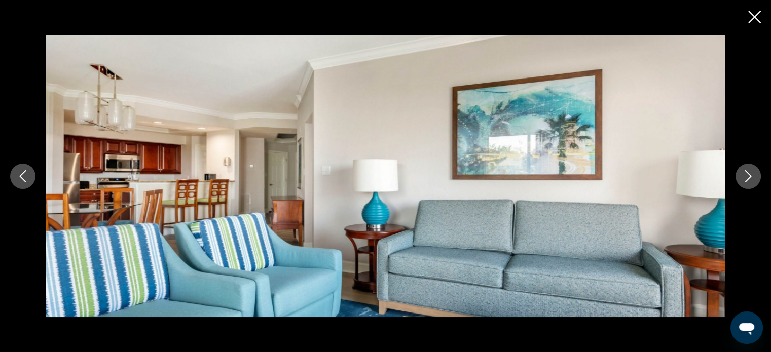
click at [742, 168] on button "Next image" at bounding box center [747, 176] width 25 height 25
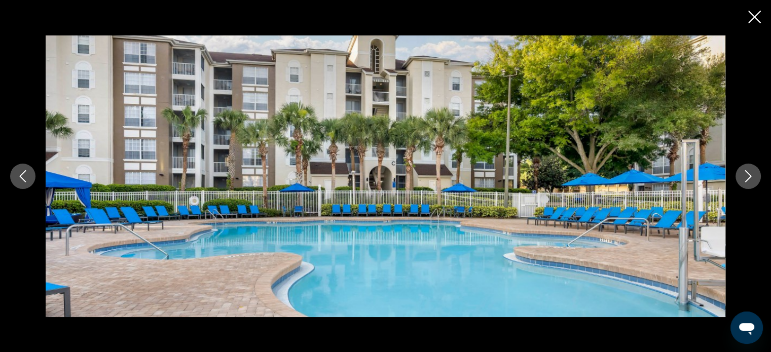
click at [742, 168] on button "Next image" at bounding box center [747, 176] width 25 height 25
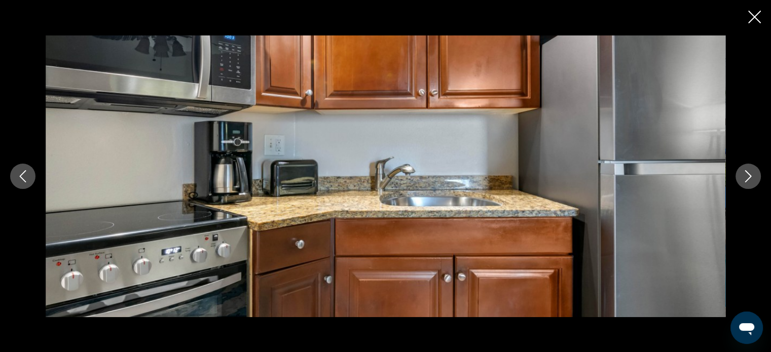
click at [742, 168] on button "Next image" at bounding box center [747, 176] width 25 height 25
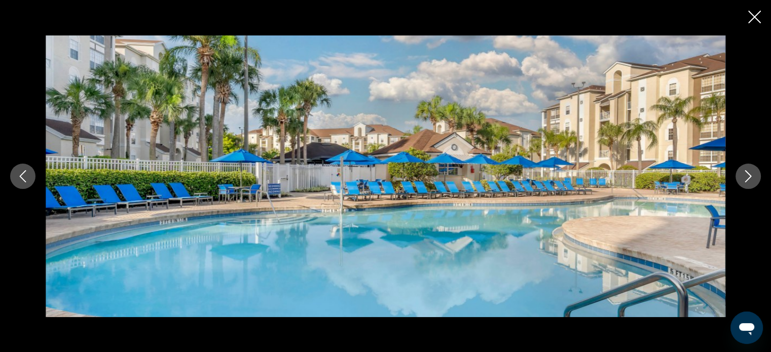
click at [746, 176] on icon "Next image" at bounding box center [748, 176] width 12 height 12
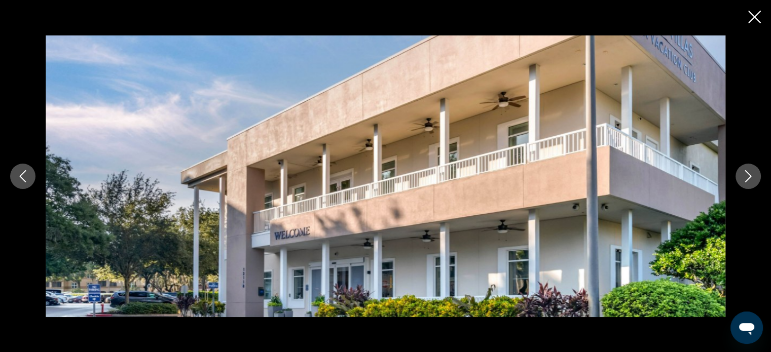
click at [744, 172] on icon "Next image" at bounding box center [748, 176] width 12 height 12
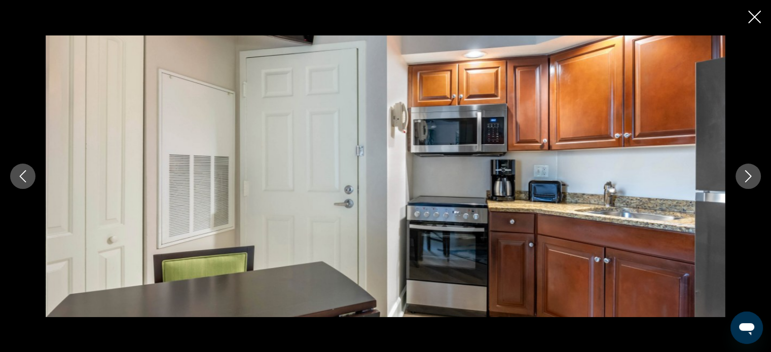
click at [744, 172] on icon "Next image" at bounding box center [748, 176] width 12 height 12
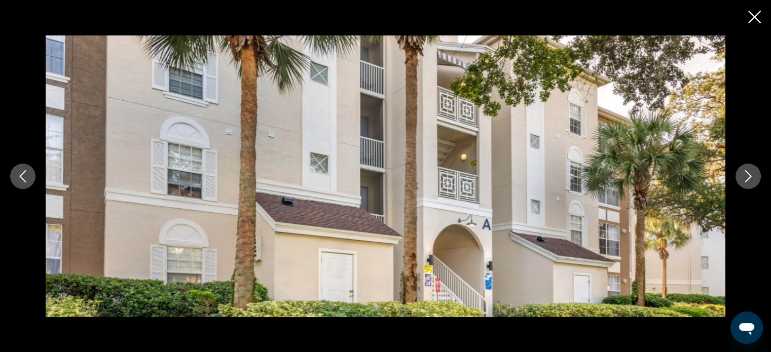
click at [744, 172] on icon "Next image" at bounding box center [748, 176] width 12 height 12
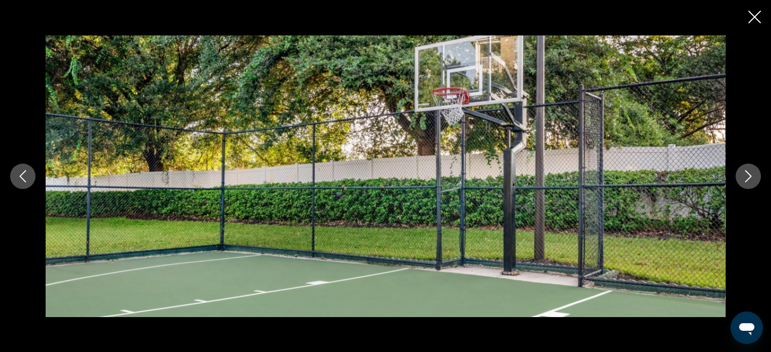
click at [744, 172] on icon "Next image" at bounding box center [748, 176] width 12 height 12
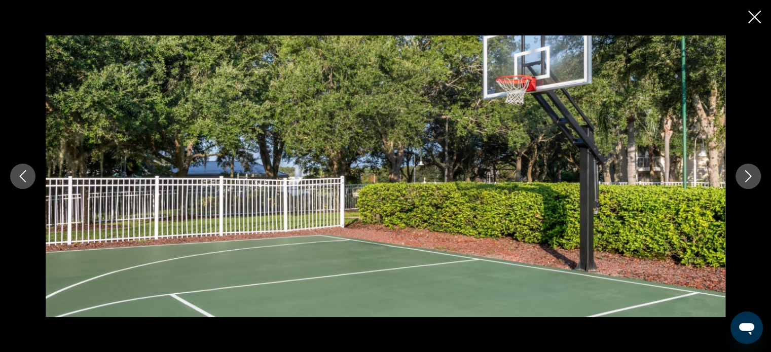
click at [744, 172] on icon "Next image" at bounding box center [748, 176] width 12 height 12
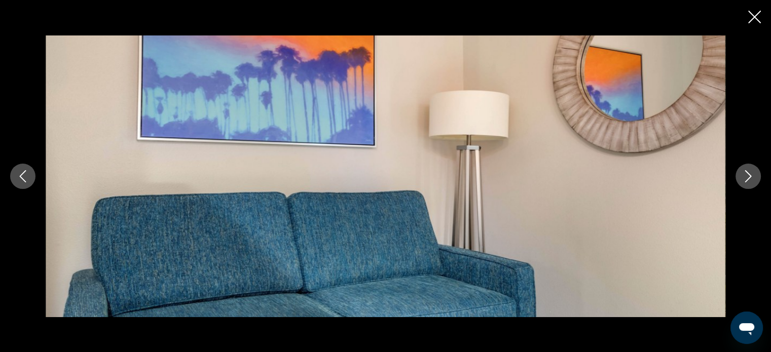
click at [744, 172] on icon "Next image" at bounding box center [748, 176] width 12 height 12
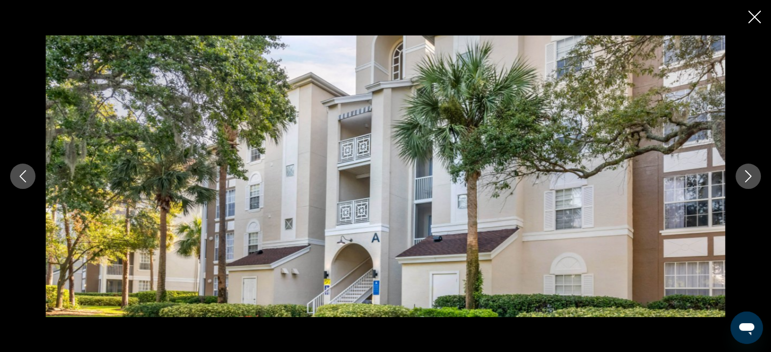
click at [744, 172] on icon "Next image" at bounding box center [748, 176] width 12 height 12
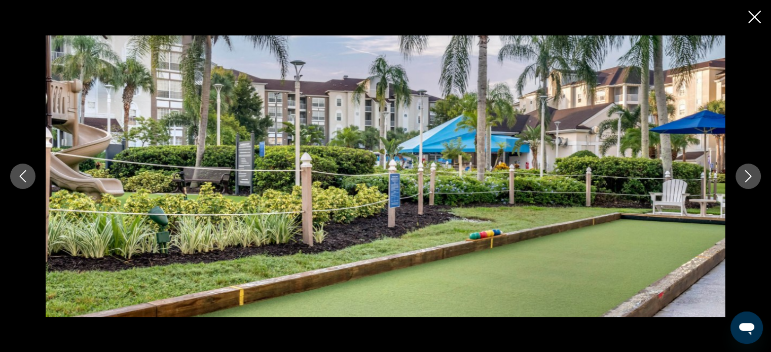
click at [744, 172] on icon "Next image" at bounding box center [748, 176] width 12 height 12
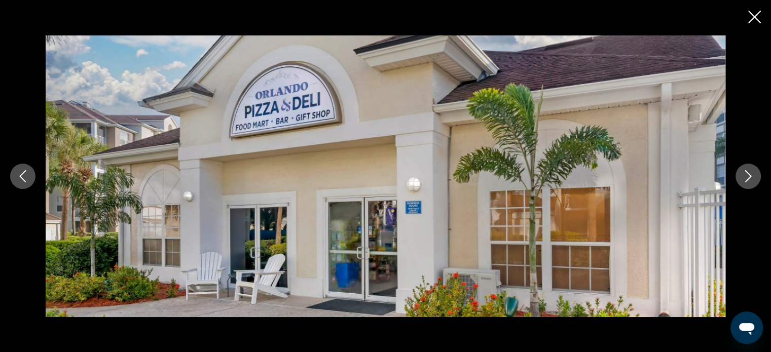
click at [744, 172] on icon "Next image" at bounding box center [748, 176] width 12 height 12
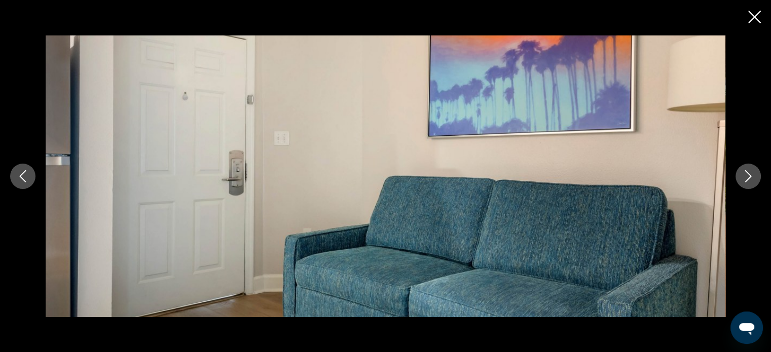
click at [744, 172] on icon "Next image" at bounding box center [748, 176] width 12 height 12
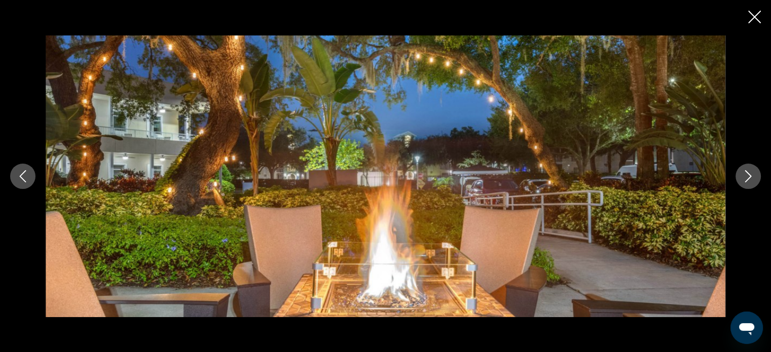
click at [744, 172] on icon "Next image" at bounding box center [748, 176] width 12 height 12
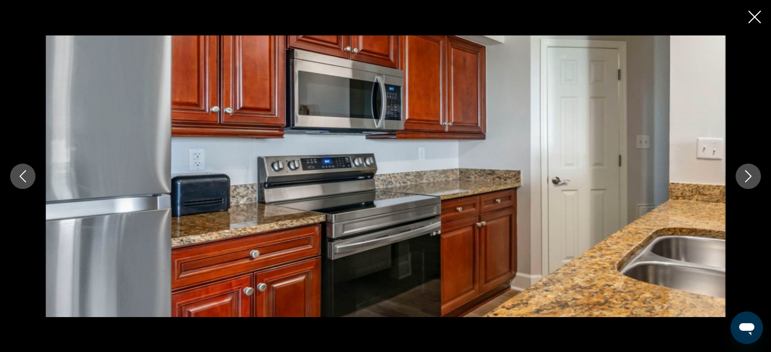
click at [744, 172] on icon "Next image" at bounding box center [748, 176] width 12 height 12
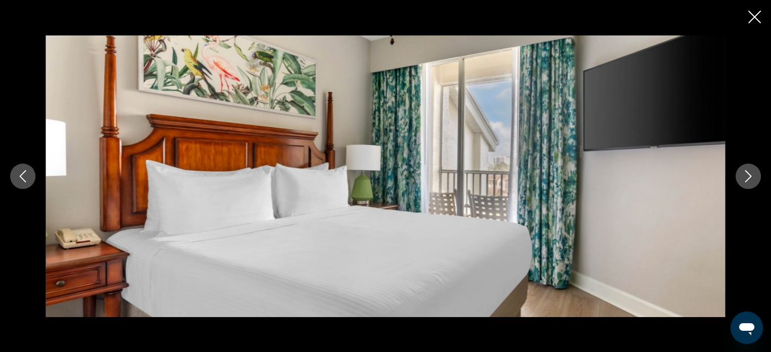
click at [744, 172] on icon "Next image" at bounding box center [748, 176] width 12 height 12
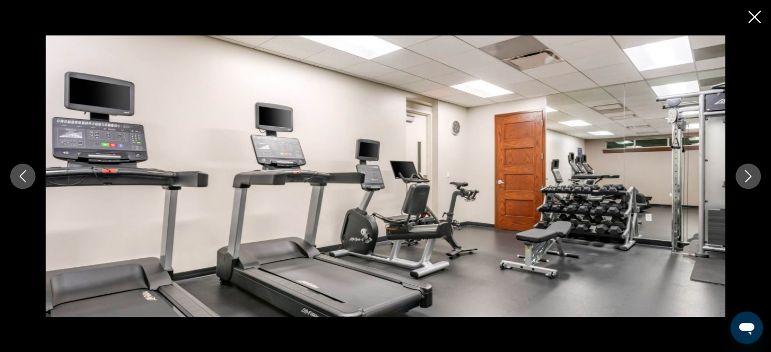
click at [744, 172] on icon "Next image" at bounding box center [748, 176] width 12 height 12
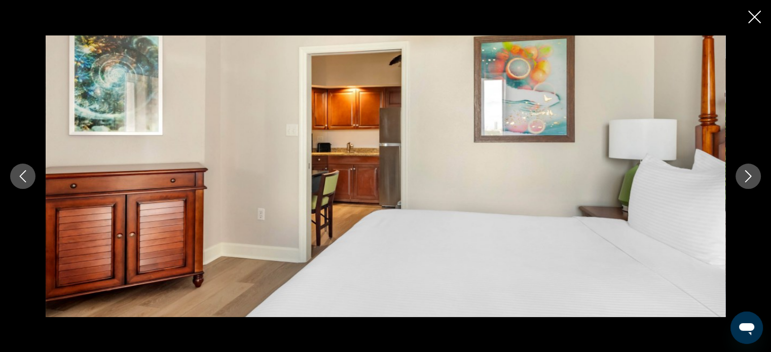
click at [744, 172] on icon "Next image" at bounding box center [748, 176] width 12 height 12
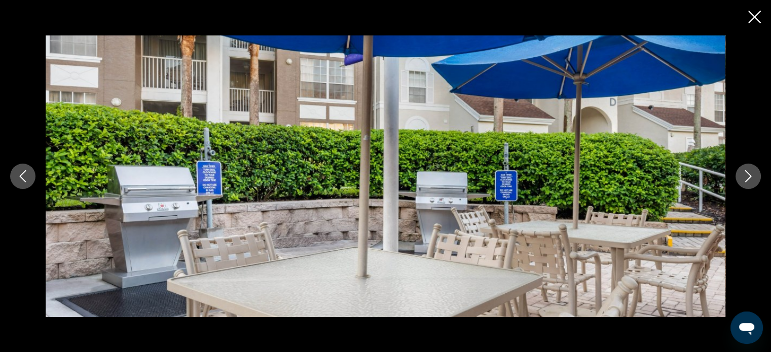
click at [744, 172] on icon "Next image" at bounding box center [748, 176] width 12 height 12
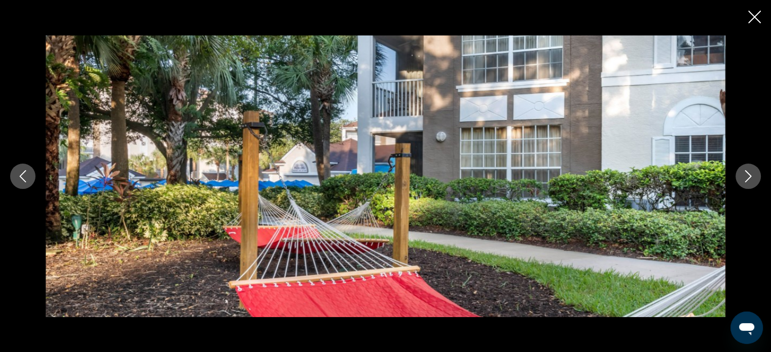
click at [744, 172] on icon "Next image" at bounding box center [748, 176] width 12 height 12
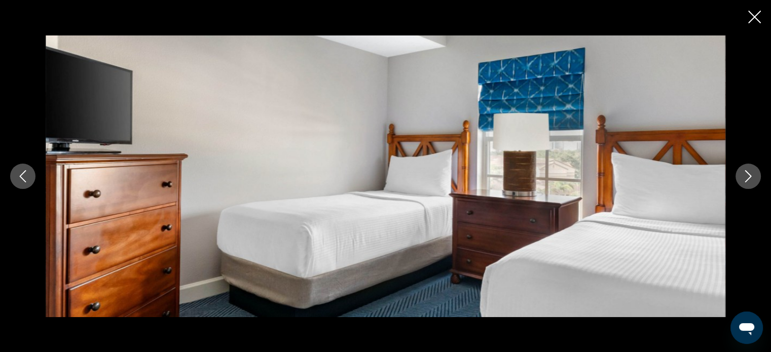
click at [744, 172] on icon "Next image" at bounding box center [748, 176] width 12 height 12
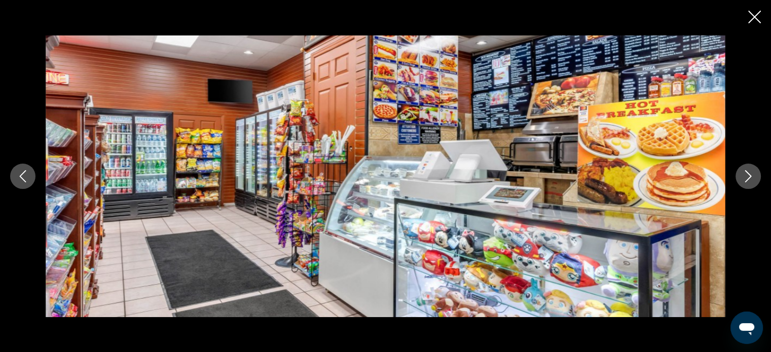
click at [744, 172] on icon "Next image" at bounding box center [748, 176] width 12 height 12
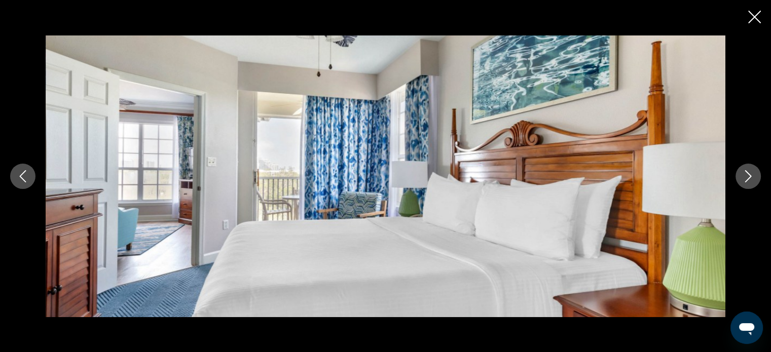
click at [744, 172] on icon "Next image" at bounding box center [748, 176] width 12 height 12
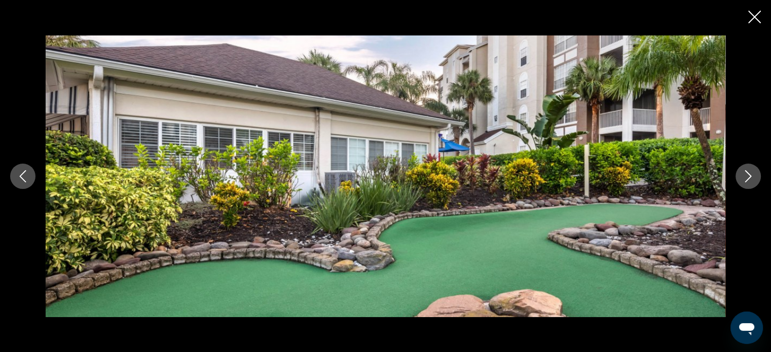
click at [744, 172] on icon "Next image" at bounding box center [748, 176] width 12 height 12
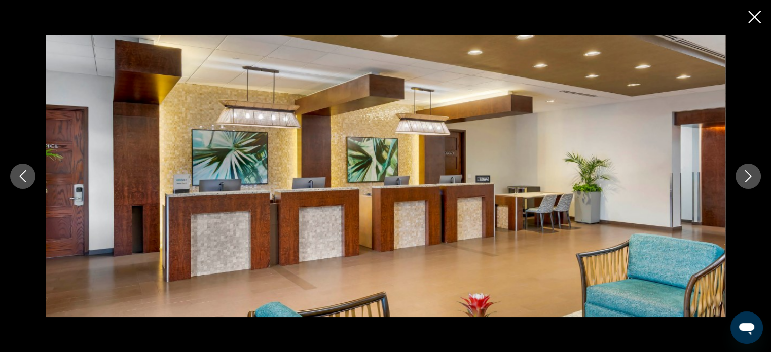
click at [744, 172] on icon "Next image" at bounding box center [748, 176] width 12 height 12
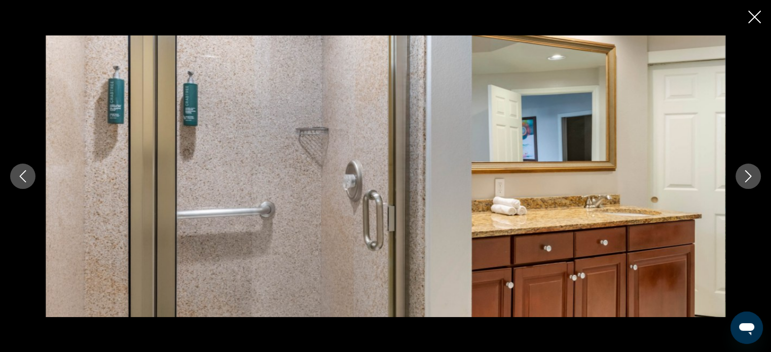
click at [744, 172] on icon "Next image" at bounding box center [748, 176] width 12 height 12
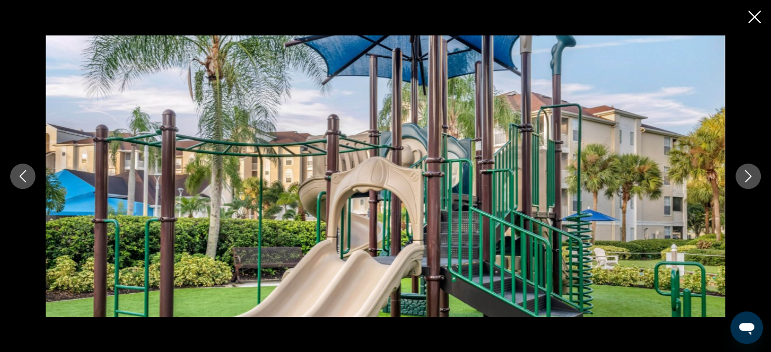
click at [744, 172] on icon "Next image" at bounding box center [748, 176] width 12 height 12
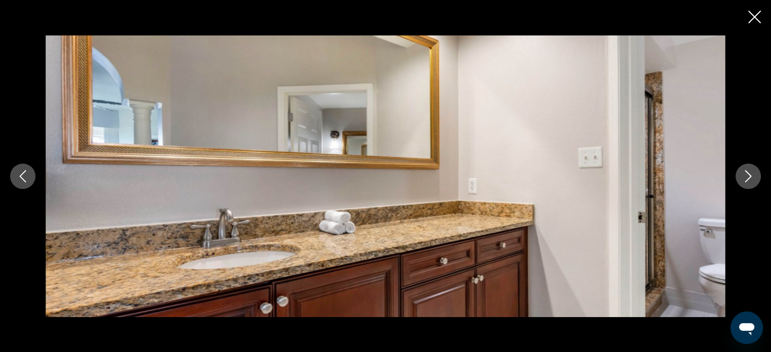
click at [745, 180] on icon "Next image" at bounding box center [748, 176] width 12 height 12
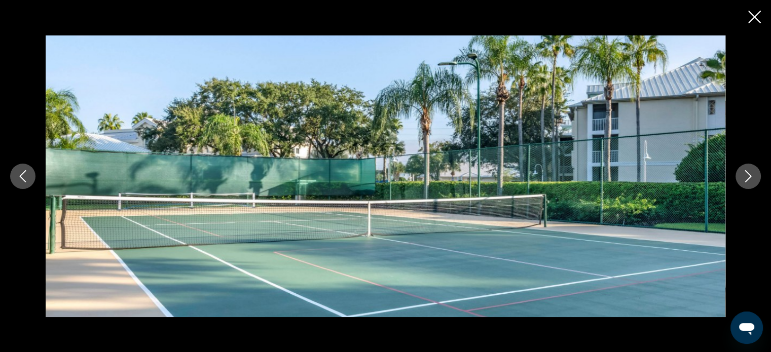
click at [745, 178] on icon "Next image" at bounding box center [748, 176] width 12 height 12
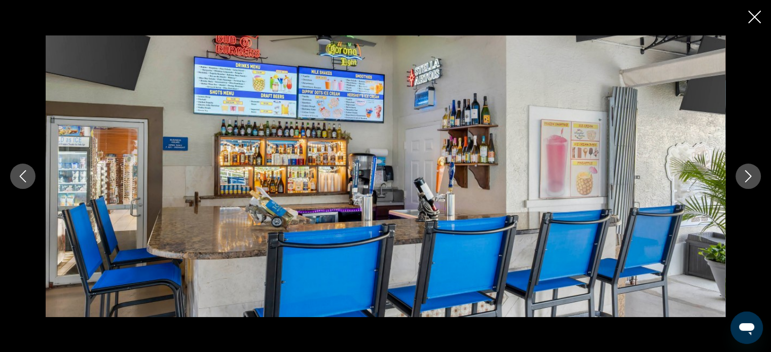
click at [745, 178] on icon "Next image" at bounding box center [748, 176] width 12 height 12
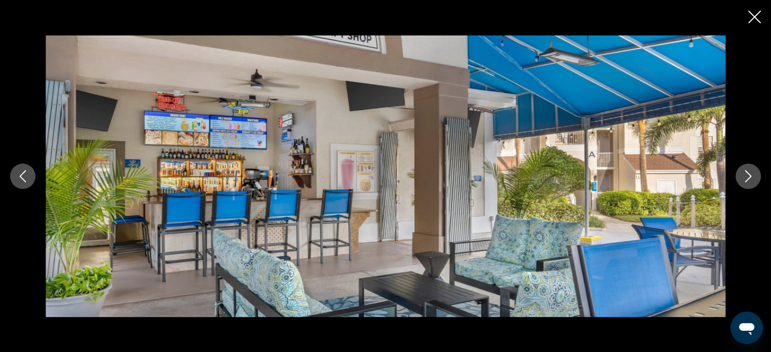
click at [745, 178] on icon "Next image" at bounding box center [748, 176] width 12 height 12
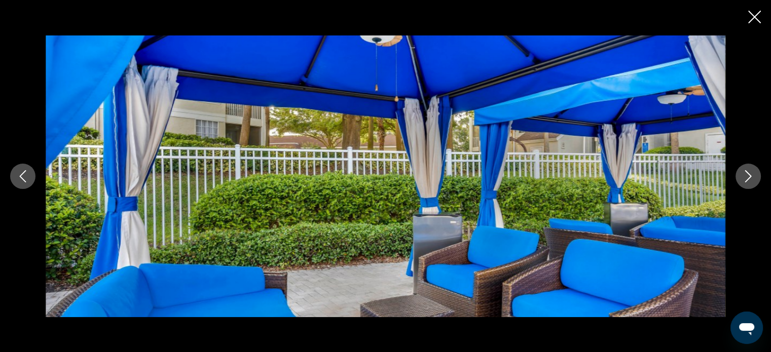
click at [745, 178] on icon "Next image" at bounding box center [748, 176] width 12 height 12
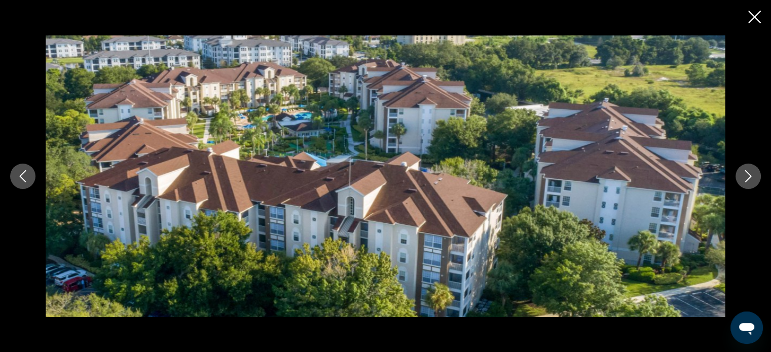
click at [745, 178] on icon "Next image" at bounding box center [748, 176] width 12 height 12
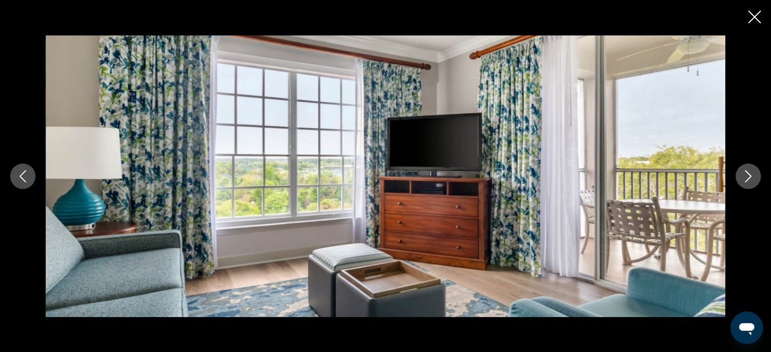
click at [751, 18] on icon "Close slideshow" at bounding box center [754, 17] width 13 height 13
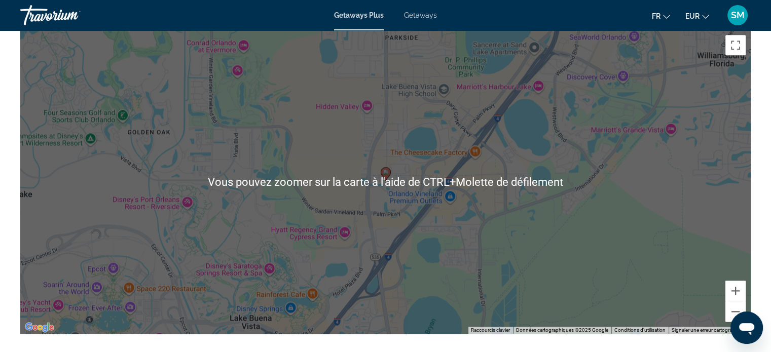
scroll to position [1318, 0]
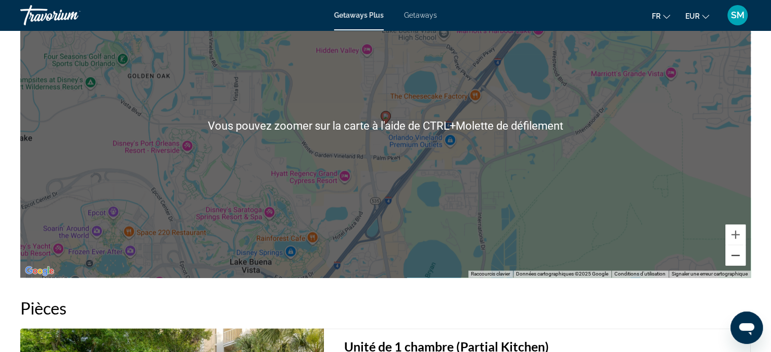
click at [735, 263] on button "Zoom arrière" at bounding box center [735, 255] width 20 height 20
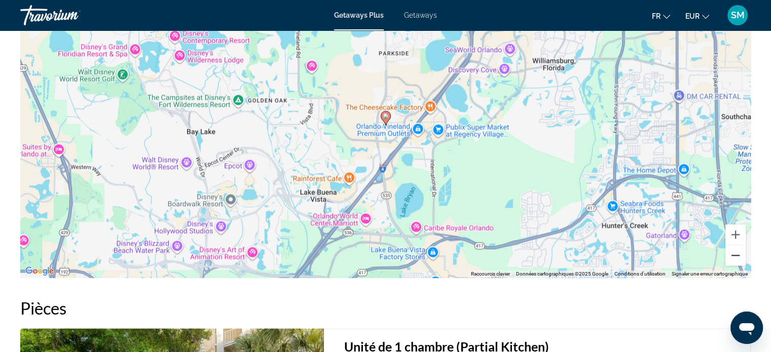
click at [734, 262] on button "Zoom arrière" at bounding box center [735, 255] width 20 height 20
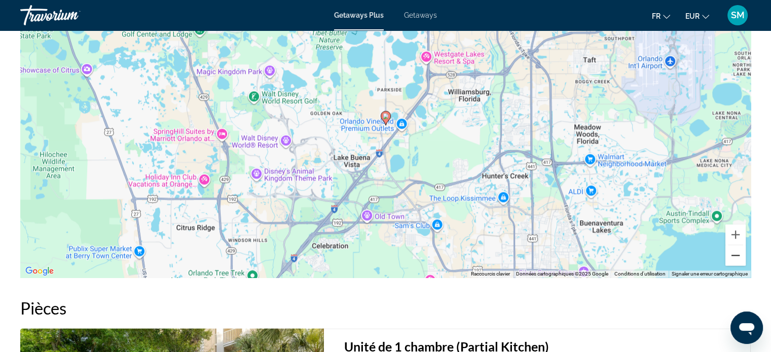
click at [734, 262] on button "Zoom arrière" at bounding box center [735, 255] width 20 height 20
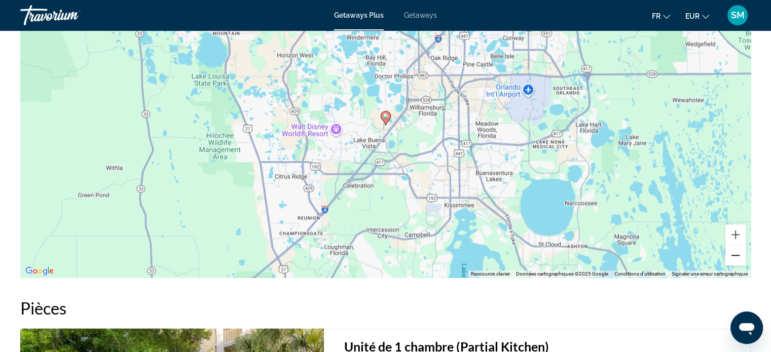
click at [734, 262] on button "Zoom arrière" at bounding box center [735, 255] width 20 height 20
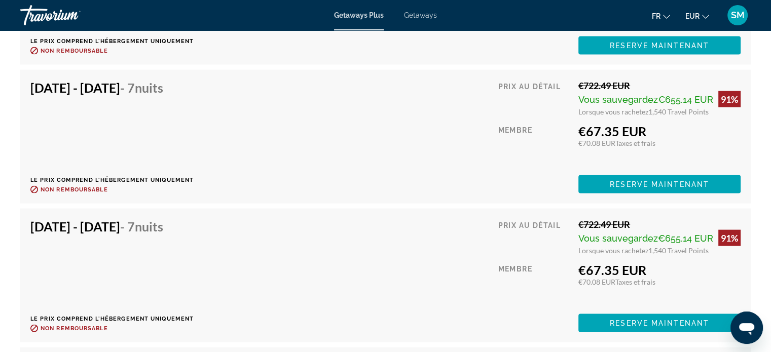
scroll to position [2020, 0]
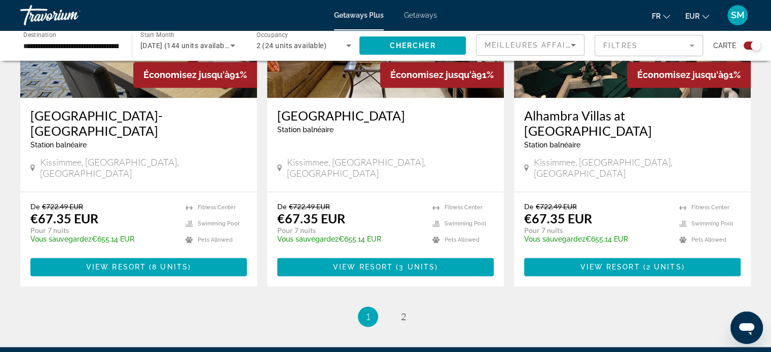
scroll to position [1622, 0]
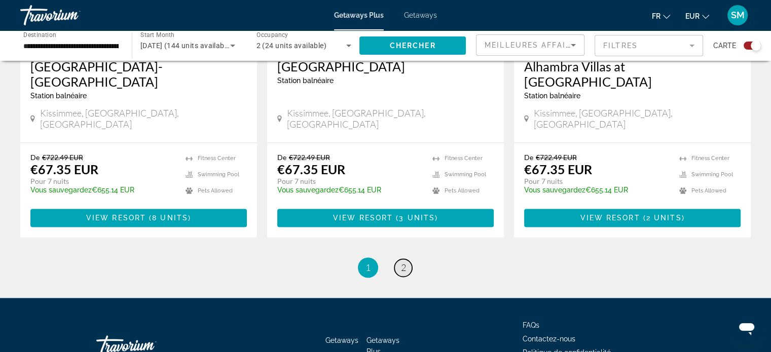
click at [403, 262] on span "2" at bounding box center [403, 267] width 5 height 11
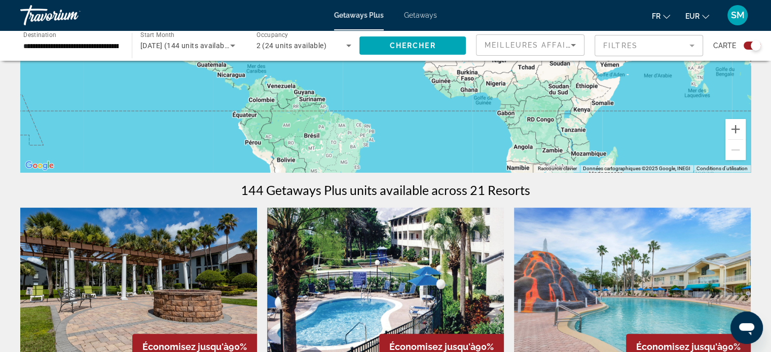
scroll to position [405, 0]
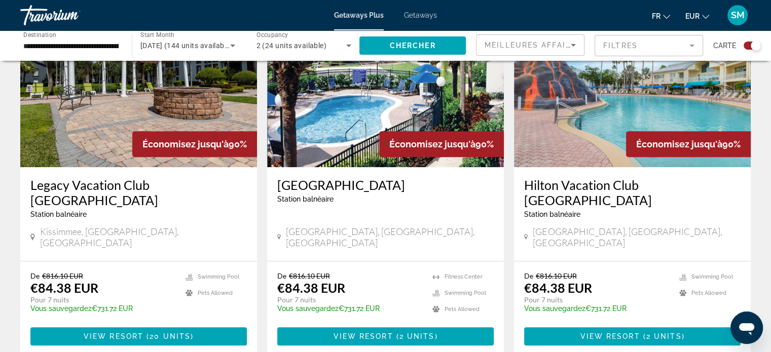
click at [374, 101] on img "Main content" at bounding box center [385, 86] width 237 height 162
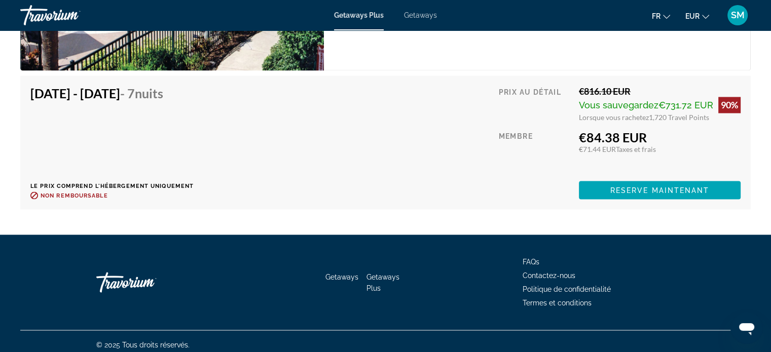
scroll to position [1800, 0]
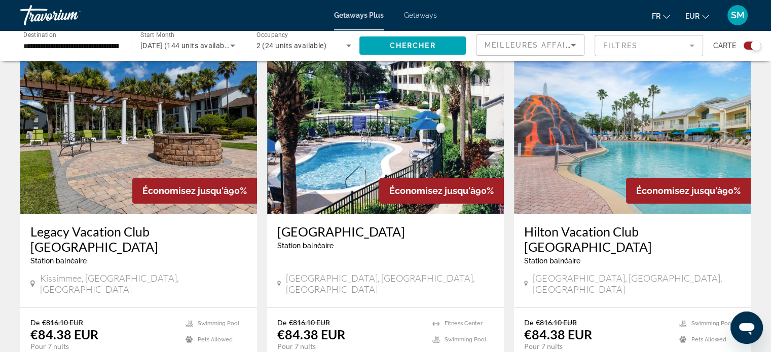
scroll to position [405, 0]
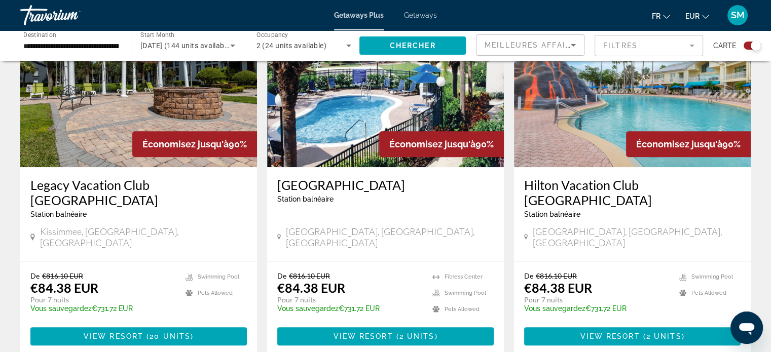
click at [584, 77] on img "Main content" at bounding box center [632, 86] width 237 height 162
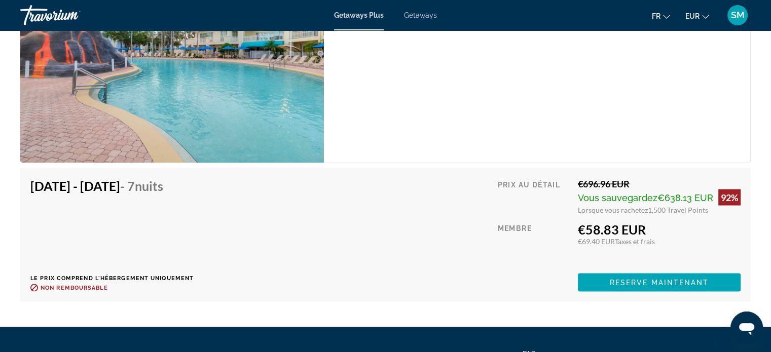
scroll to position [2022, 0]
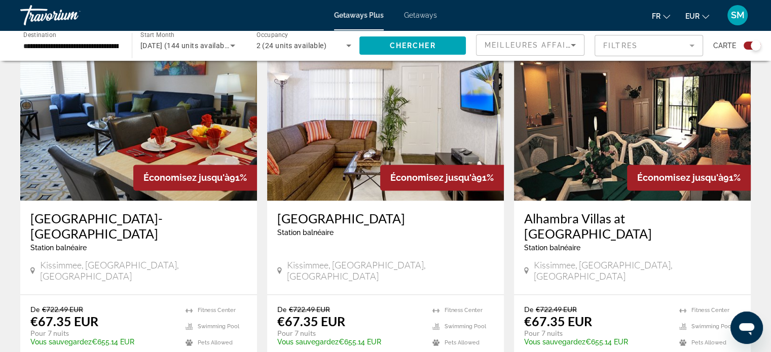
scroll to position [1622, 0]
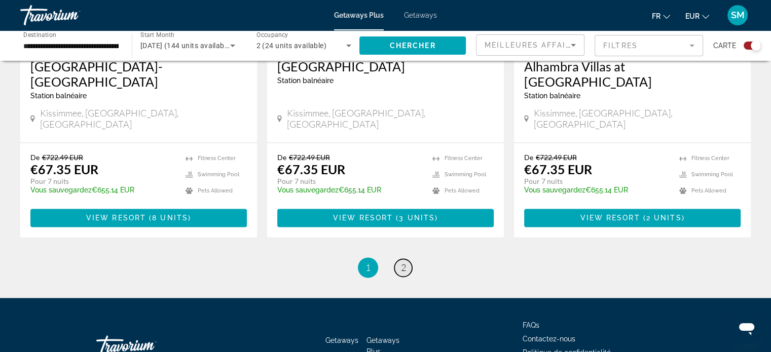
click at [402, 262] on span "2" at bounding box center [403, 267] width 5 height 11
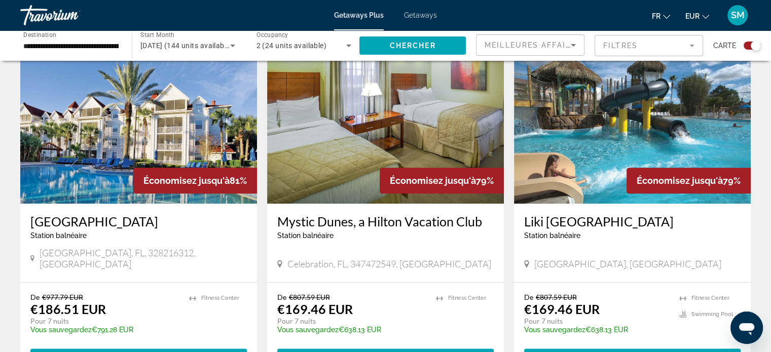
scroll to position [1014, 0]
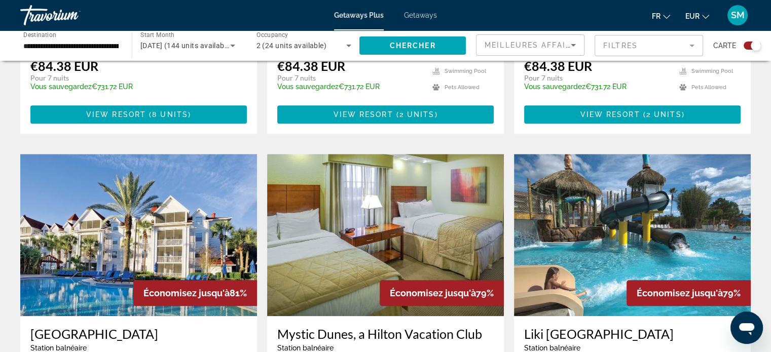
click at [692, 181] on img "Main content" at bounding box center [632, 235] width 237 height 162
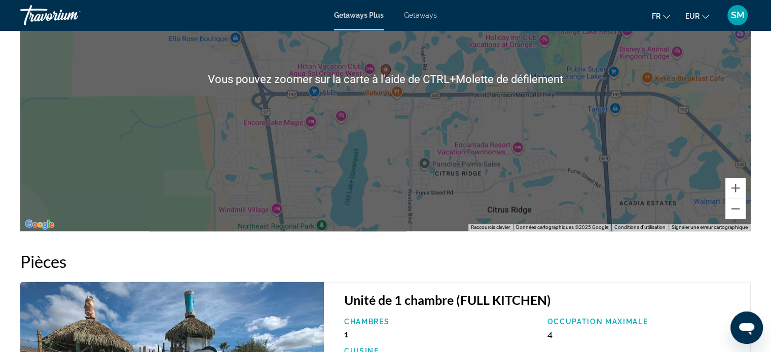
scroll to position [1368, 0]
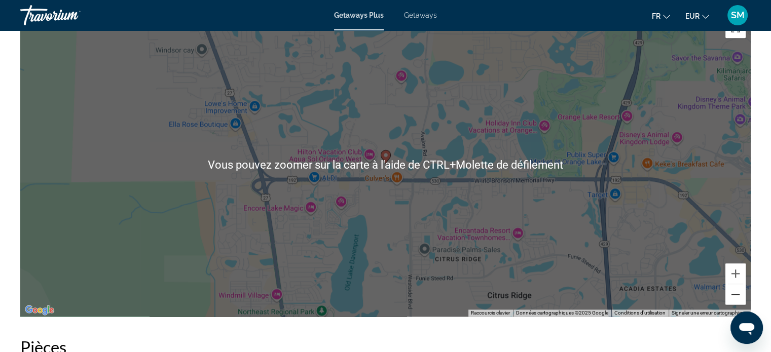
click at [734, 284] on button "Zoom arrière" at bounding box center [735, 294] width 20 height 20
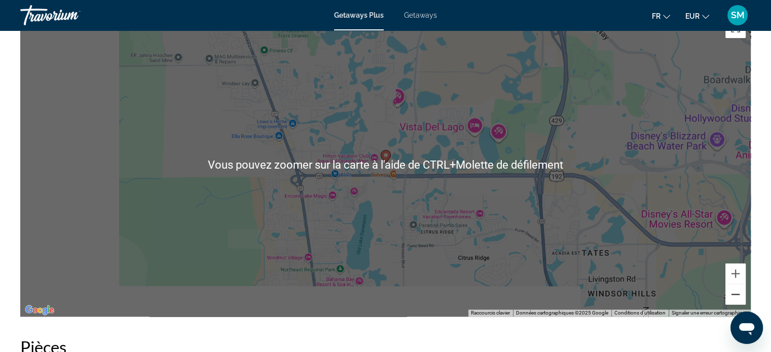
click at [734, 284] on button "Zoom arrière" at bounding box center [735, 294] width 20 height 20
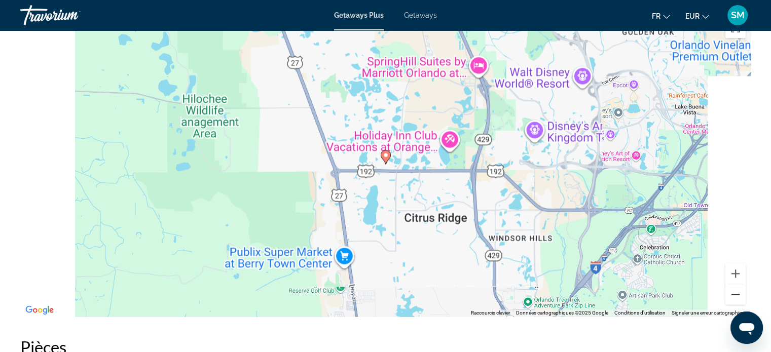
click at [734, 284] on button "Zoom arrière" at bounding box center [735, 294] width 20 height 20
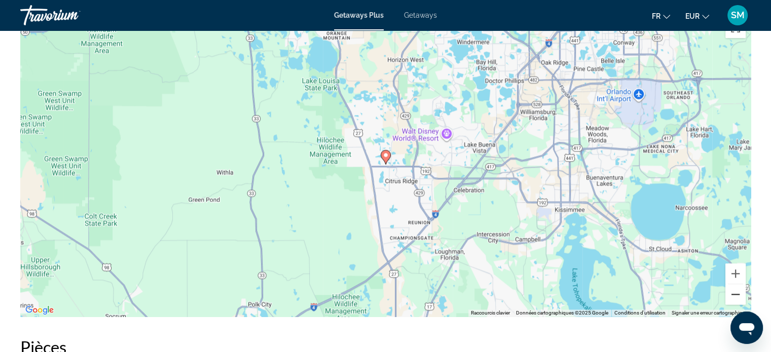
click at [734, 284] on button "Zoom arrière" at bounding box center [735, 294] width 20 height 20
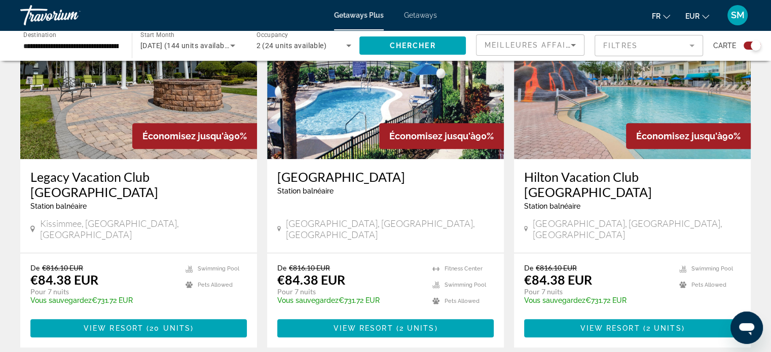
scroll to position [304, 0]
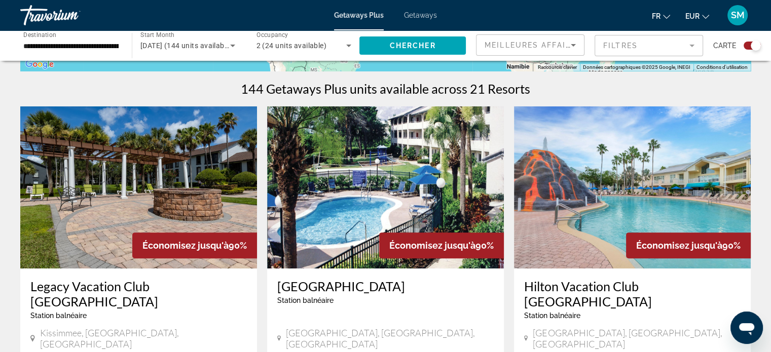
click at [145, 175] on img "Main content" at bounding box center [138, 187] width 237 height 162
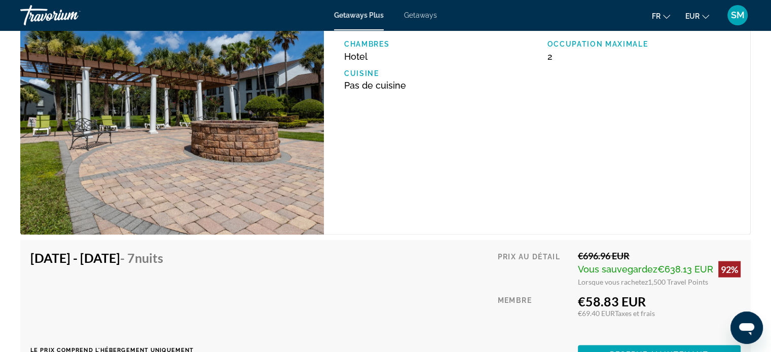
scroll to position [2078, 0]
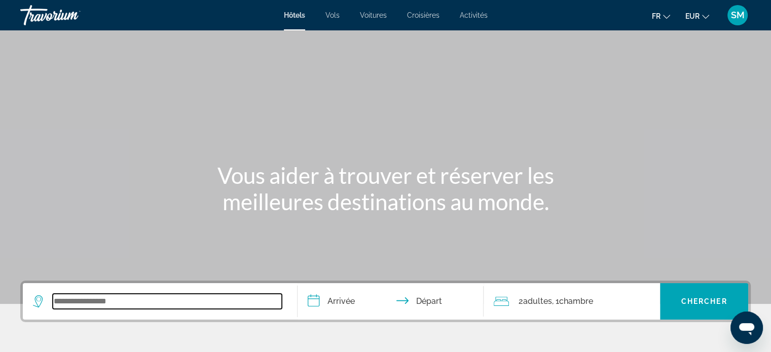
click at [116, 305] on input "Search widget" at bounding box center [167, 301] width 229 height 15
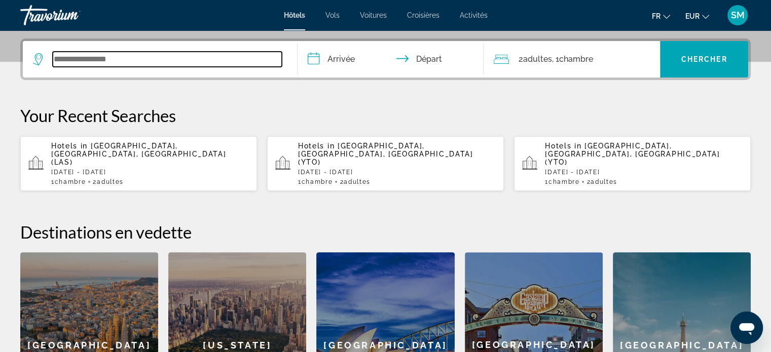
scroll to position [247, 0]
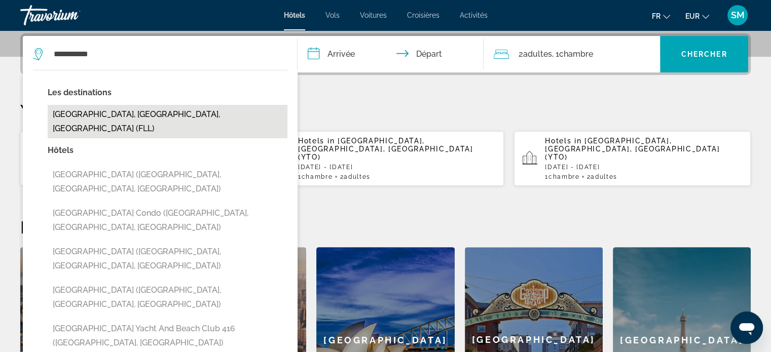
click at [89, 114] on button "Fort Lauderdale, FL, United States (FLL)" at bounding box center [168, 121] width 240 height 33
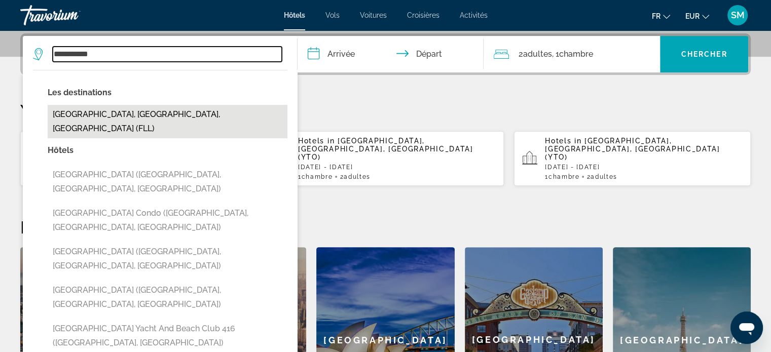
type input "**********"
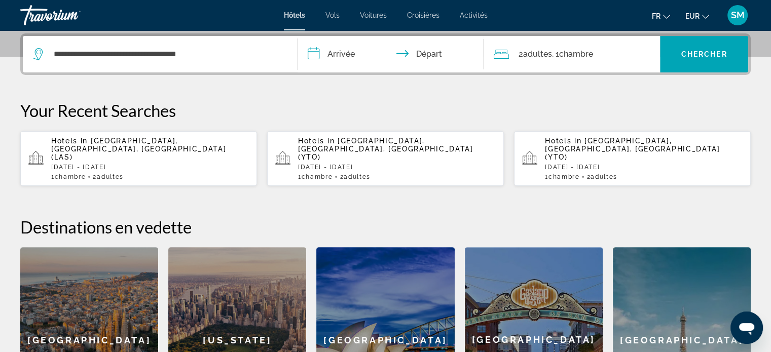
click at [356, 49] on input "**********" at bounding box center [392, 56] width 191 height 40
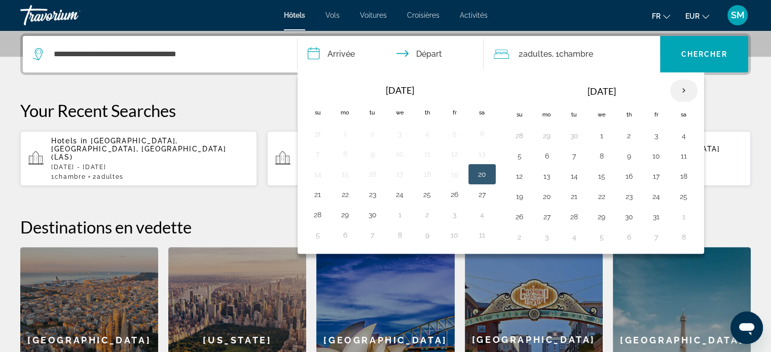
click at [673, 88] on th "Next month" at bounding box center [683, 91] width 27 height 22
click at [673, 87] on th "Next month" at bounding box center [683, 91] width 27 height 22
click at [672, 86] on th "Next month" at bounding box center [683, 91] width 27 height 22
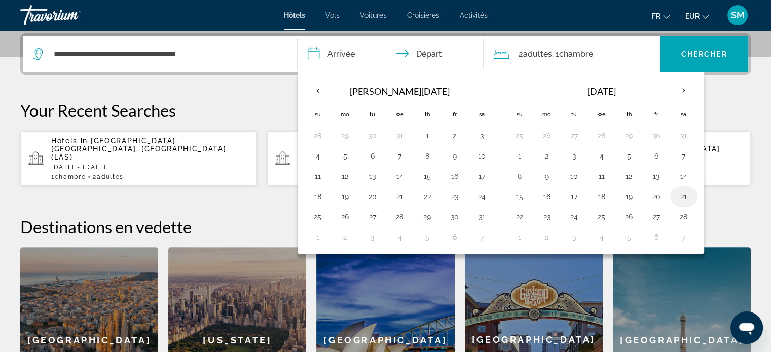
click at [681, 195] on button "21" at bounding box center [684, 197] width 16 height 14
click at [518, 211] on button "22" at bounding box center [519, 217] width 16 height 14
type input "**********"
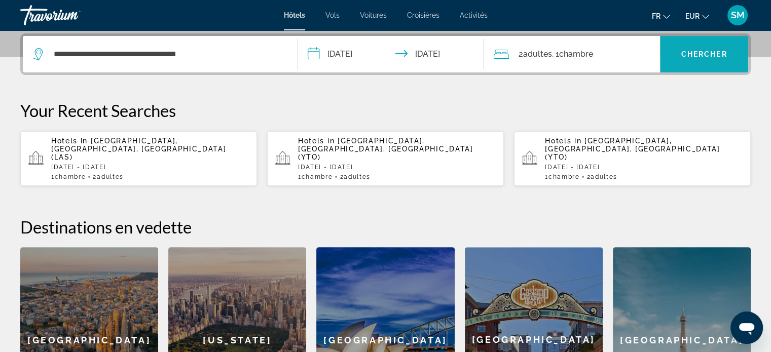
click at [689, 57] on span "Chercher" at bounding box center [704, 54] width 46 height 8
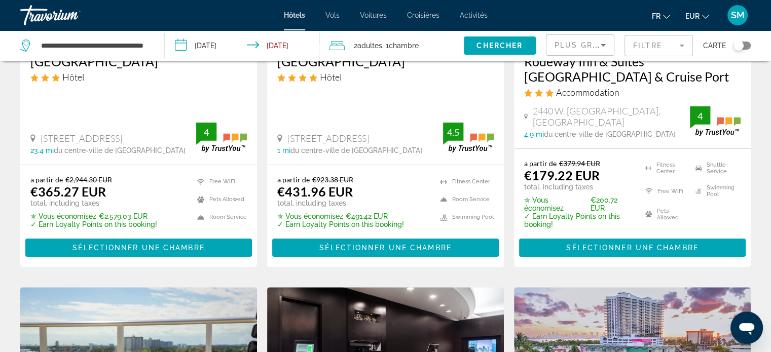
scroll to position [51, 0]
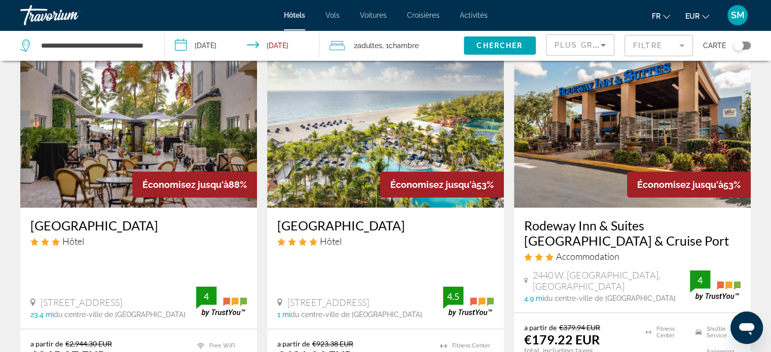
click at [614, 113] on img "Main content" at bounding box center [632, 127] width 237 height 162
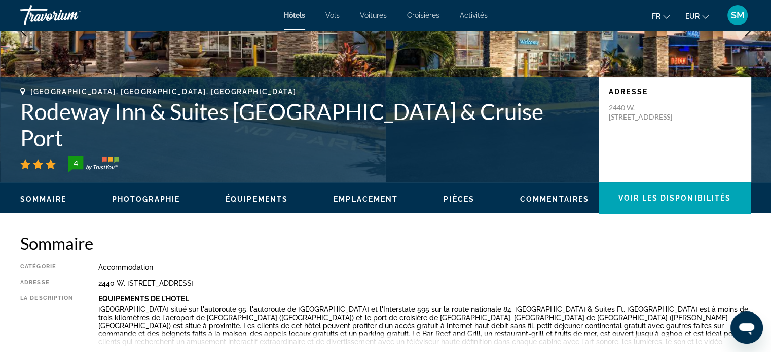
scroll to position [355, 0]
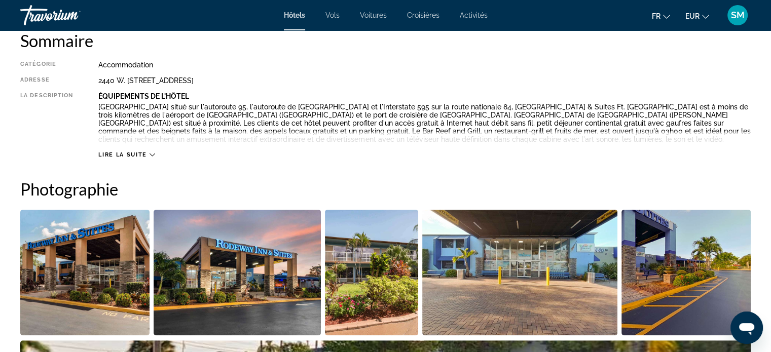
click at [87, 288] on img "Open full-screen image slider" at bounding box center [84, 273] width 129 height 126
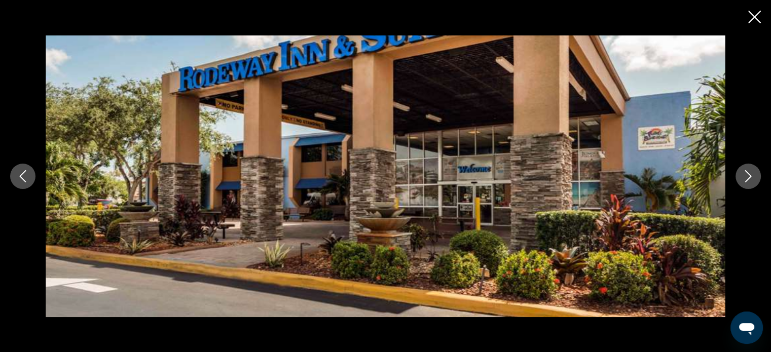
click at [745, 179] on icon "Next image" at bounding box center [748, 176] width 12 height 12
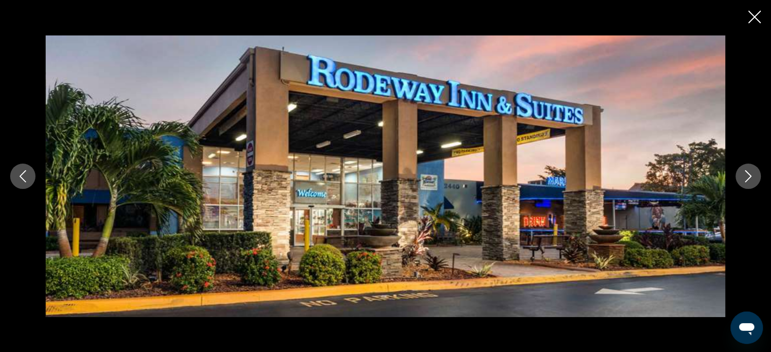
click at [745, 179] on icon "Next image" at bounding box center [748, 176] width 12 height 12
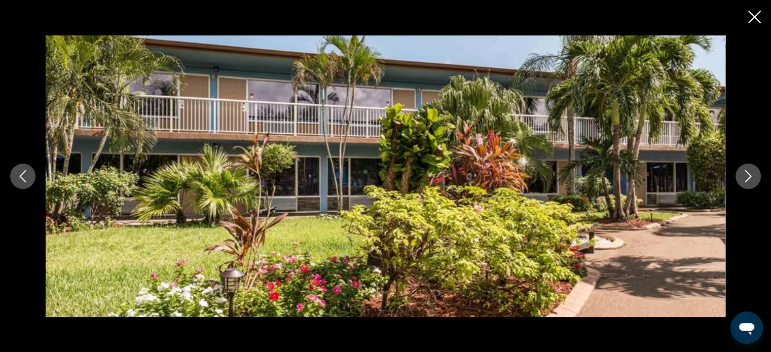
click at [745, 179] on icon "Next image" at bounding box center [748, 176] width 12 height 12
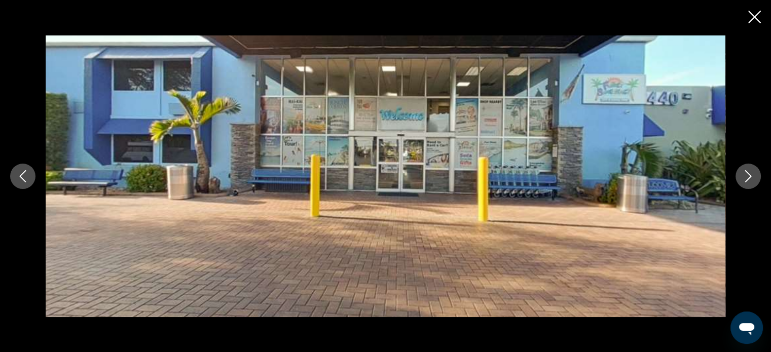
click at [745, 179] on icon "Next image" at bounding box center [748, 176] width 12 height 12
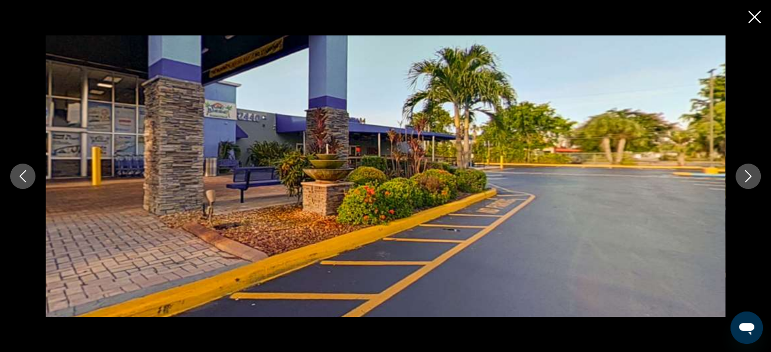
click at [745, 179] on icon "Next image" at bounding box center [748, 176] width 12 height 12
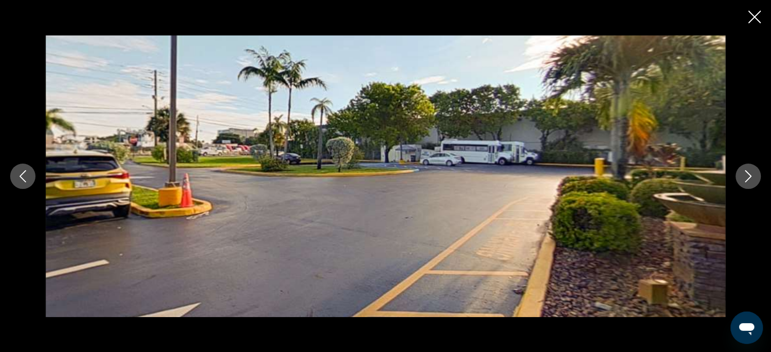
click at [745, 179] on icon "Next image" at bounding box center [748, 176] width 12 height 12
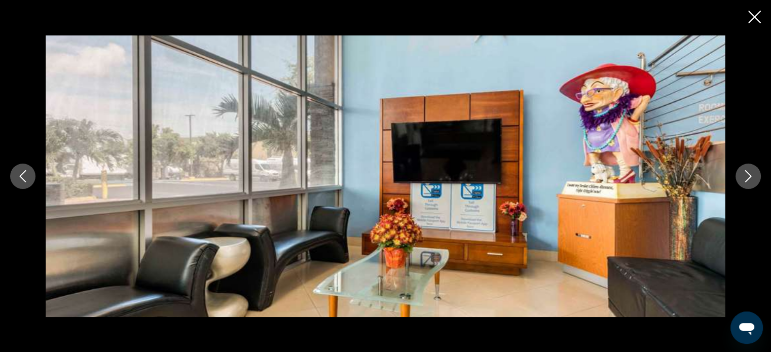
click at [745, 179] on icon "Next image" at bounding box center [748, 176] width 12 height 12
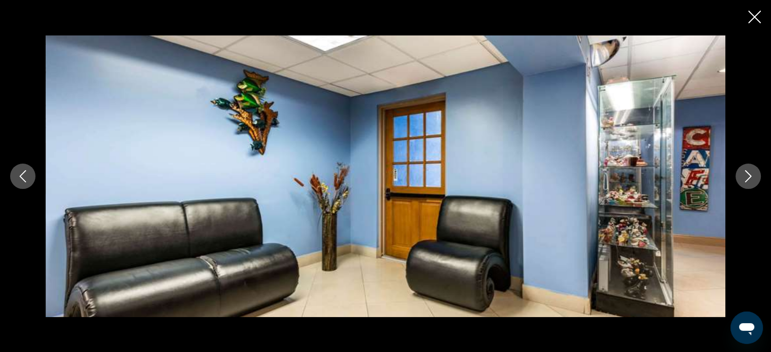
click at [745, 179] on icon "Next image" at bounding box center [748, 176] width 12 height 12
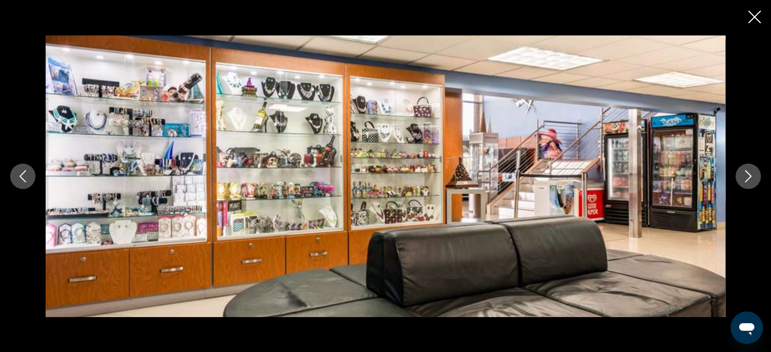
click at [745, 179] on icon "Next image" at bounding box center [748, 176] width 12 height 12
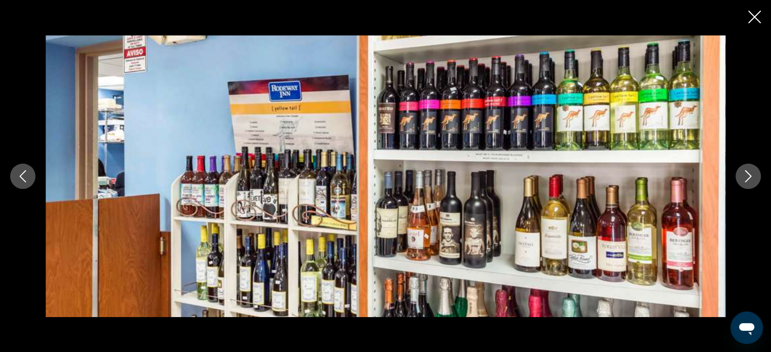
click at [745, 179] on icon "Next image" at bounding box center [748, 176] width 12 height 12
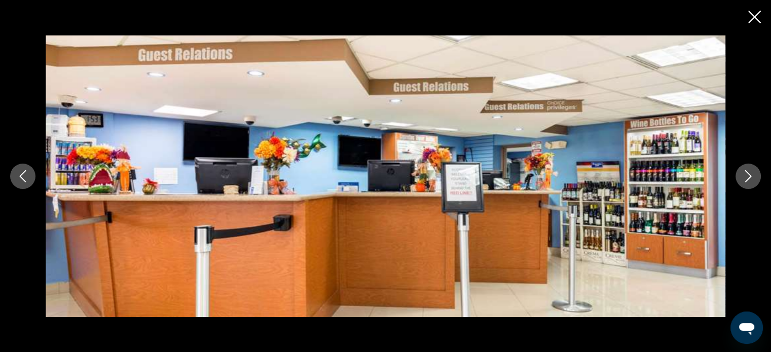
click at [745, 179] on icon "Next image" at bounding box center [748, 176] width 12 height 12
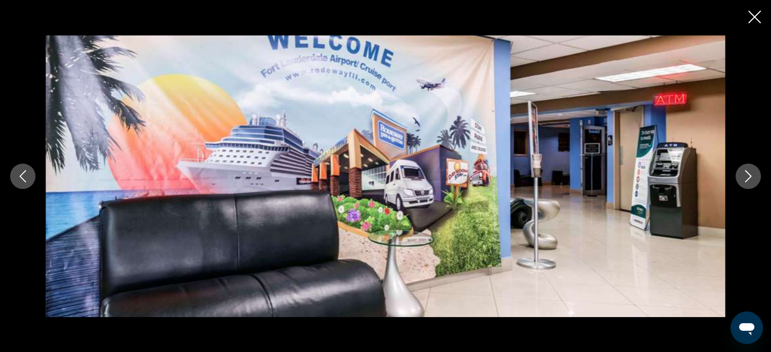
click at [745, 179] on icon "Next image" at bounding box center [748, 176] width 12 height 12
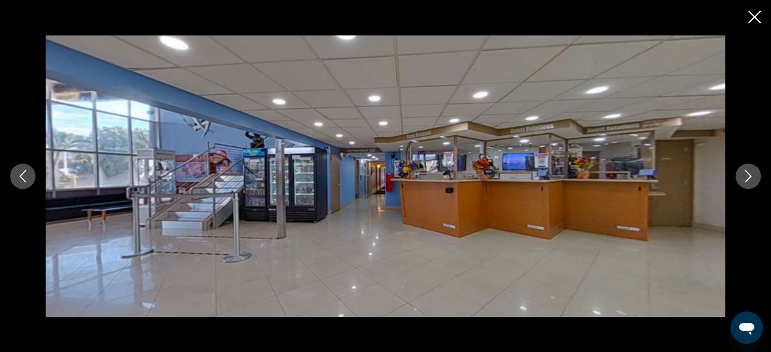
click at [745, 179] on icon "Next image" at bounding box center [748, 176] width 12 height 12
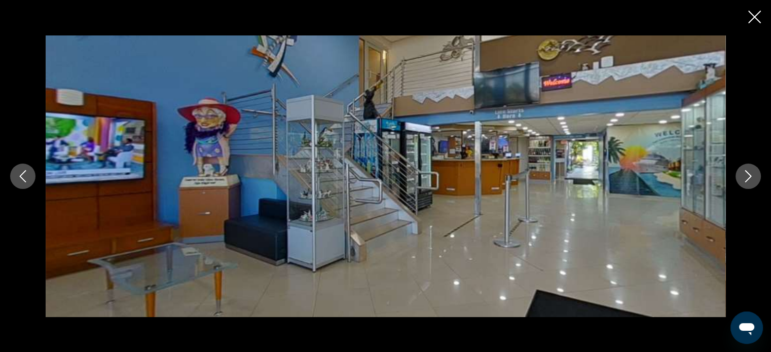
click at [745, 179] on icon "Next image" at bounding box center [748, 176] width 12 height 12
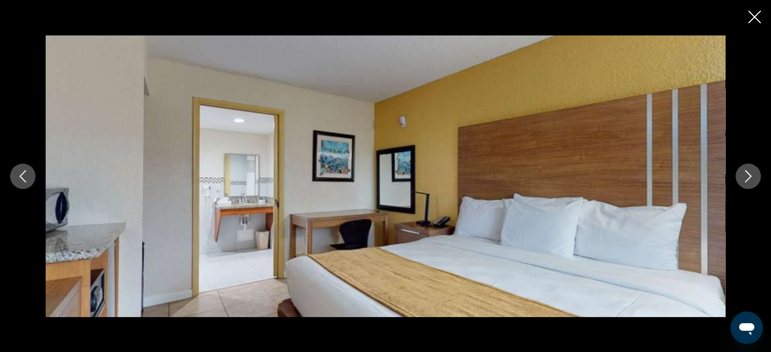
click at [745, 179] on icon "Next image" at bounding box center [748, 176] width 12 height 12
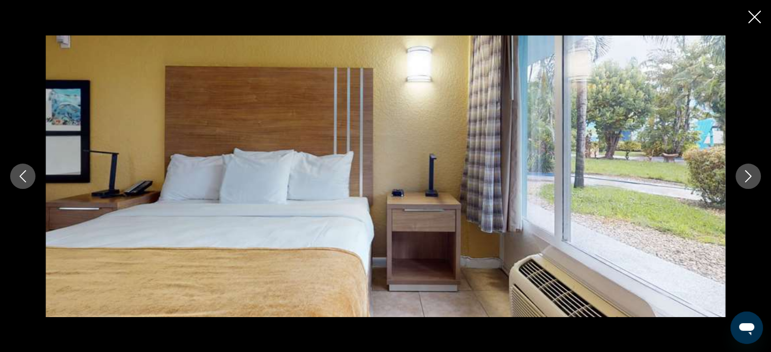
click at [745, 179] on icon "Next image" at bounding box center [748, 176] width 12 height 12
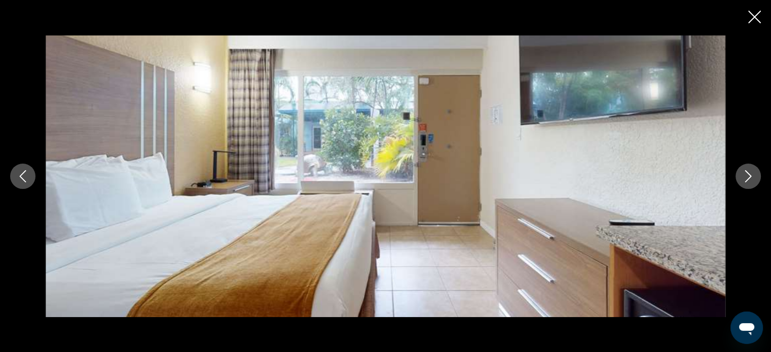
click at [745, 179] on icon "Next image" at bounding box center [748, 176] width 12 height 12
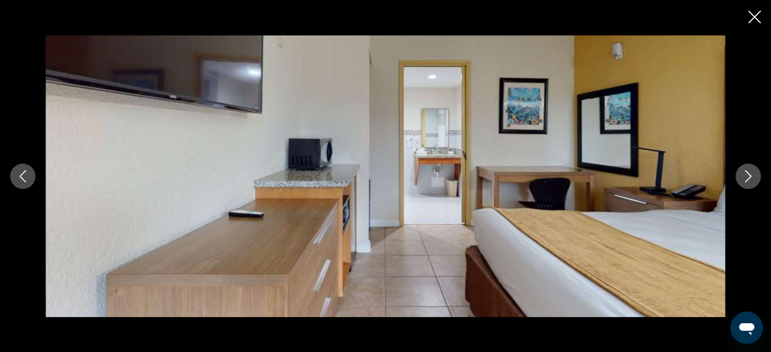
click at [745, 179] on icon "Next image" at bounding box center [748, 176] width 12 height 12
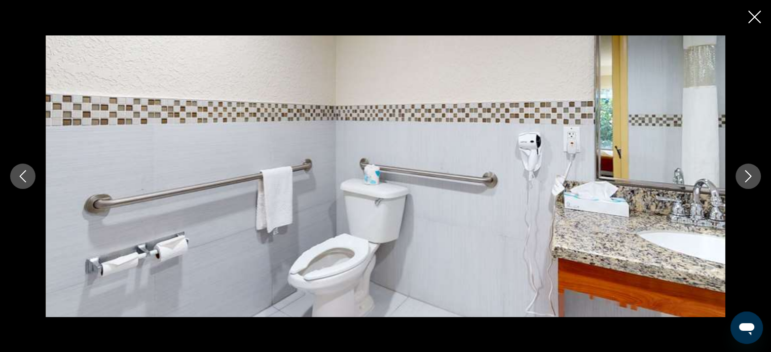
click at [745, 179] on icon "Next image" at bounding box center [748, 176] width 12 height 12
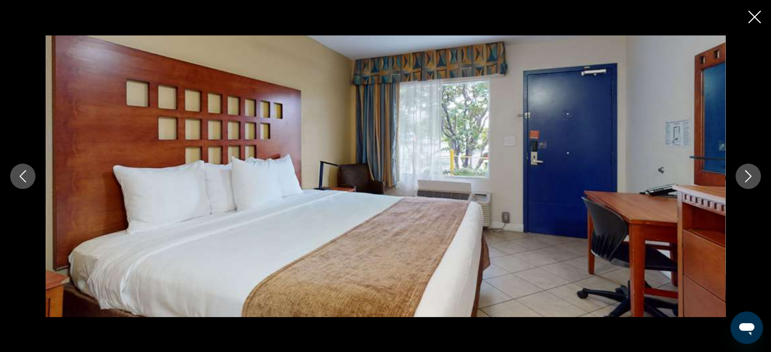
click at [745, 179] on icon "Next image" at bounding box center [748, 176] width 12 height 12
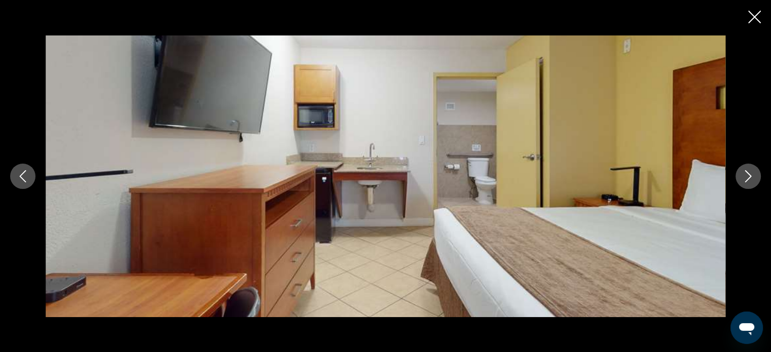
click at [745, 179] on icon "Next image" at bounding box center [748, 176] width 12 height 12
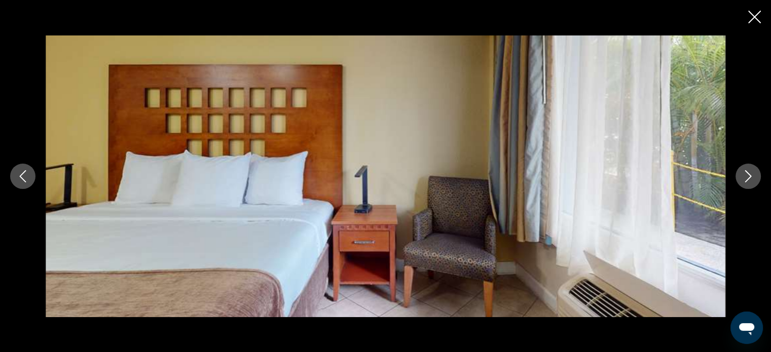
click at [745, 179] on icon "Next image" at bounding box center [748, 176] width 12 height 12
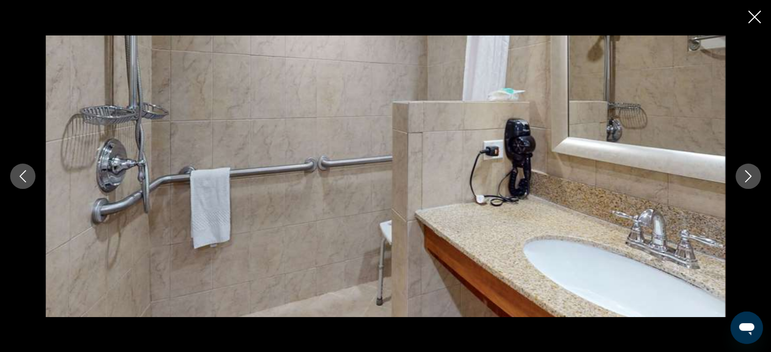
click at [745, 179] on icon "Next image" at bounding box center [748, 176] width 12 height 12
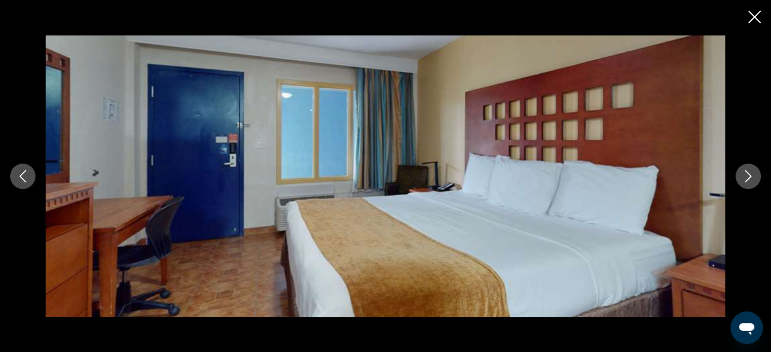
click at [745, 179] on icon "Next image" at bounding box center [748, 176] width 12 height 12
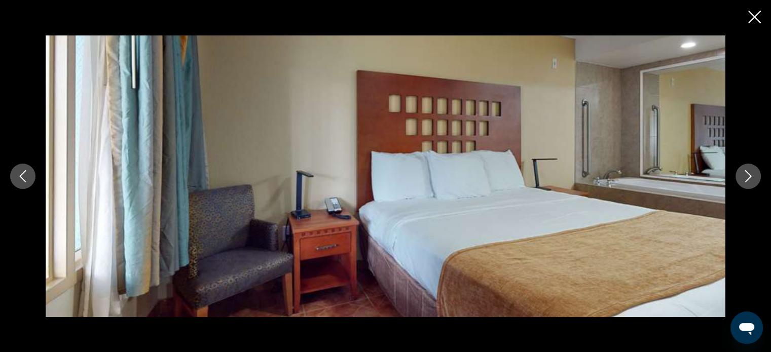
click at [745, 179] on icon "Next image" at bounding box center [748, 176] width 12 height 12
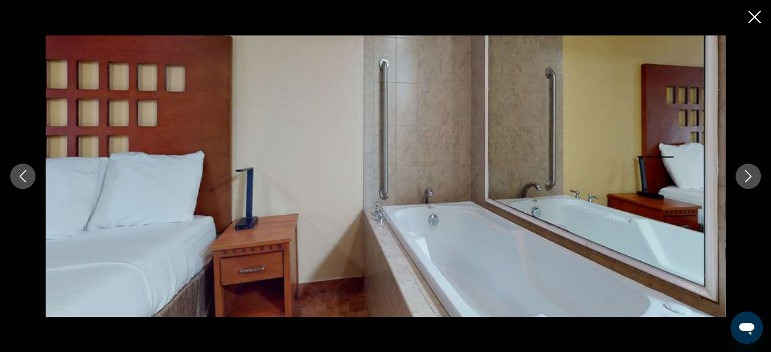
click at [745, 179] on icon "Next image" at bounding box center [748, 176] width 12 height 12
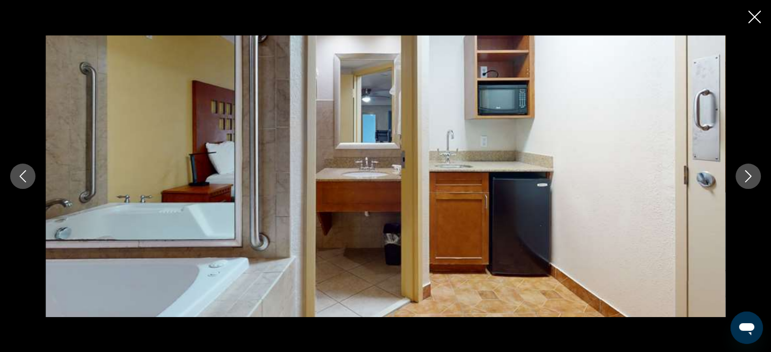
click at [745, 179] on icon "Next image" at bounding box center [748, 176] width 12 height 12
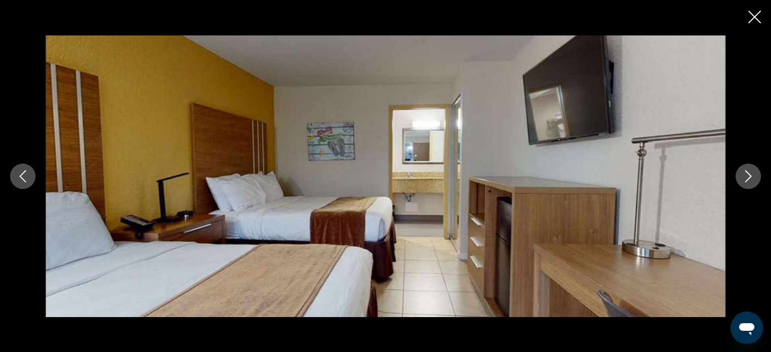
click at [745, 179] on icon "Next image" at bounding box center [748, 176] width 12 height 12
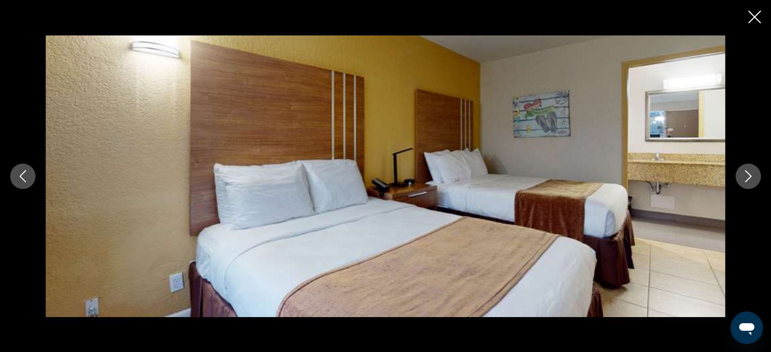
click at [745, 179] on icon "Next image" at bounding box center [748, 176] width 12 height 12
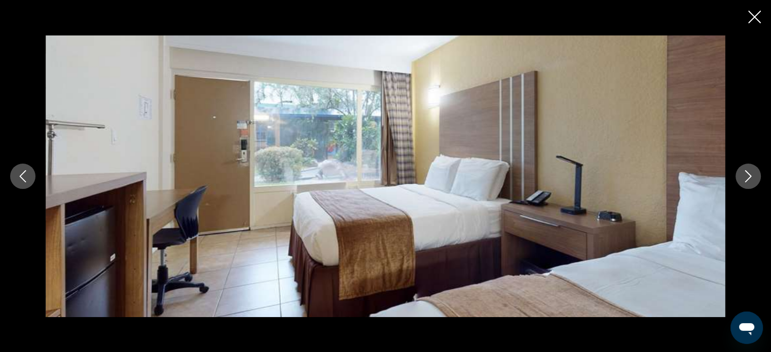
click at [745, 179] on icon "Next image" at bounding box center [748, 176] width 12 height 12
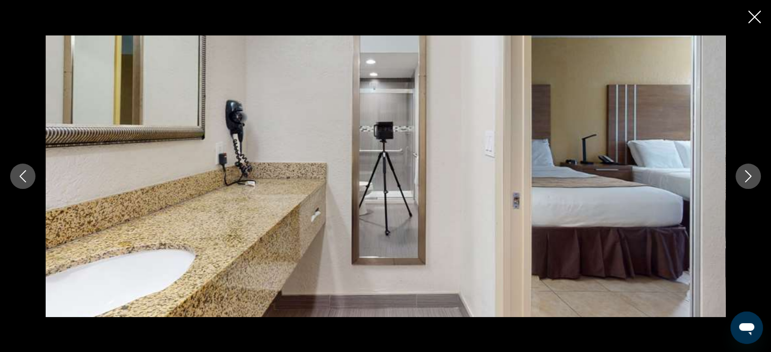
click at [745, 179] on icon "Next image" at bounding box center [748, 176] width 12 height 12
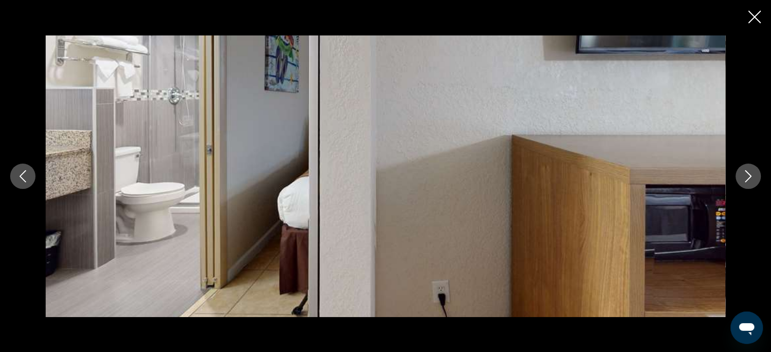
click at [745, 179] on icon "Next image" at bounding box center [748, 176] width 12 height 12
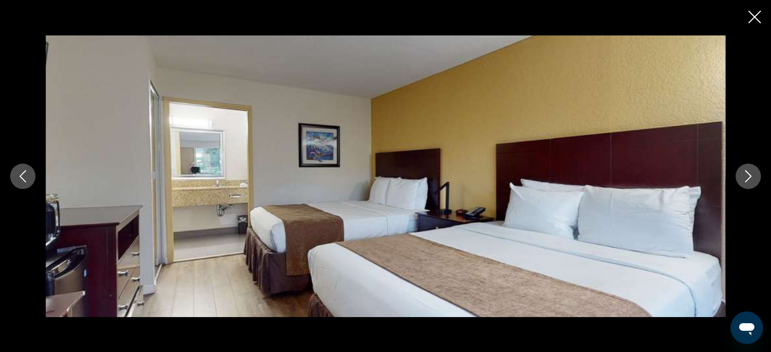
click at [745, 179] on icon "Next image" at bounding box center [748, 176] width 12 height 12
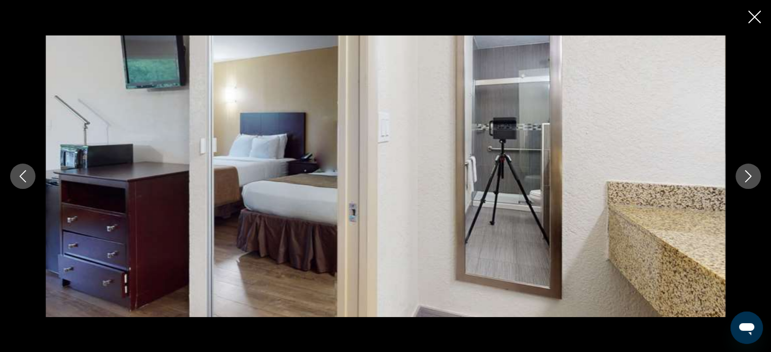
click at [745, 179] on icon "Next image" at bounding box center [748, 176] width 12 height 12
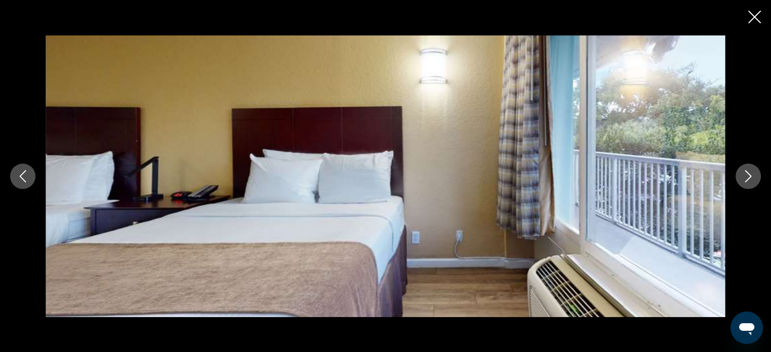
click at [745, 179] on icon "Next image" at bounding box center [748, 176] width 12 height 12
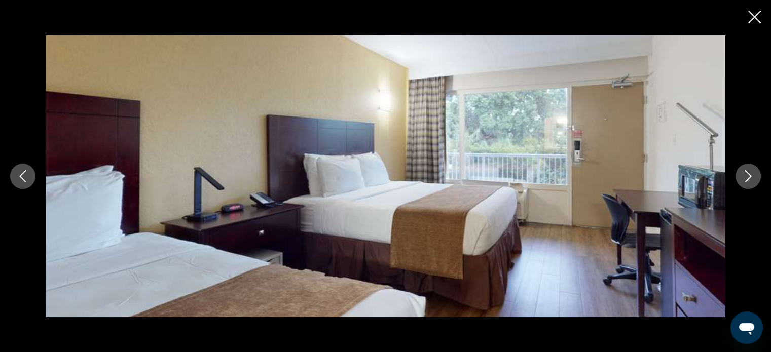
click at [745, 179] on icon "Next image" at bounding box center [748, 176] width 12 height 12
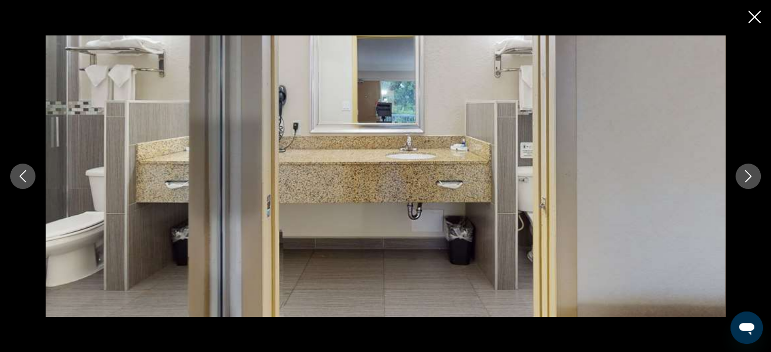
click at [745, 179] on icon "Next image" at bounding box center [748, 176] width 12 height 12
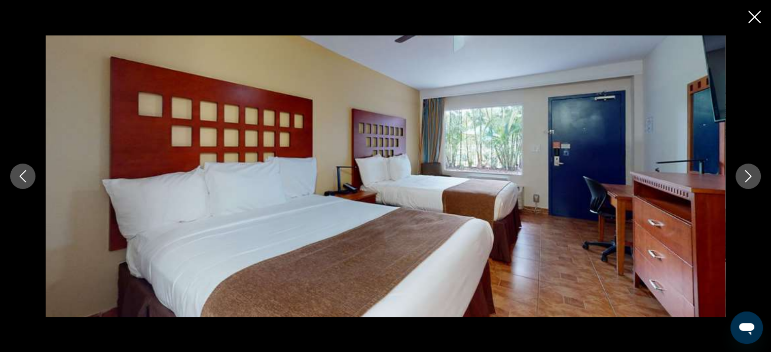
click at [745, 179] on icon "Next image" at bounding box center [748, 176] width 12 height 12
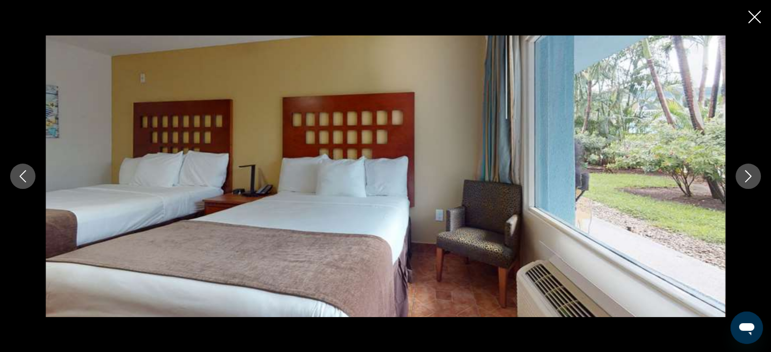
click at [745, 179] on icon "Next image" at bounding box center [748, 176] width 12 height 12
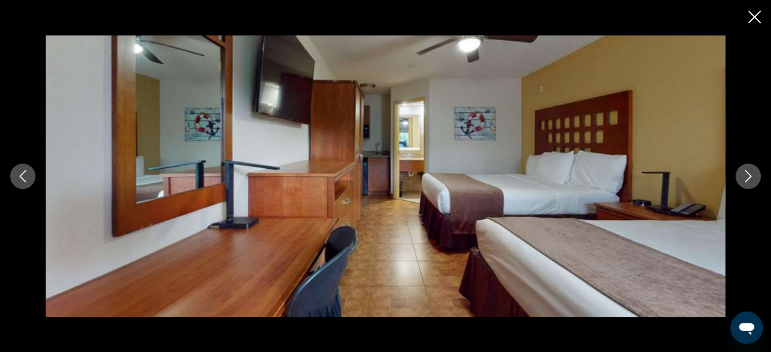
click at [745, 179] on icon "Next image" at bounding box center [748, 176] width 12 height 12
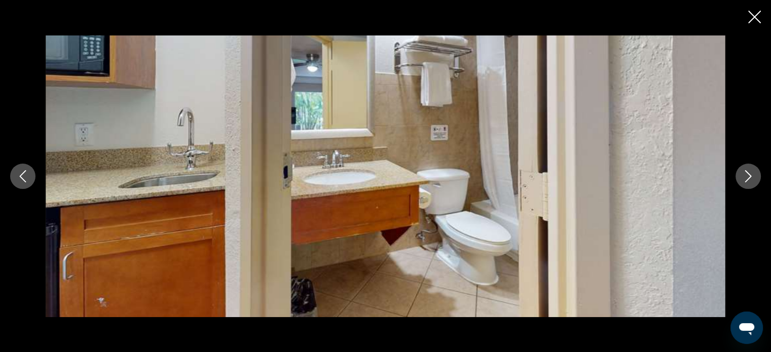
click at [745, 179] on icon "Next image" at bounding box center [748, 176] width 12 height 12
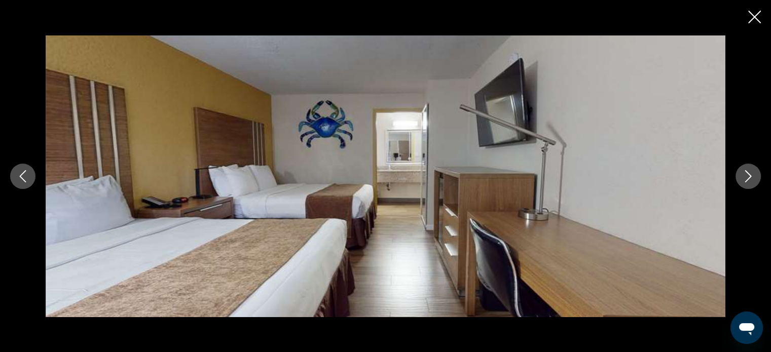
click at [745, 179] on icon "Next image" at bounding box center [748, 176] width 12 height 12
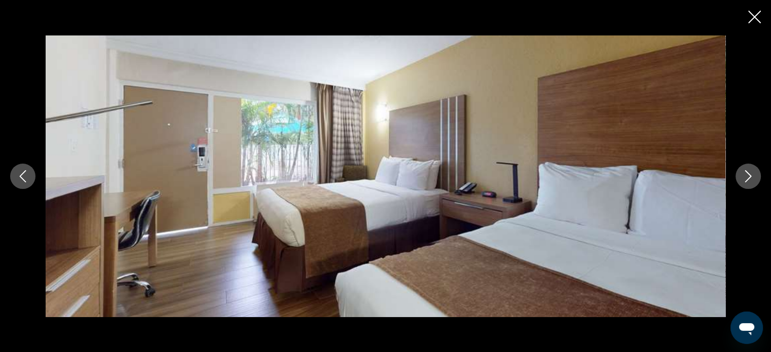
click at [745, 179] on icon "Next image" at bounding box center [748, 176] width 12 height 12
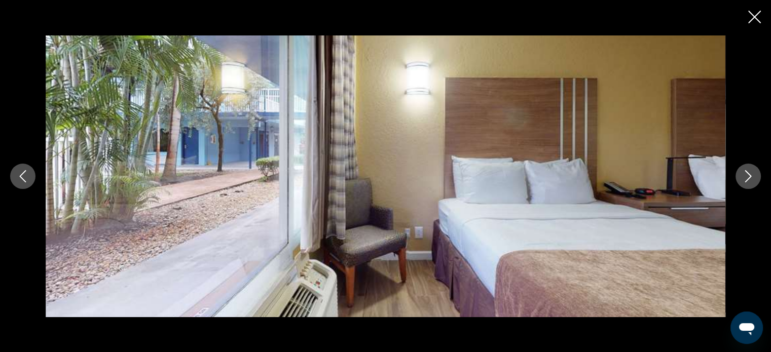
click at [745, 179] on icon "Next image" at bounding box center [748, 176] width 12 height 12
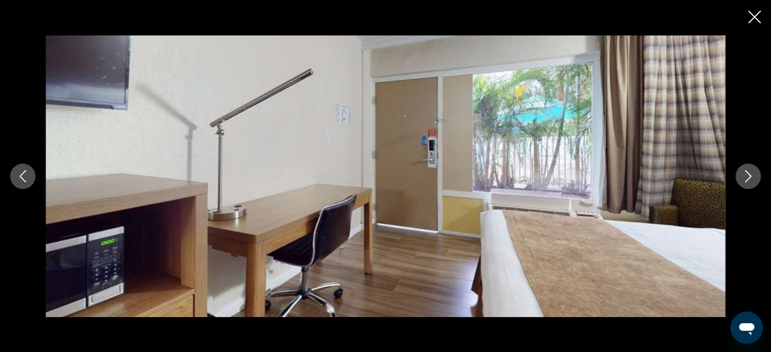
click at [745, 179] on icon "Next image" at bounding box center [748, 176] width 12 height 12
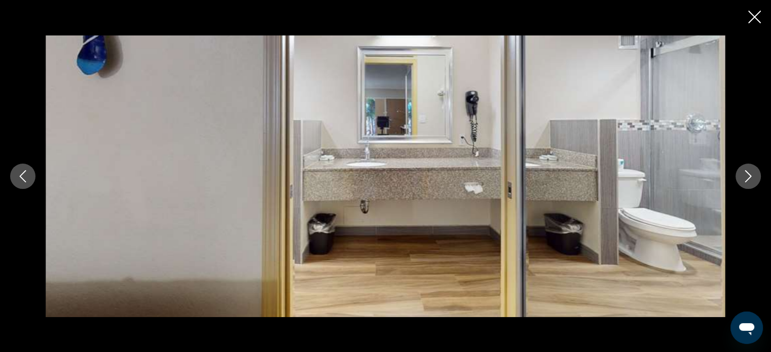
click at [745, 179] on icon "Next image" at bounding box center [748, 176] width 12 height 12
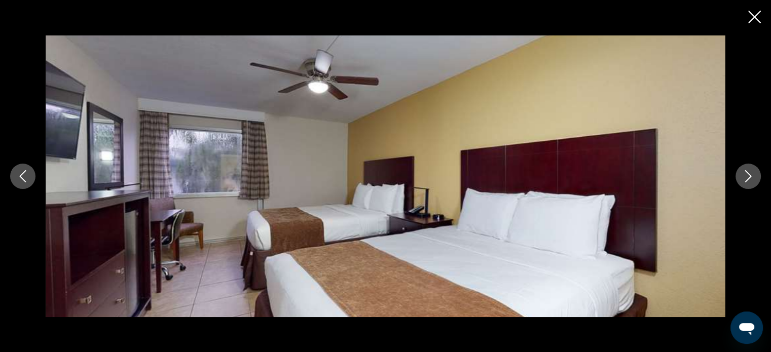
click at [745, 179] on icon "Next image" at bounding box center [748, 176] width 12 height 12
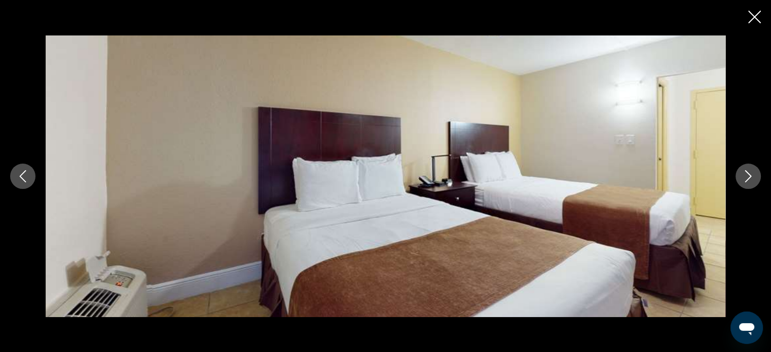
click at [745, 179] on icon "Next image" at bounding box center [748, 176] width 12 height 12
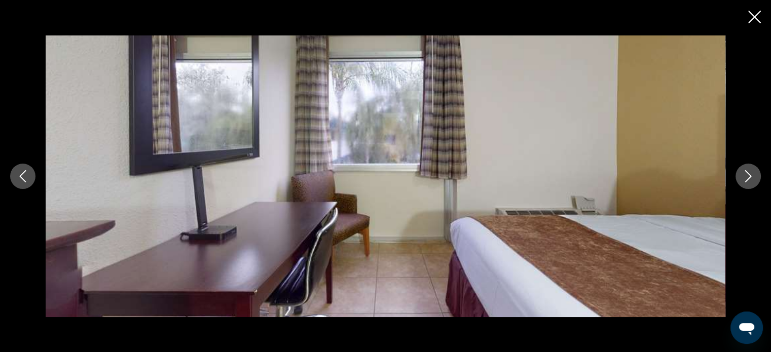
click at [745, 179] on icon "Next image" at bounding box center [748, 176] width 12 height 12
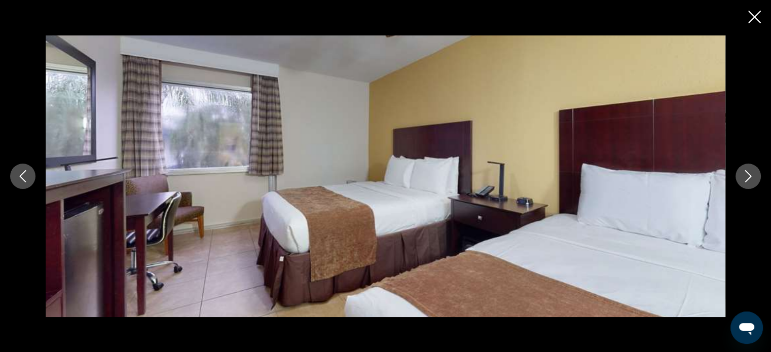
click at [745, 179] on icon "Next image" at bounding box center [748, 176] width 12 height 12
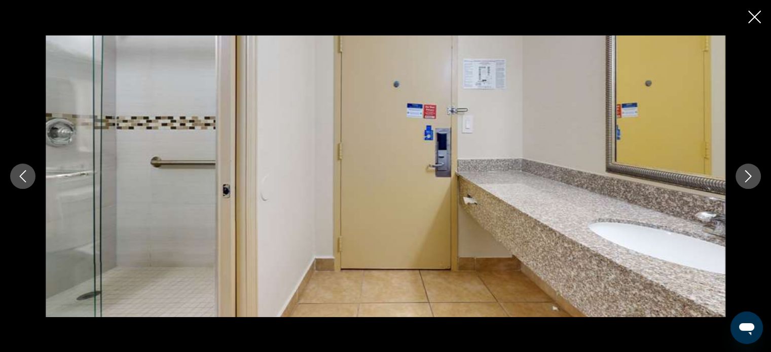
click at [745, 179] on icon "Next image" at bounding box center [748, 176] width 12 height 12
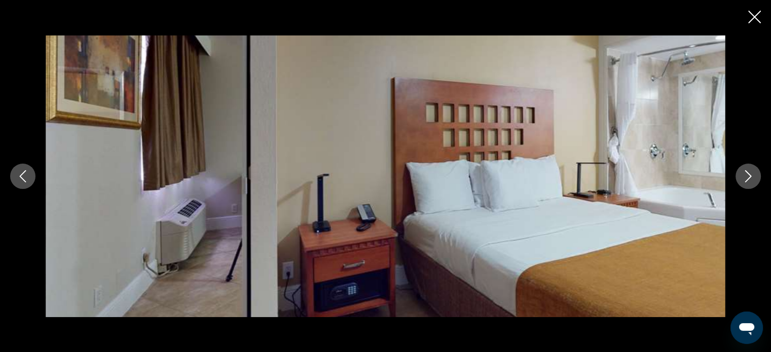
click at [745, 179] on icon "Next image" at bounding box center [748, 176] width 12 height 12
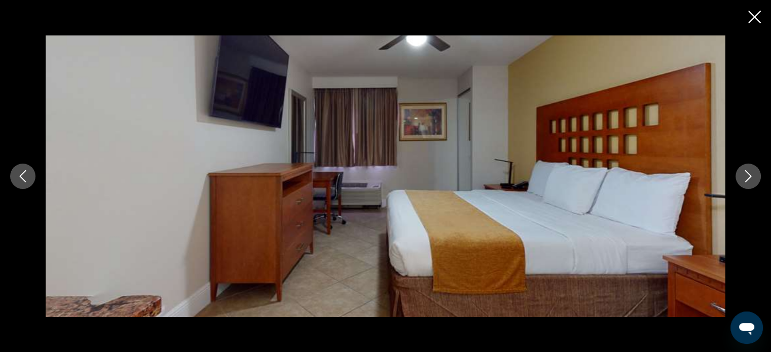
click at [745, 179] on icon "Next image" at bounding box center [748, 176] width 12 height 12
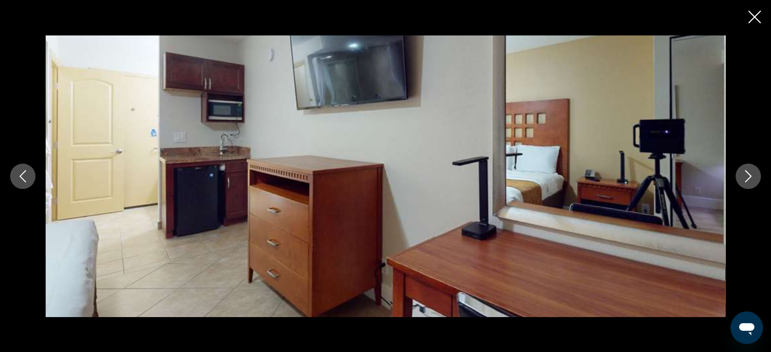
click at [745, 179] on icon "Next image" at bounding box center [748, 176] width 12 height 12
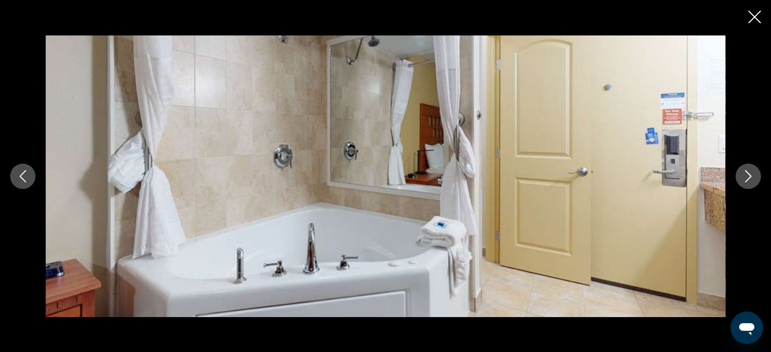
click at [745, 179] on icon "Next image" at bounding box center [748, 176] width 12 height 12
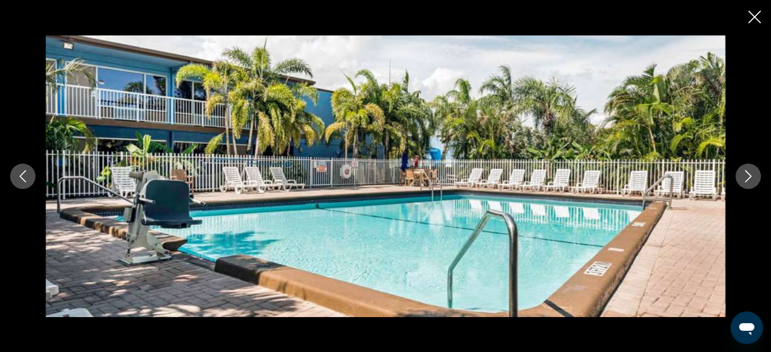
click at [745, 179] on icon "Next image" at bounding box center [748, 176] width 12 height 12
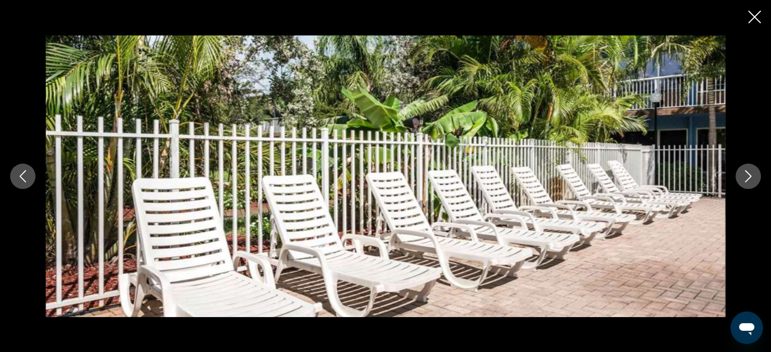
click at [745, 179] on icon "Next image" at bounding box center [748, 176] width 12 height 12
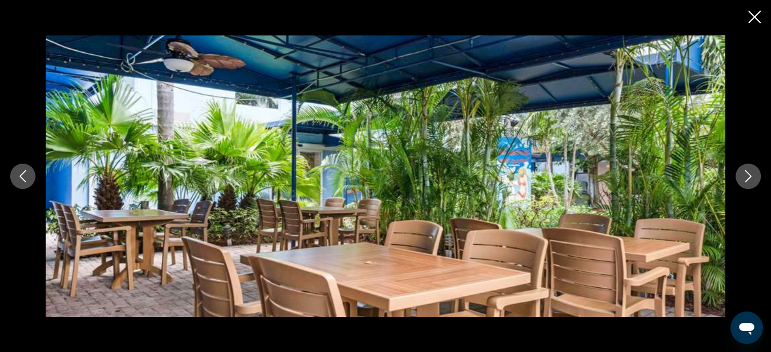
click at [745, 179] on icon "Next image" at bounding box center [748, 176] width 12 height 12
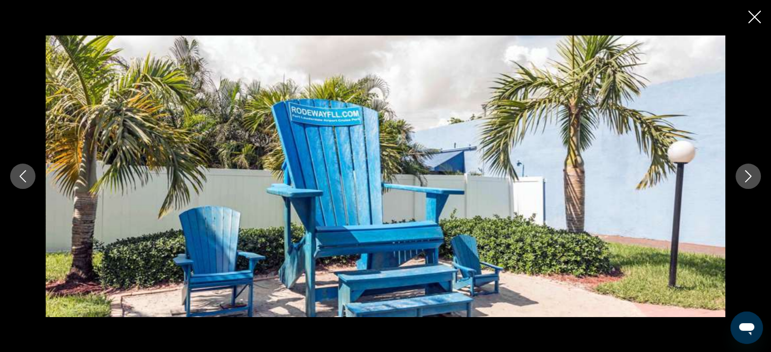
click at [745, 179] on icon "Next image" at bounding box center [748, 176] width 12 height 12
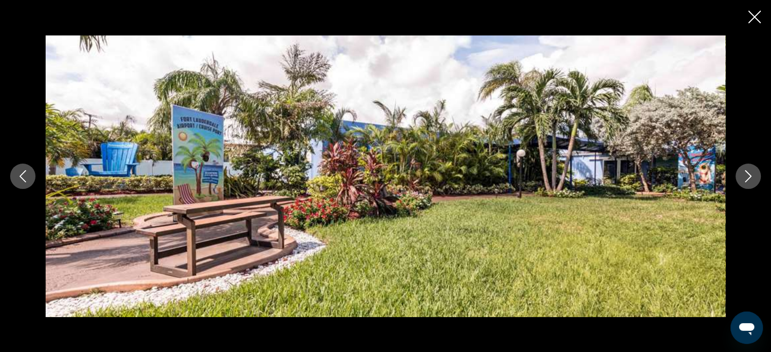
click at [745, 179] on icon "Next image" at bounding box center [748, 176] width 12 height 12
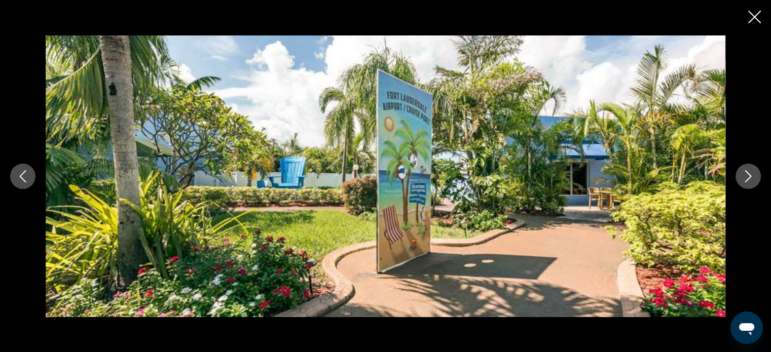
click at [745, 179] on icon "Next image" at bounding box center [748, 176] width 12 height 12
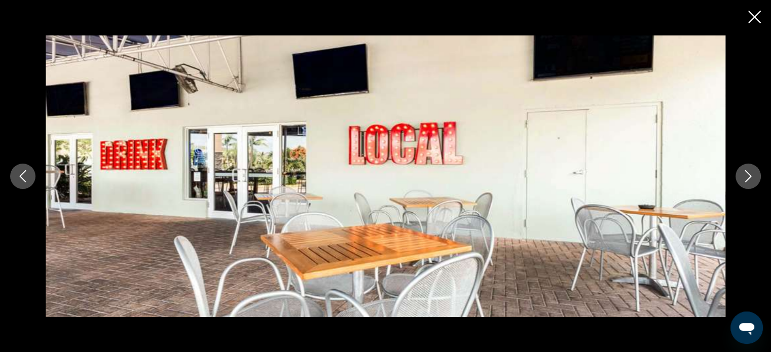
click at [745, 179] on icon "Next image" at bounding box center [748, 176] width 12 height 12
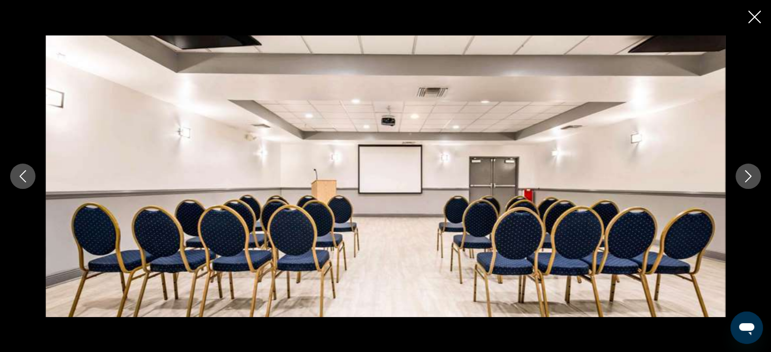
click at [745, 179] on icon "Next image" at bounding box center [748, 176] width 12 height 12
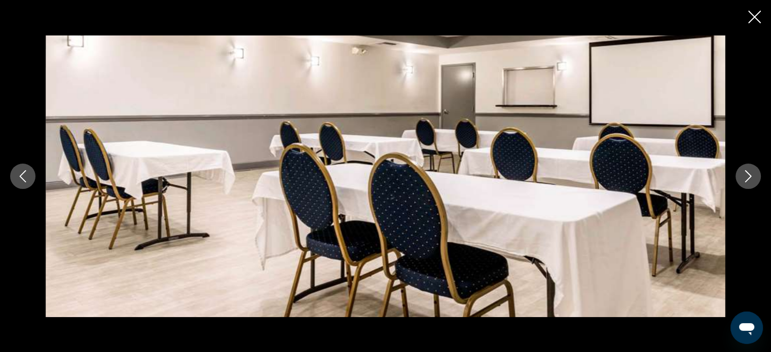
click at [745, 179] on icon "Next image" at bounding box center [748, 176] width 12 height 12
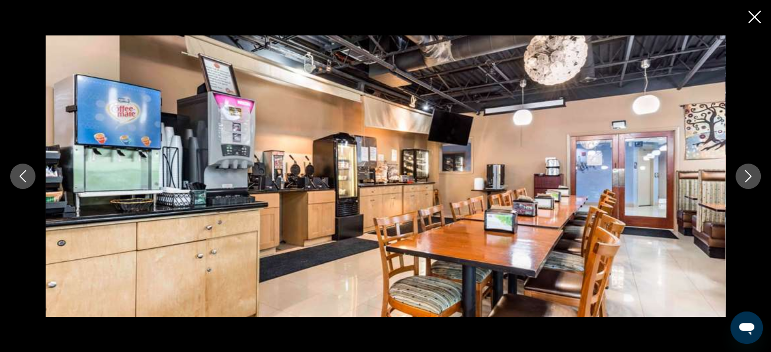
click at [745, 179] on icon "Next image" at bounding box center [748, 176] width 12 height 12
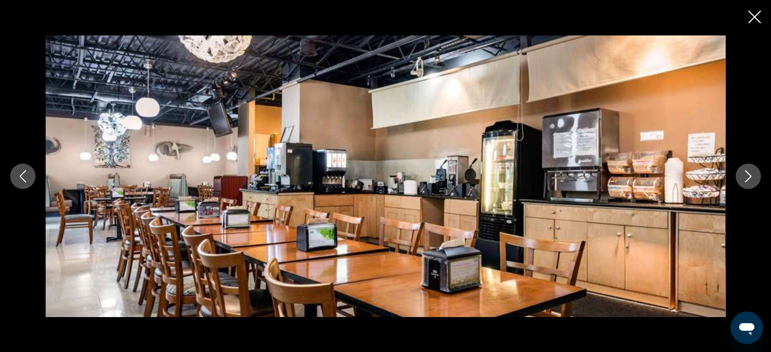
click at [745, 179] on icon "Next image" at bounding box center [748, 176] width 12 height 12
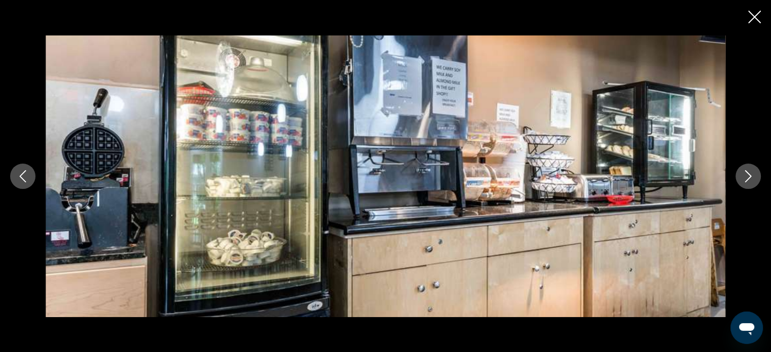
click at [745, 179] on icon "Next image" at bounding box center [748, 176] width 12 height 12
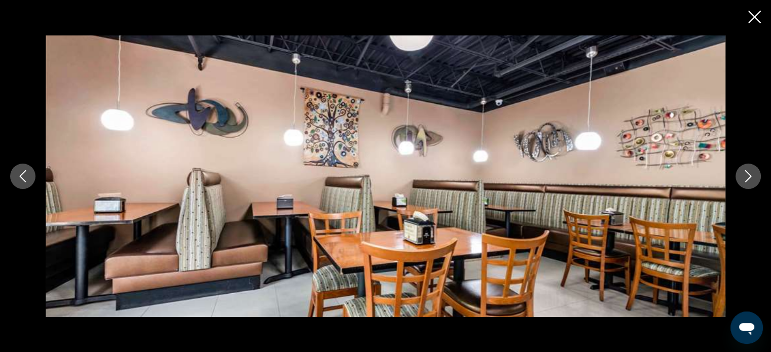
click at [745, 179] on icon "Next image" at bounding box center [748, 176] width 12 height 12
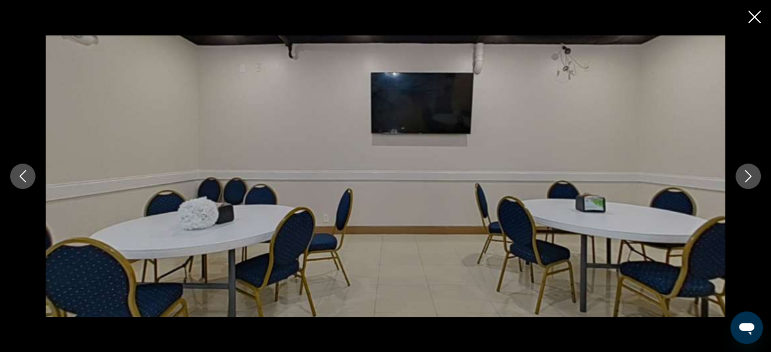
click at [745, 179] on icon "Next image" at bounding box center [748, 176] width 12 height 12
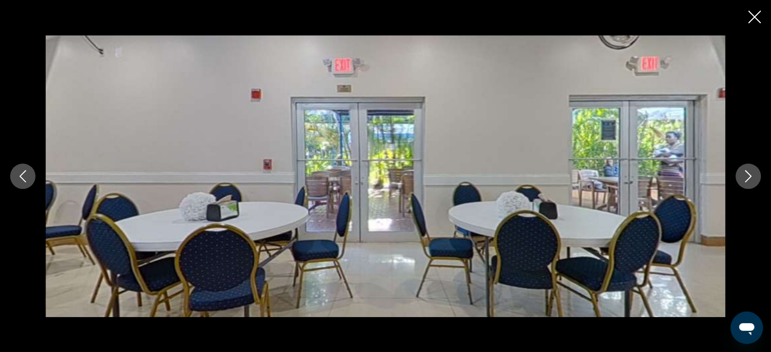
click at [745, 179] on icon "Next image" at bounding box center [748, 176] width 12 height 12
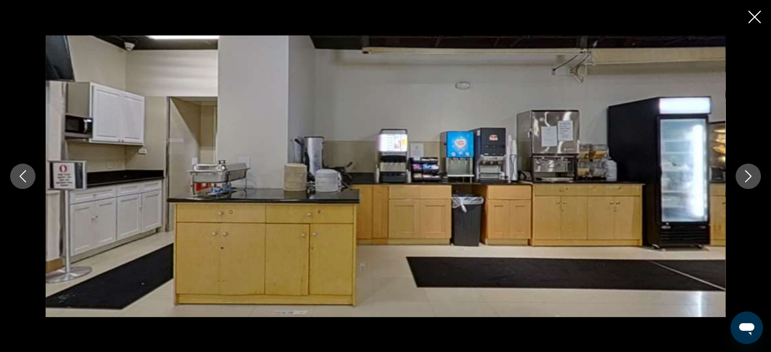
click at [745, 179] on icon "Next image" at bounding box center [748, 176] width 12 height 12
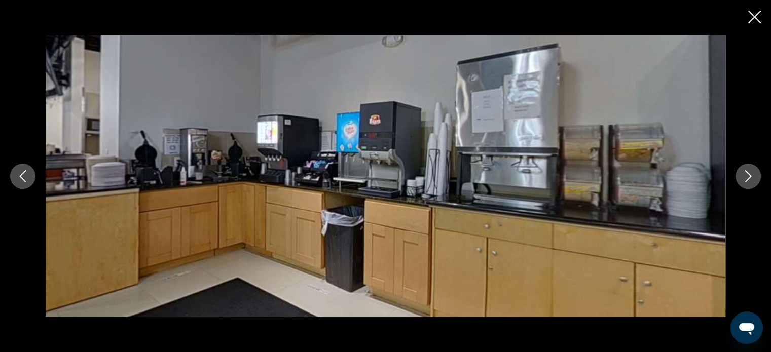
click at [745, 179] on icon "Next image" at bounding box center [748, 176] width 12 height 12
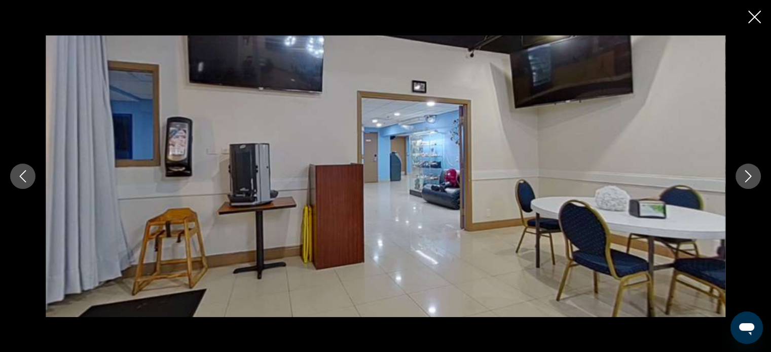
click at [745, 179] on icon "Next image" at bounding box center [748, 176] width 12 height 12
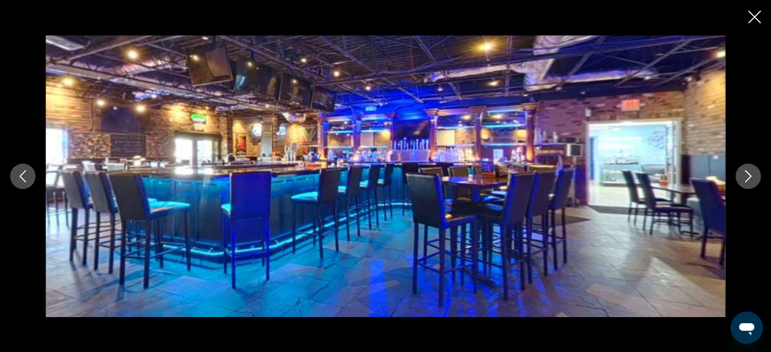
click at [745, 179] on icon "Next image" at bounding box center [748, 176] width 12 height 12
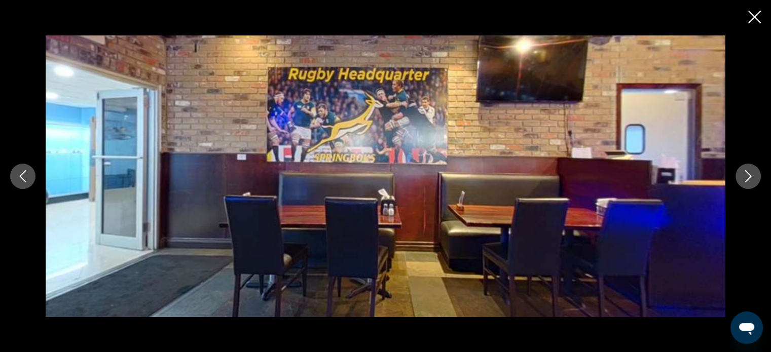
click at [745, 179] on icon "Next image" at bounding box center [748, 176] width 12 height 12
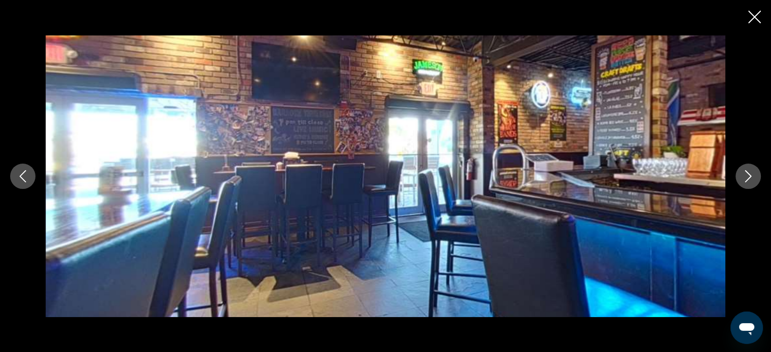
click at [745, 179] on icon "Next image" at bounding box center [748, 176] width 12 height 12
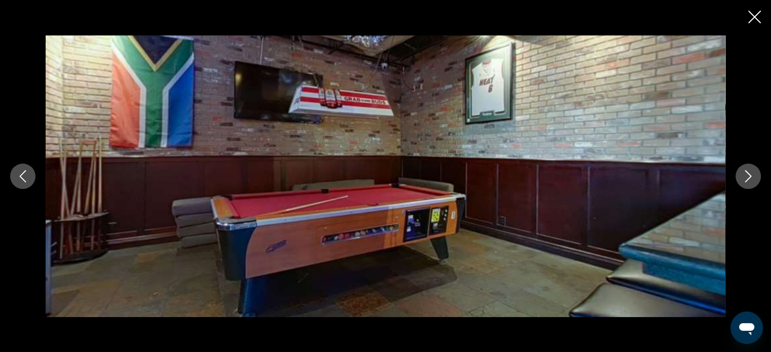
click at [745, 179] on icon "Next image" at bounding box center [748, 176] width 12 height 12
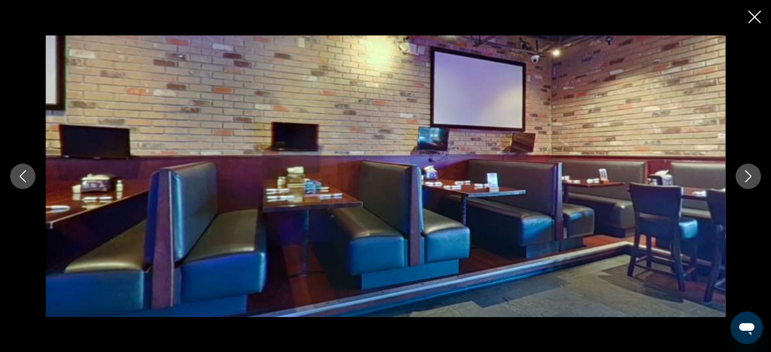
click at [745, 179] on icon "Next image" at bounding box center [748, 176] width 12 height 12
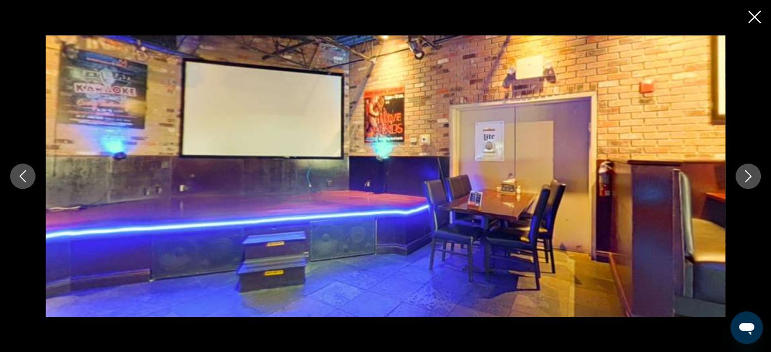
click at [745, 179] on icon "Next image" at bounding box center [748, 176] width 12 height 12
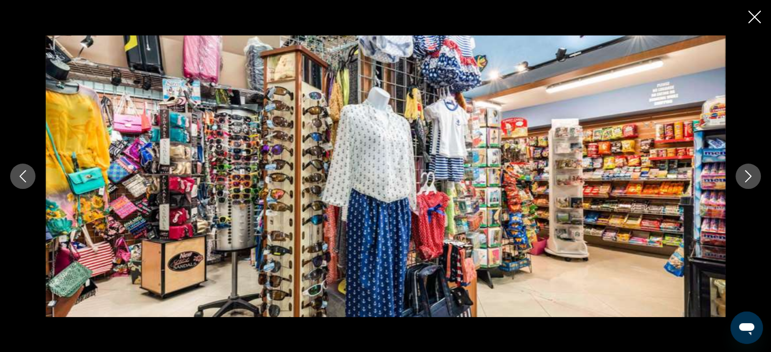
click at [745, 179] on icon "Next image" at bounding box center [748, 176] width 12 height 12
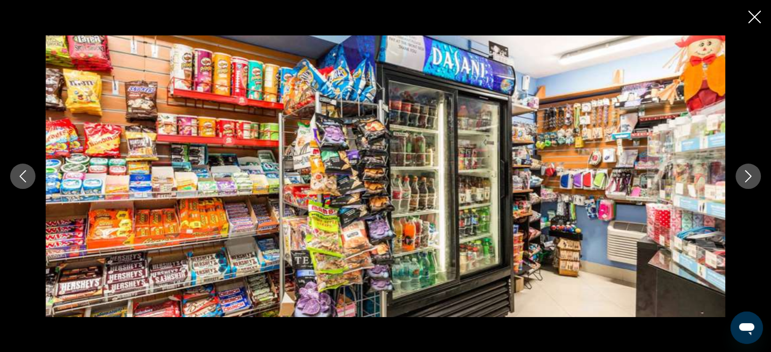
click at [745, 179] on icon "Next image" at bounding box center [748, 176] width 12 height 12
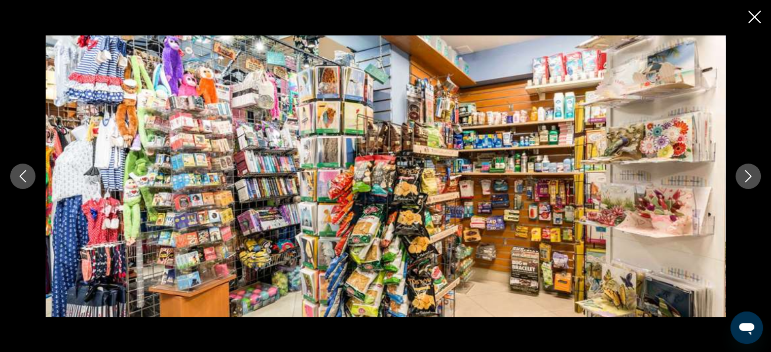
click at [745, 179] on icon "Next image" at bounding box center [748, 176] width 12 height 12
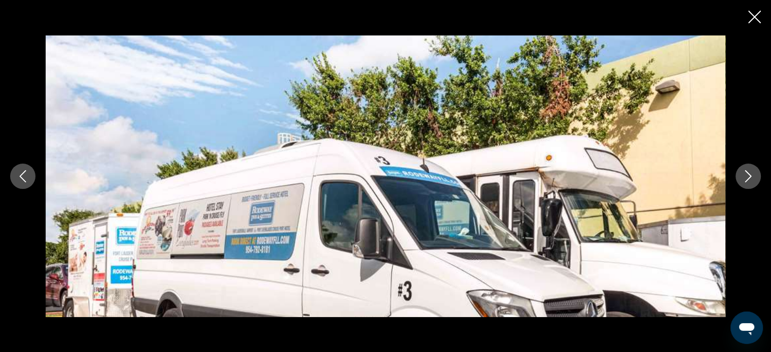
click at [745, 179] on icon "Next image" at bounding box center [748, 176] width 12 height 12
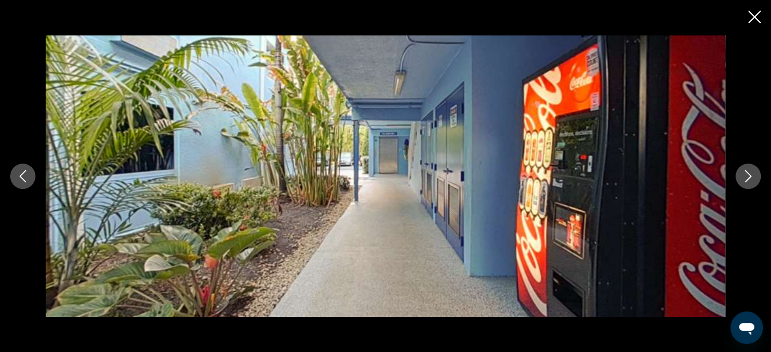
click at [745, 179] on icon "Next image" at bounding box center [748, 176] width 12 height 12
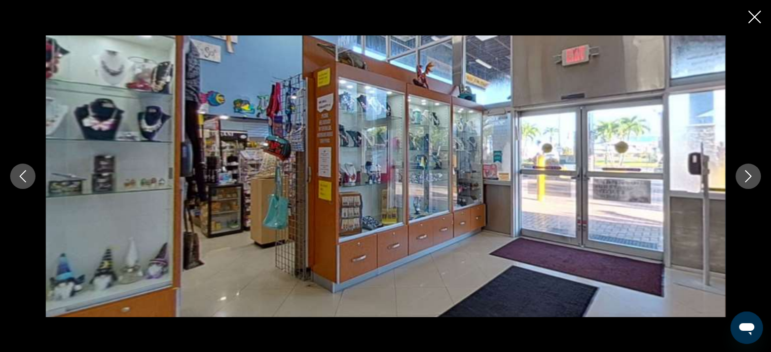
click at [745, 179] on icon "Next image" at bounding box center [748, 176] width 12 height 12
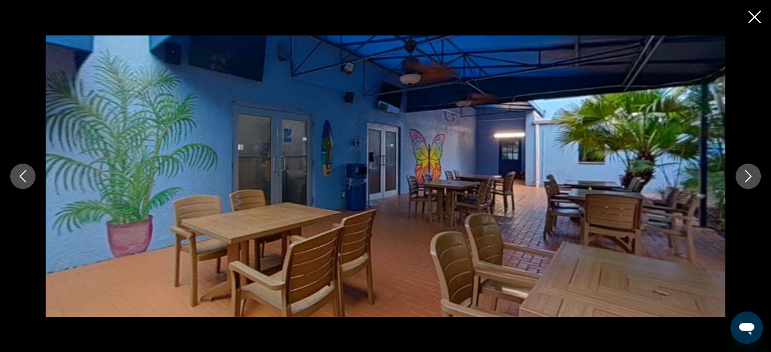
click at [745, 179] on icon "Next image" at bounding box center [748, 176] width 12 height 12
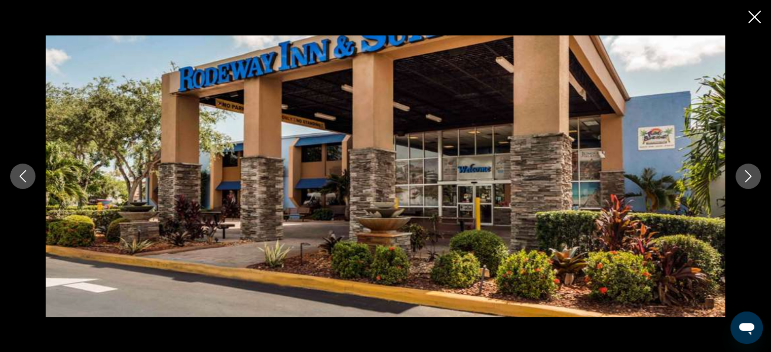
click at [757, 18] on icon "Close slideshow" at bounding box center [754, 17] width 13 height 13
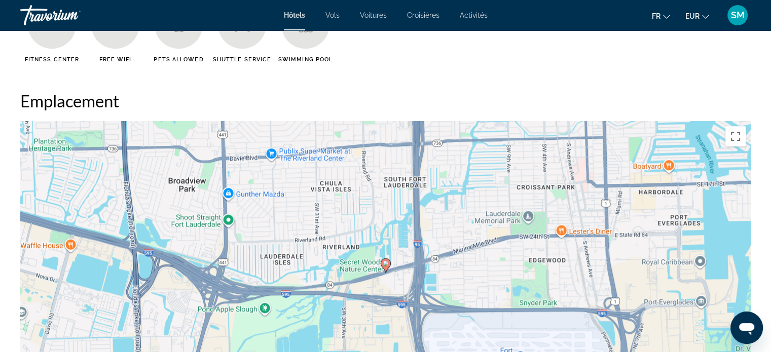
scroll to position [1014, 0]
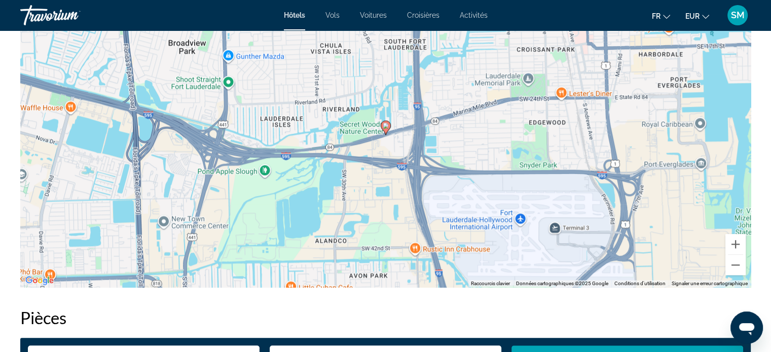
click at [385, 129] on icon "Main content" at bounding box center [385, 127] width 9 height 13
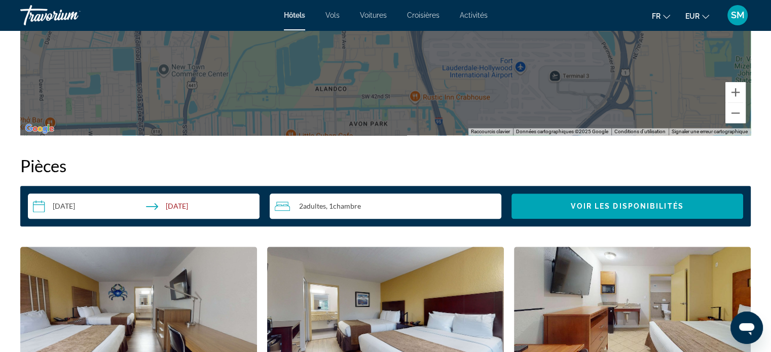
scroll to position [1419, 0]
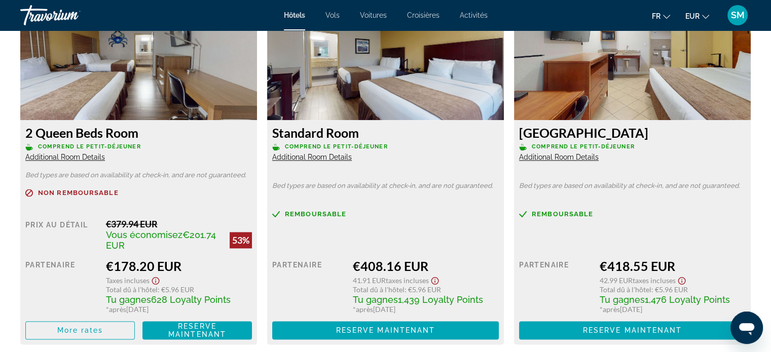
click at [59, 157] on span "Additional Room Details" at bounding box center [65, 157] width 80 height 8
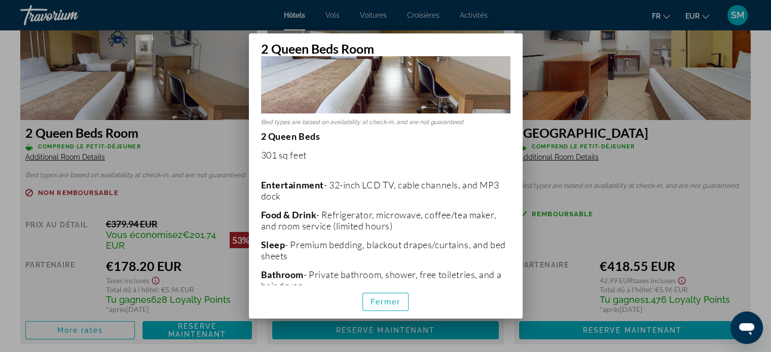
scroll to position [0, 0]
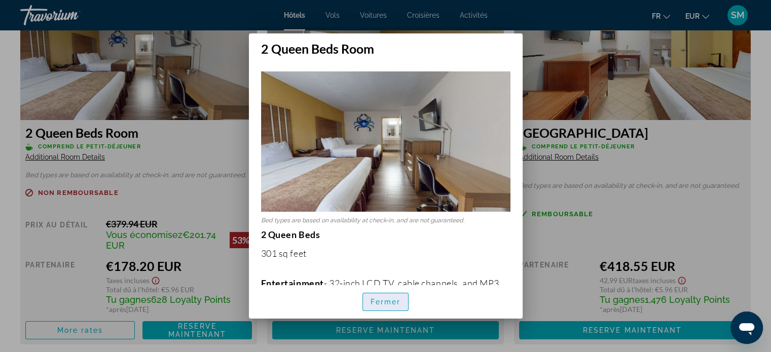
click at [367, 310] on span "button" at bounding box center [386, 302] width 46 height 24
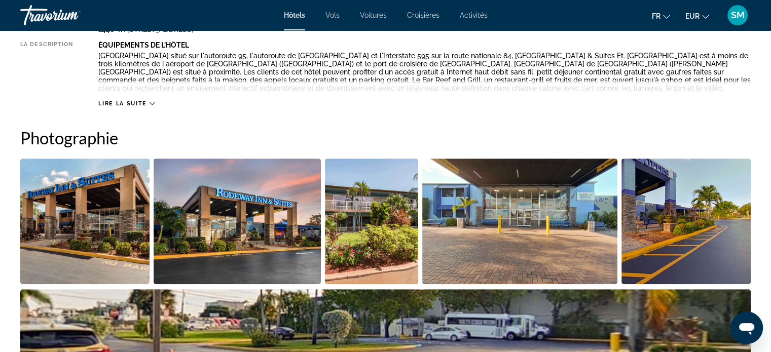
scroll to position [253, 0]
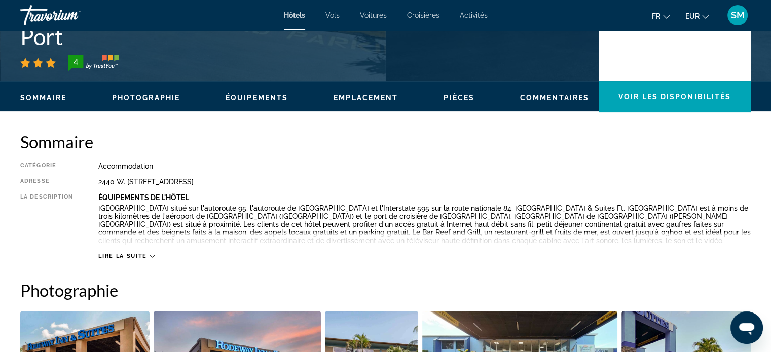
click at [118, 251] on div "Lire la suite" at bounding box center [424, 246] width 652 height 28
click at [142, 255] on span "Lire la suite" at bounding box center [122, 256] width 48 height 7
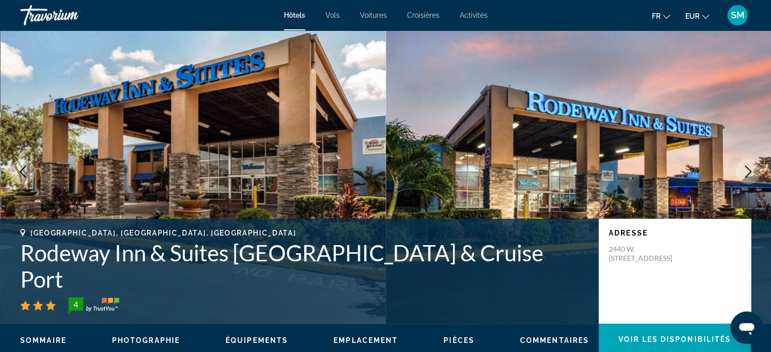
scroll to position [0, 0]
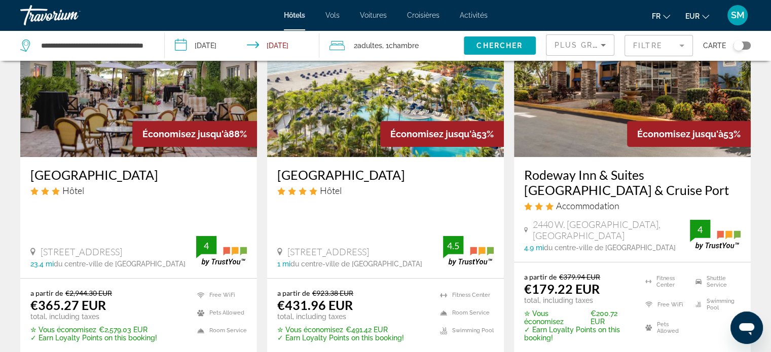
scroll to position [203, 0]
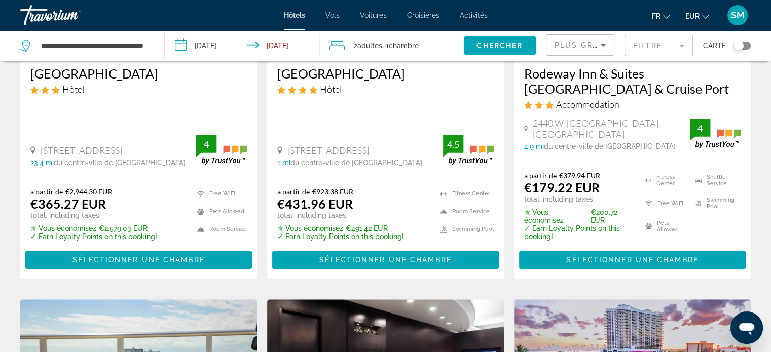
click at [658, 46] on mat-form-field "Filtre" at bounding box center [658, 45] width 68 height 21
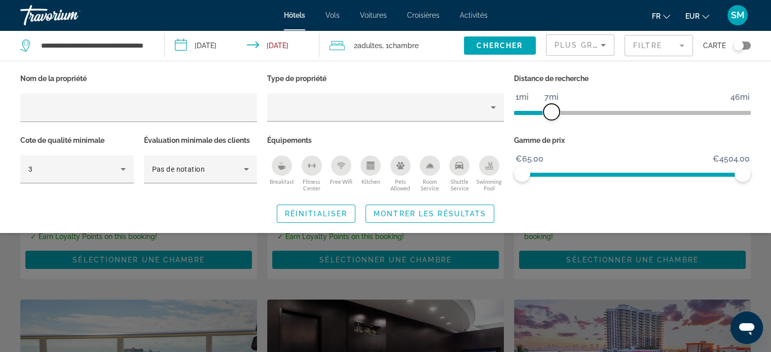
drag, startPoint x: 660, startPoint y: 111, endPoint x: 551, endPoint y: 112, distance: 108.5
click at [551, 112] on span "ngx-slider" at bounding box center [551, 112] width 16 height 16
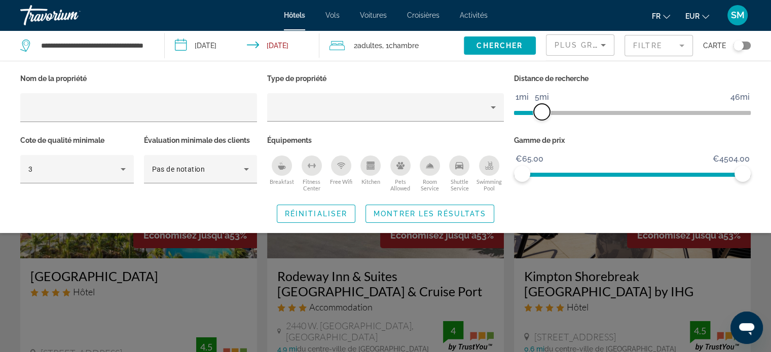
drag, startPoint x: 549, startPoint y: 113, endPoint x: 539, endPoint y: 113, distance: 10.1
click at [539, 113] on span "ngx-slider" at bounding box center [542, 112] width 16 height 16
click at [444, 212] on span "Montrer les résultats" at bounding box center [430, 214] width 113 height 8
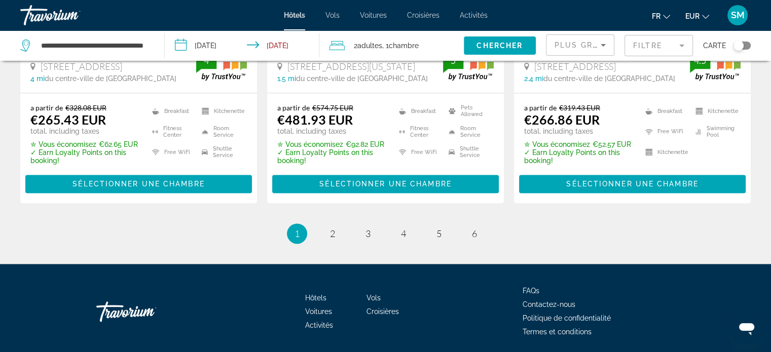
scroll to position [1499, 0]
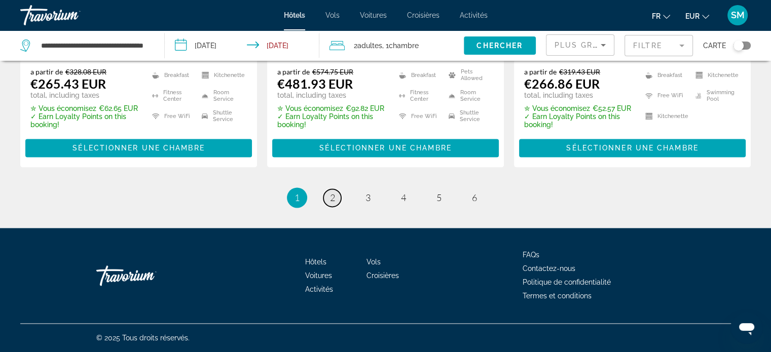
click at [332, 198] on span "2" at bounding box center [332, 197] width 5 height 11
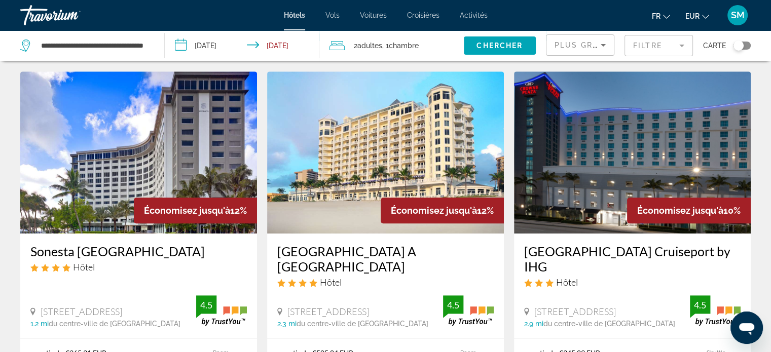
scroll to position [355, 0]
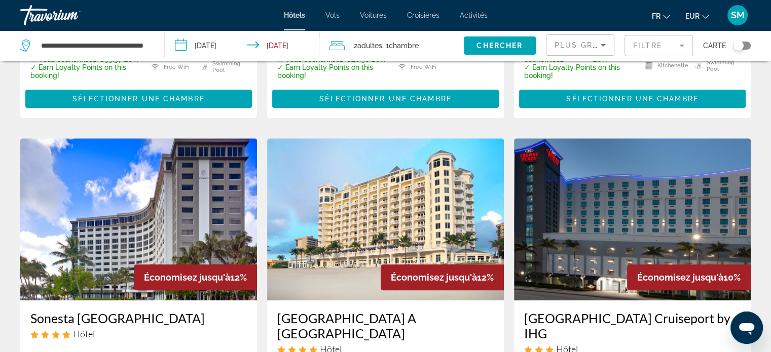
click at [655, 199] on img "Main content" at bounding box center [632, 219] width 237 height 162
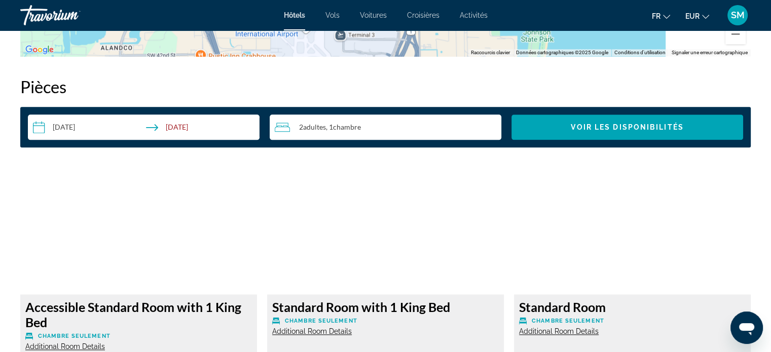
scroll to position [1470, 0]
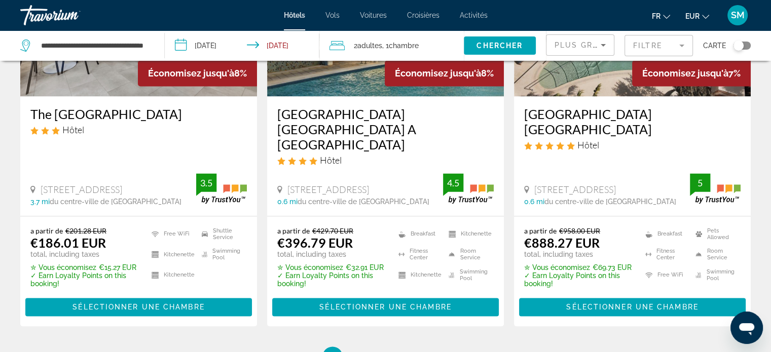
scroll to position [1499, 0]
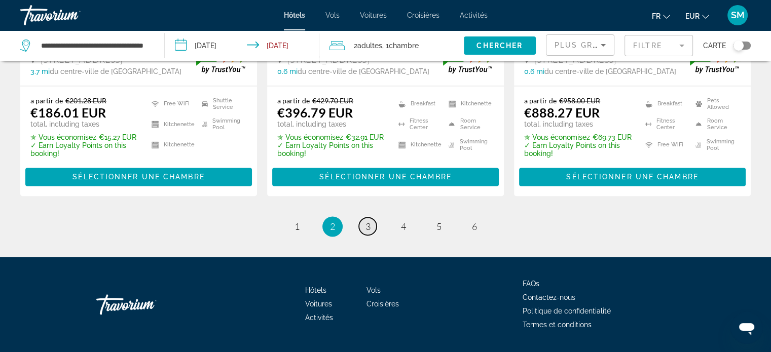
click at [362, 217] on link "page 3" at bounding box center [368, 226] width 18 height 18
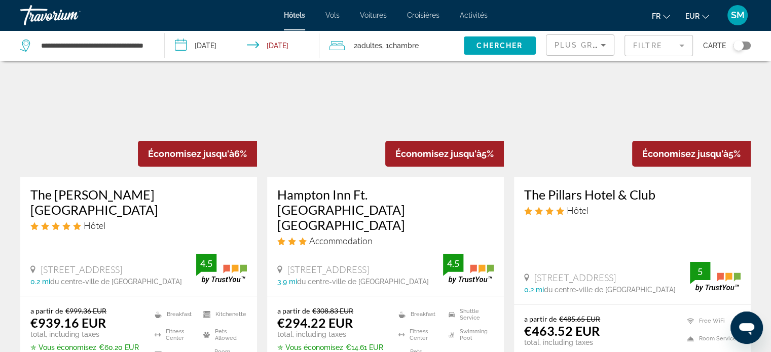
scroll to position [203, 0]
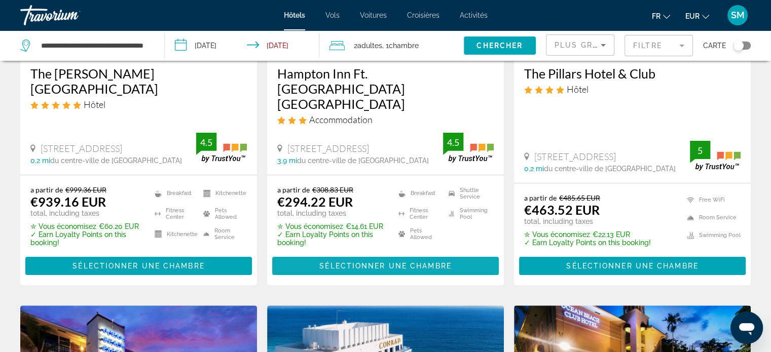
click at [363, 262] on span "Sélectionner une chambre" at bounding box center [385, 266] width 132 height 8
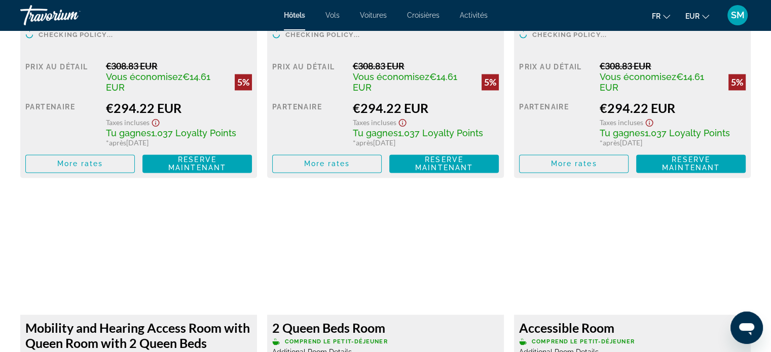
scroll to position [1622, 0]
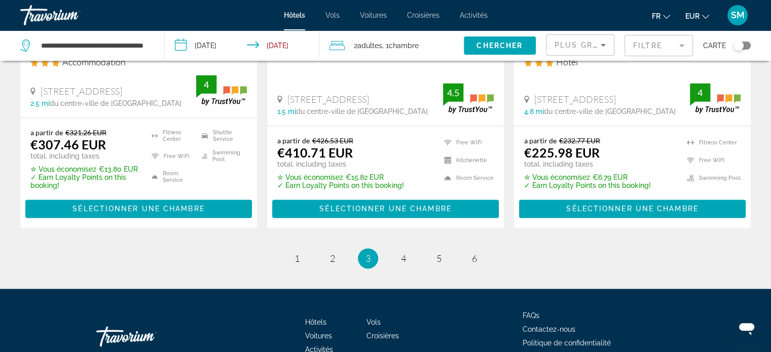
scroll to position [1482, 0]
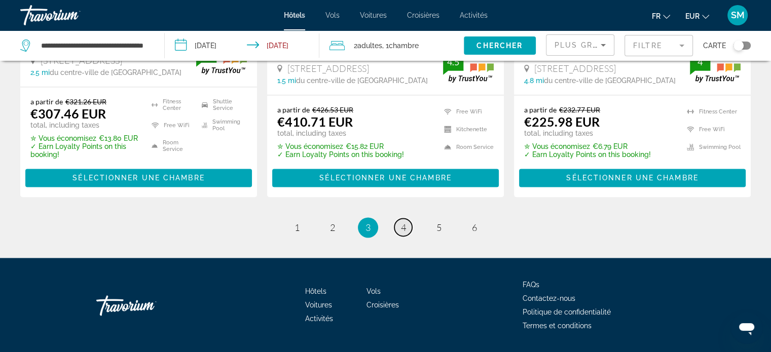
click at [402, 222] on span "4" at bounding box center [403, 227] width 5 height 11
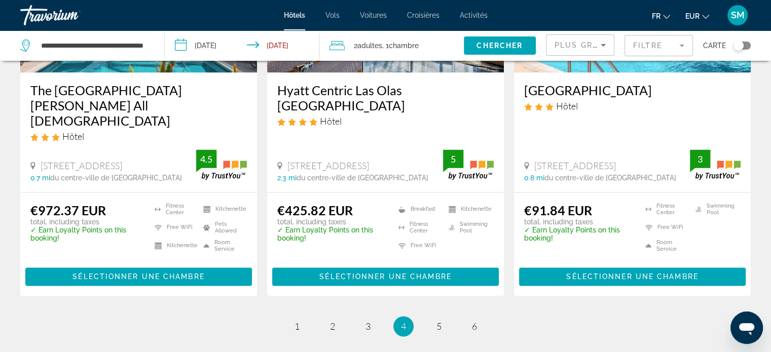
scroll to position [1419, 0]
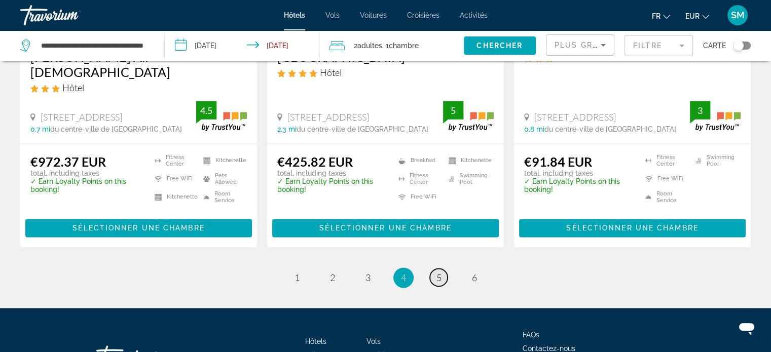
click at [436, 272] on span "5" at bounding box center [438, 277] width 5 height 11
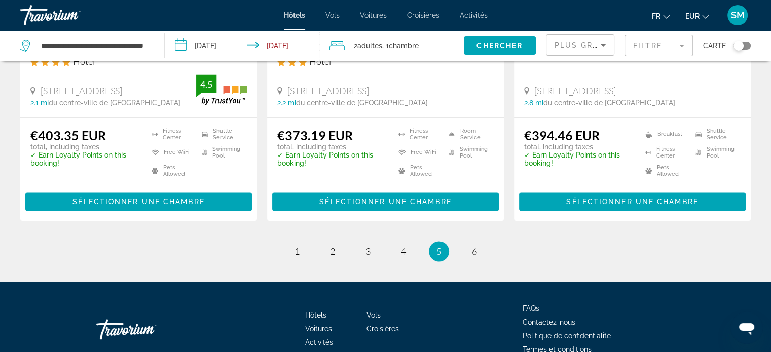
scroll to position [1471, 0]
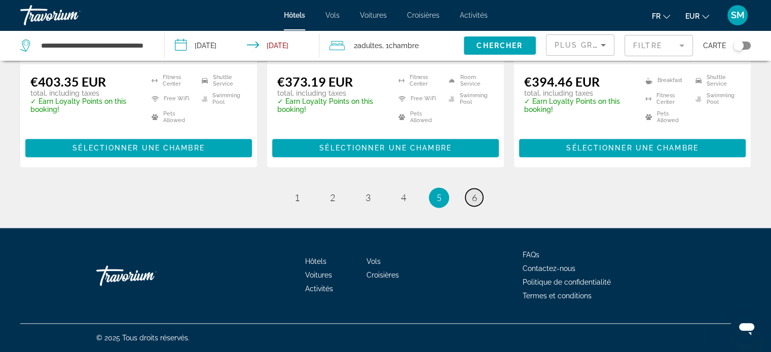
click at [472, 193] on span "6" at bounding box center [474, 197] width 5 height 11
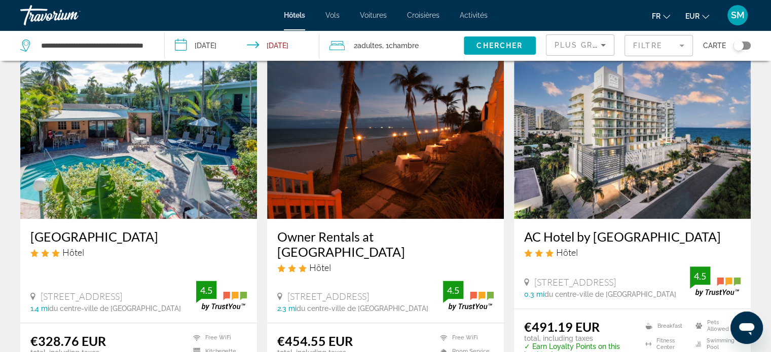
scroll to position [1419, 0]
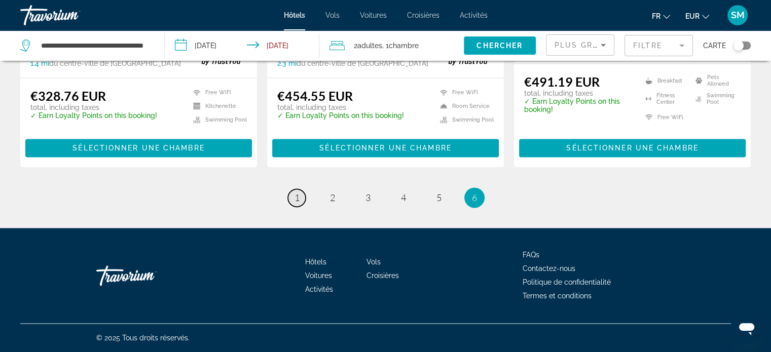
click at [297, 203] on span "1" at bounding box center [296, 197] width 5 height 11
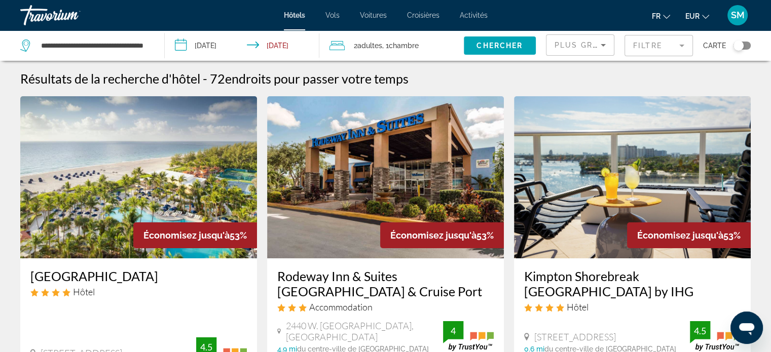
click at [347, 107] on img "Main content" at bounding box center [385, 177] width 237 height 162
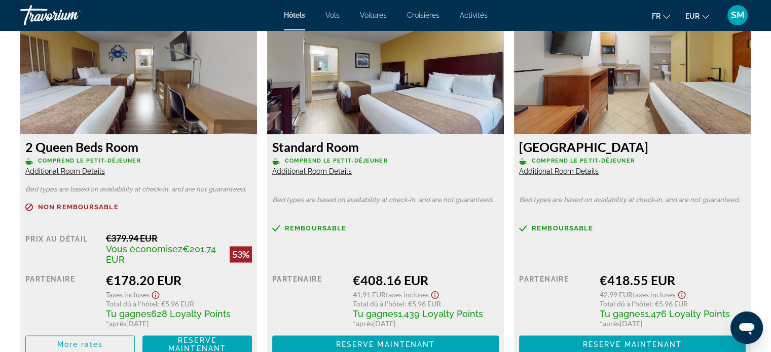
scroll to position [1417, 0]
